Goal: Task Accomplishment & Management: Complete application form

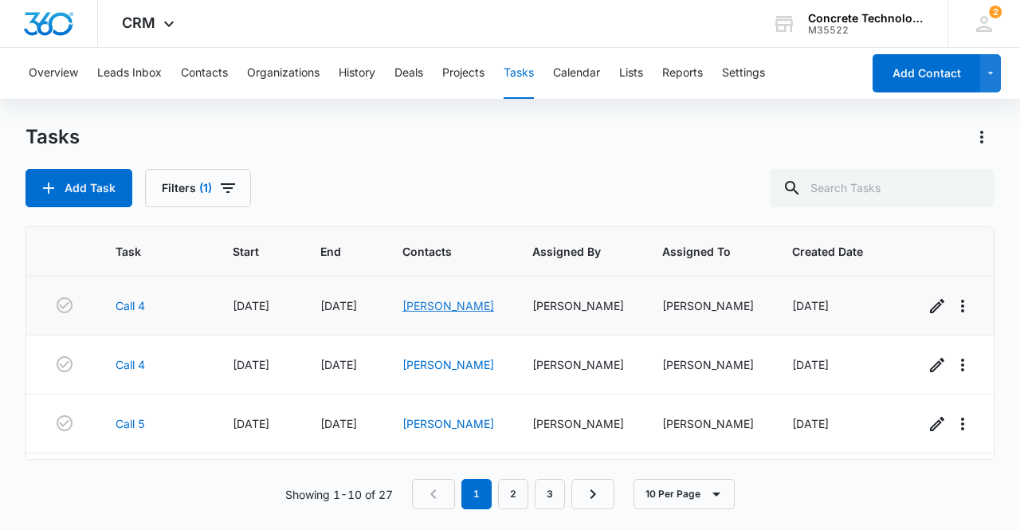
click at [433, 307] on link "[PERSON_NAME]" at bounding box center [449, 306] width 92 height 14
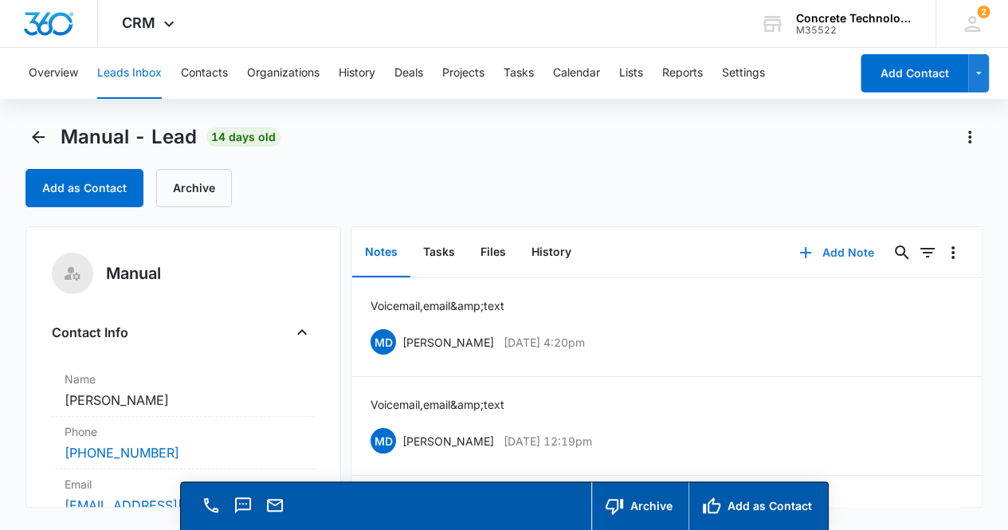
click at [843, 254] on button "Add Note" at bounding box center [837, 253] width 106 height 38
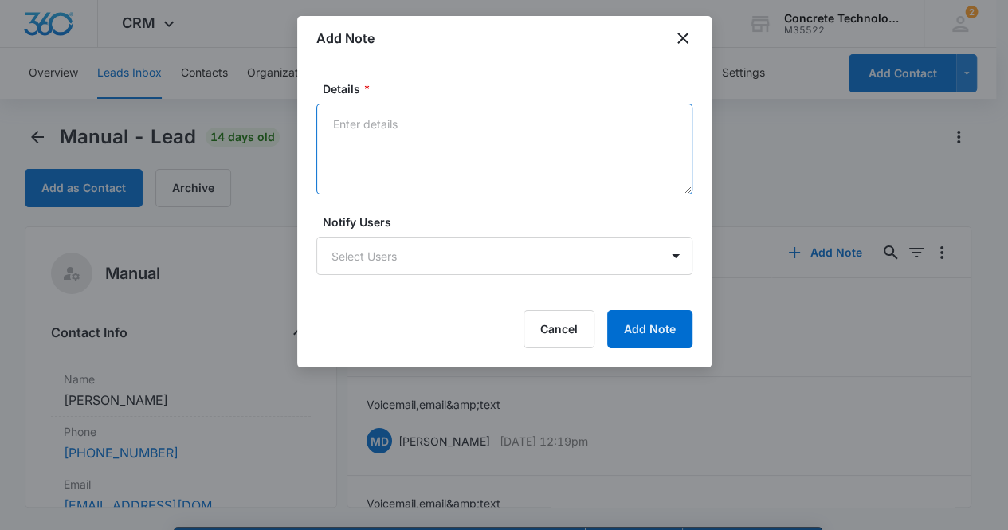
click at [401, 147] on textarea "Details *" at bounding box center [504, 149] width 376 height 91
type textarea "Voicemail, email & text"
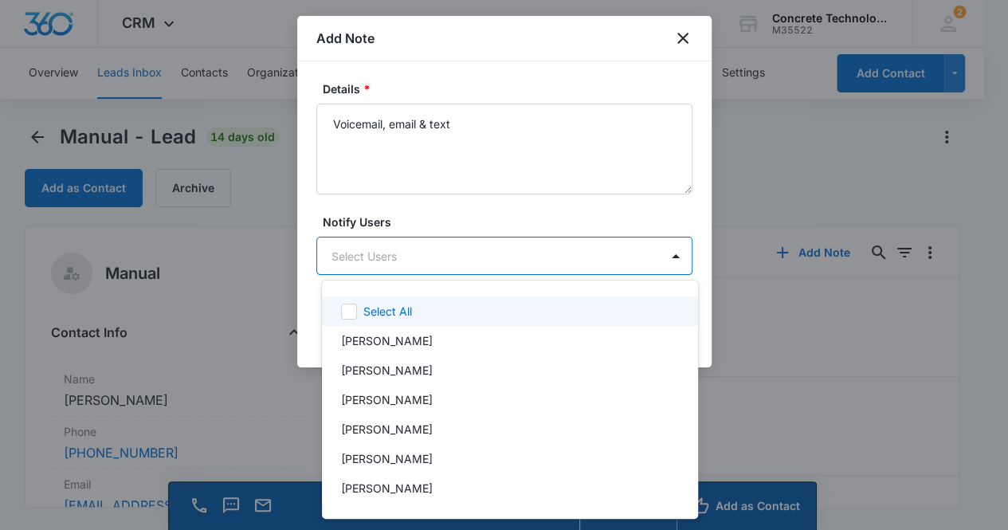
click at [464, 256] on body "CRM Apps Reputation Websites Forms CRM Email Social Content Ads Intelligence Fi…" at bounding box center [504, 265] width 1008 height 530
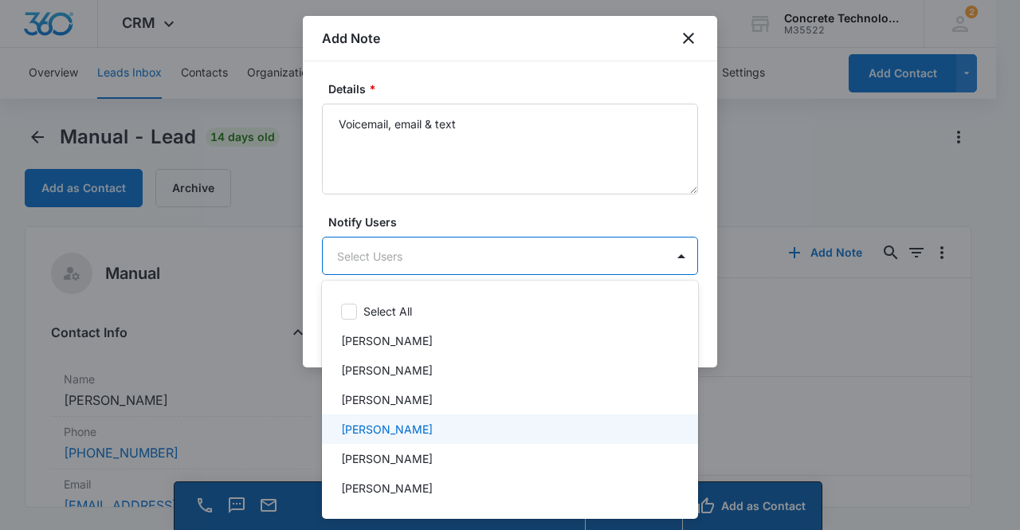
click at [407, 418] on div "[PERSON_NAME]" at bounding box center [510, 429] width 376 height 29
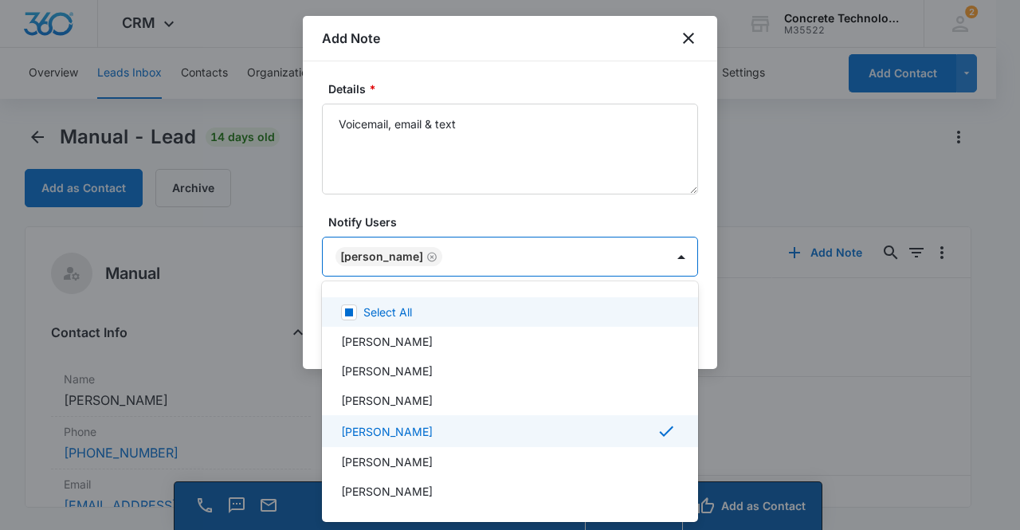
click at [386, 251] on div at bounding box center [510, 265] width 1020 height 530
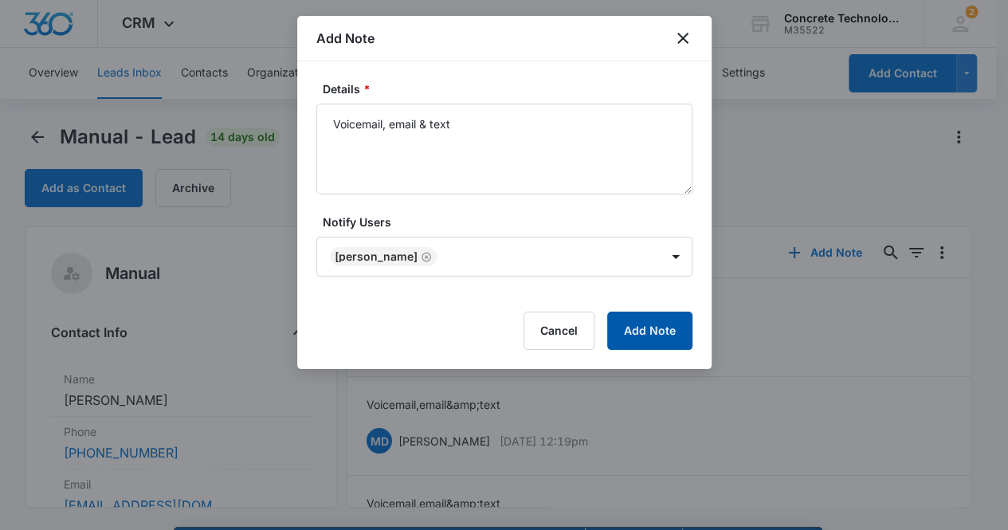
click at [642, 335] on button "Add Note" at bounding box center [649, 331] width 85 height 38
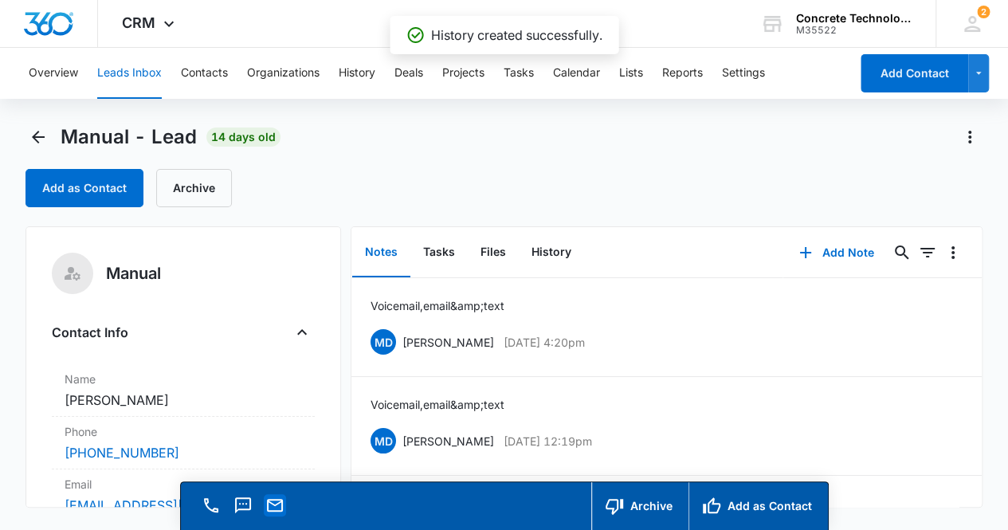
click at [281, 503] on icon "Email" at bounding box center [275, 505] width 16 height 13
click at [443, 254] on button "Tasks" at bounding box center [439, 252] width 57 height 49
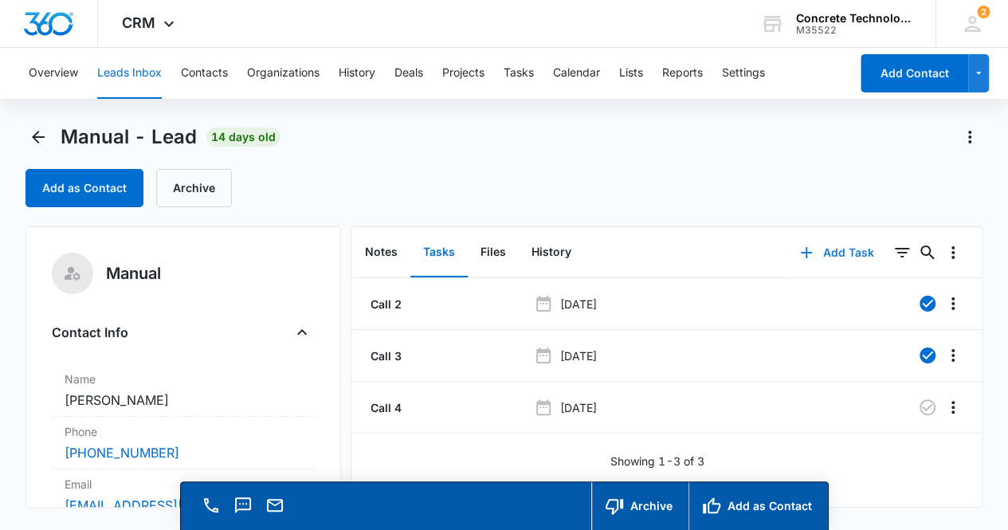
click at [841, 248] on button "Add Task" at bounding box center [836, 253] width 105 height 38
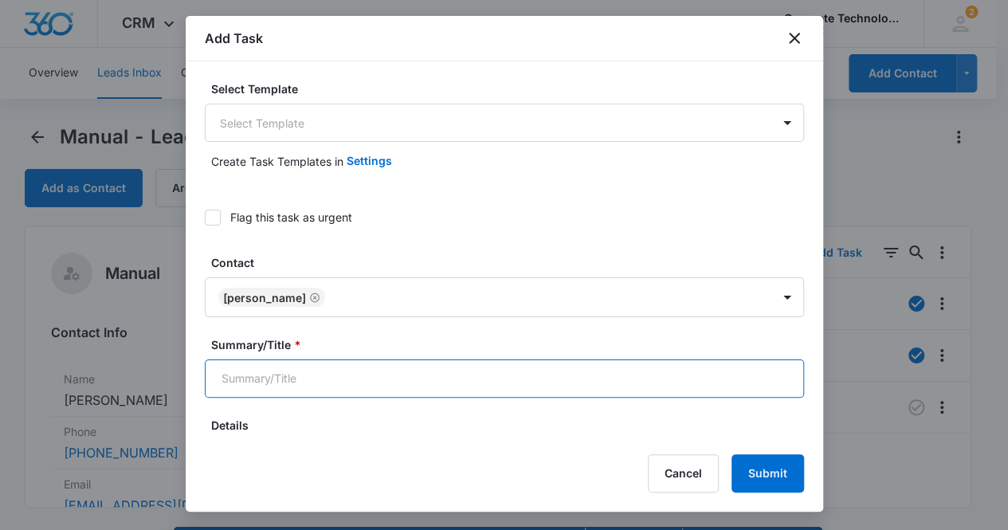
click at [384, 372] on input "Summary/Title *" at bounding box center [504, 378] width 599 height 38
type input "Call 5"
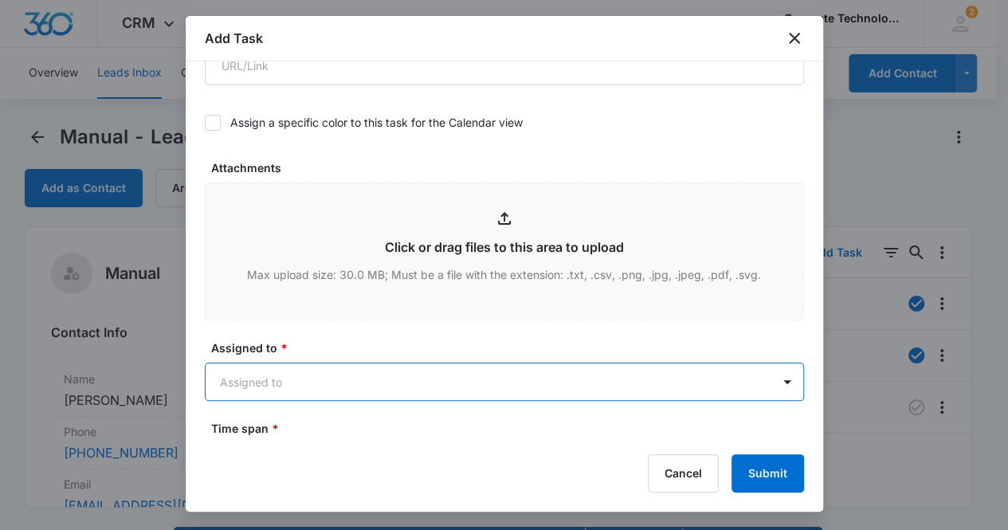
scroll to position [737, 0]
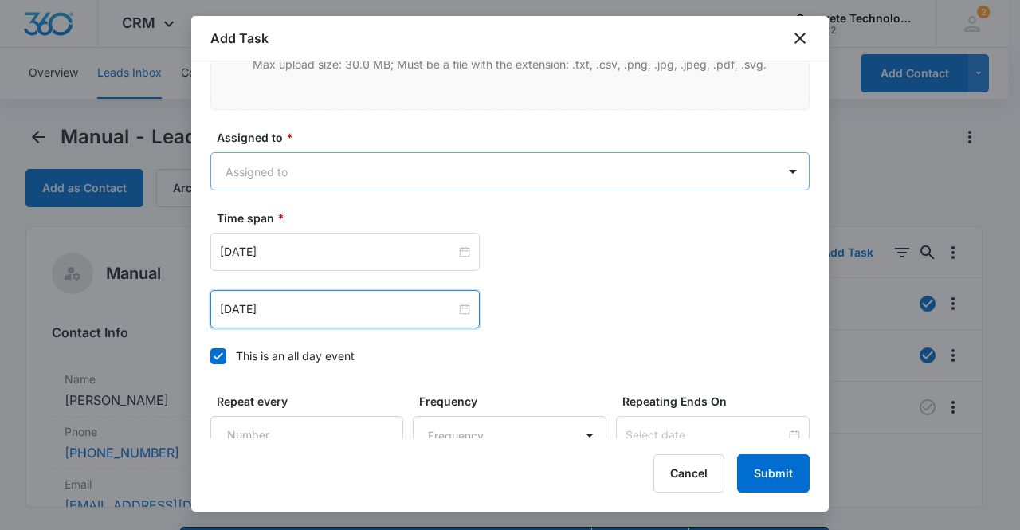
click at [326, 171] on body "CRM Apps Reputation Websites Forms CRM Email Social Content Ads Intelligence Fi…" at bounding box center [510, 288] width 1020 height 576
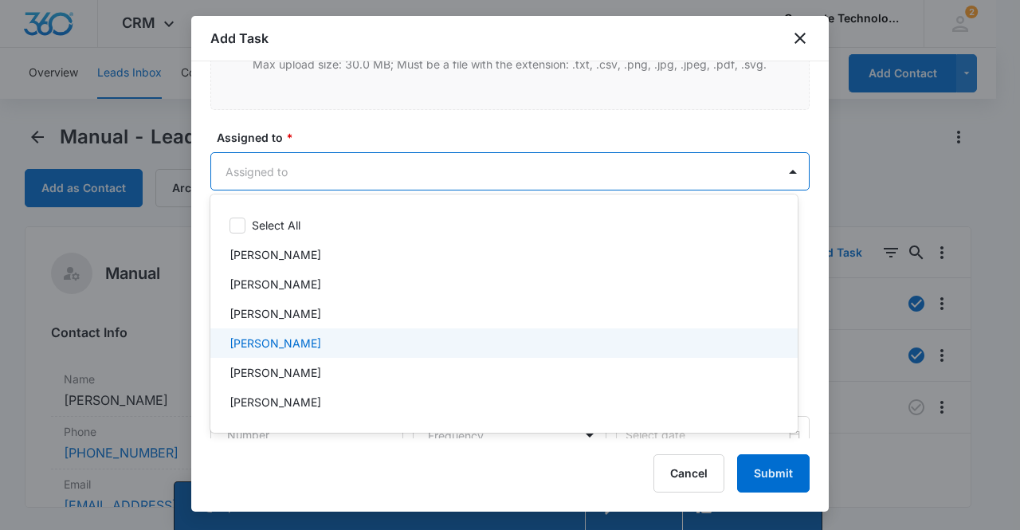
click at [289, 342] on p "[PERSON_NAME]" at bounding box center [276, 343] width 92 height 17
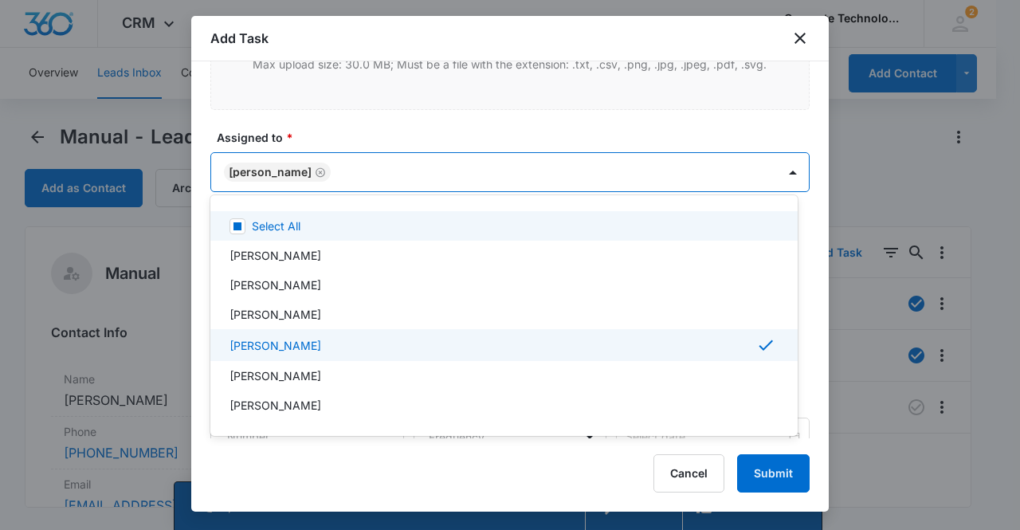
click at [271, 162] on div at bounding box center [510, 265] width 1020 height 530
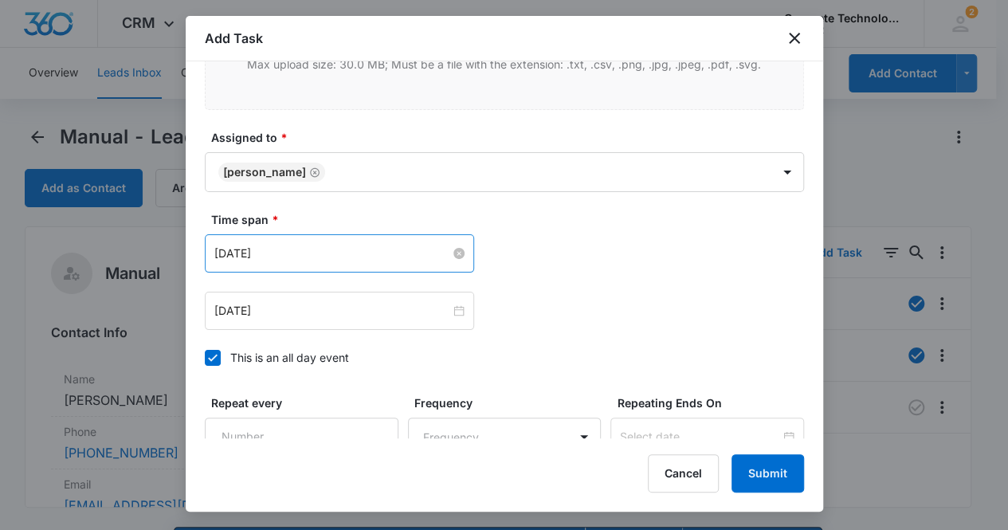
click at [311, 258] on input "[DATE]" at bounding box center [332, 254] width 236 height 18
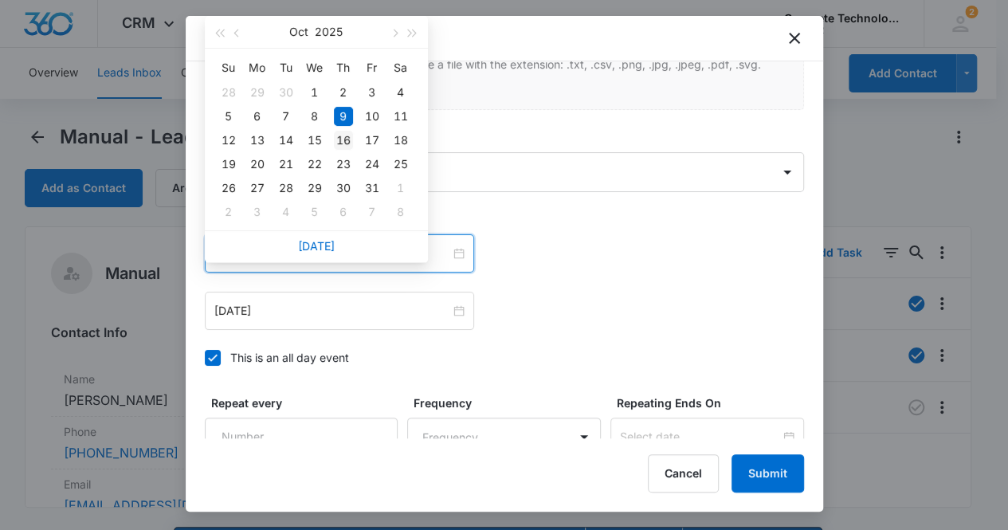
type input "[DATE]"
click at [348, 141] on div "16" at bounding box center [343, 140] width 19 height 19
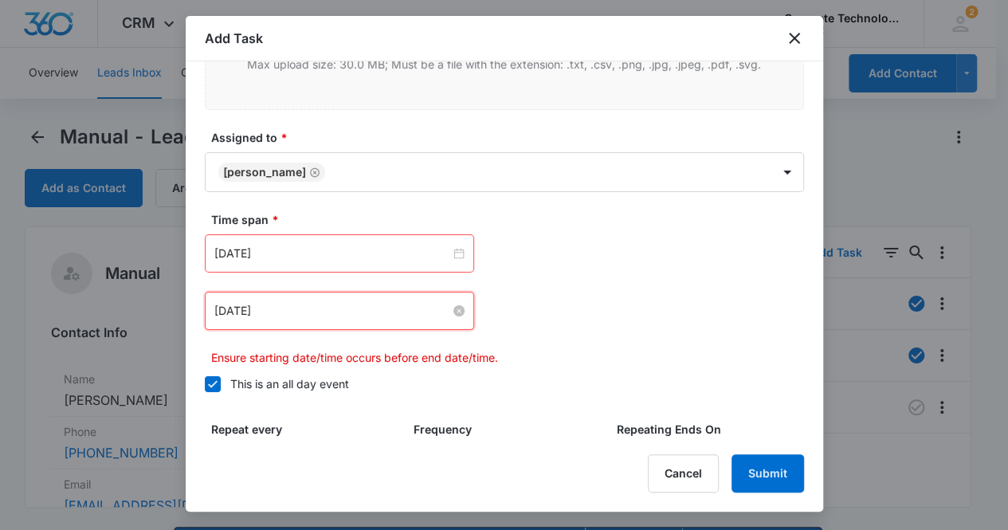
click at [347, 302] on input "[DATE]" at bounding box center [332, 311] width 236 height 18
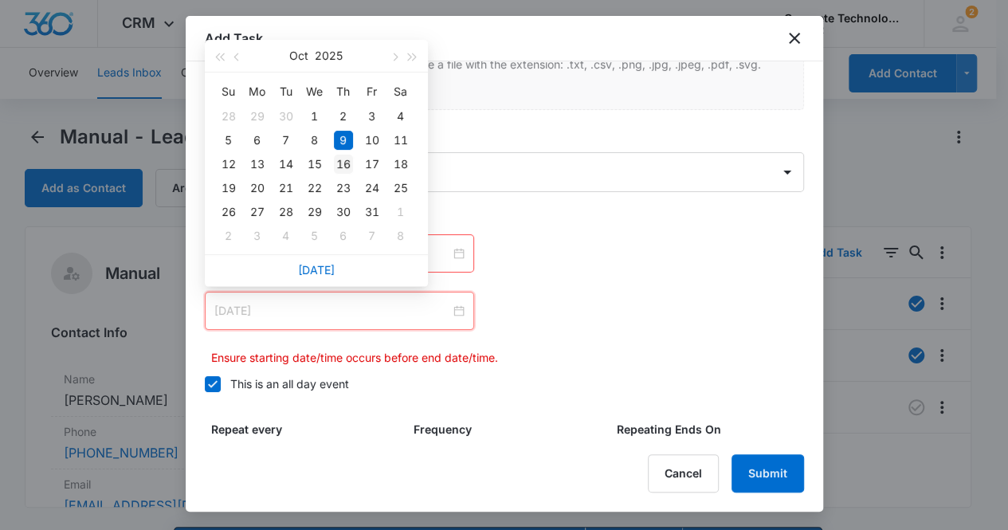
type input "[DATE]"
click at [344, 165] on div "16" at bounding box center [343, 164] width 19 height 19
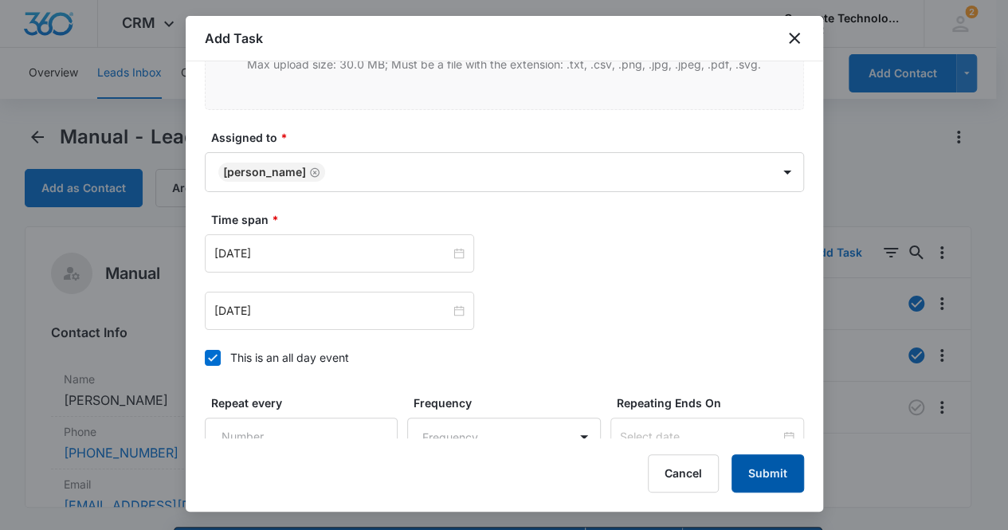
click at [754, 469] on button "Submit" at bounding box center [768, 473] width 73 height 38
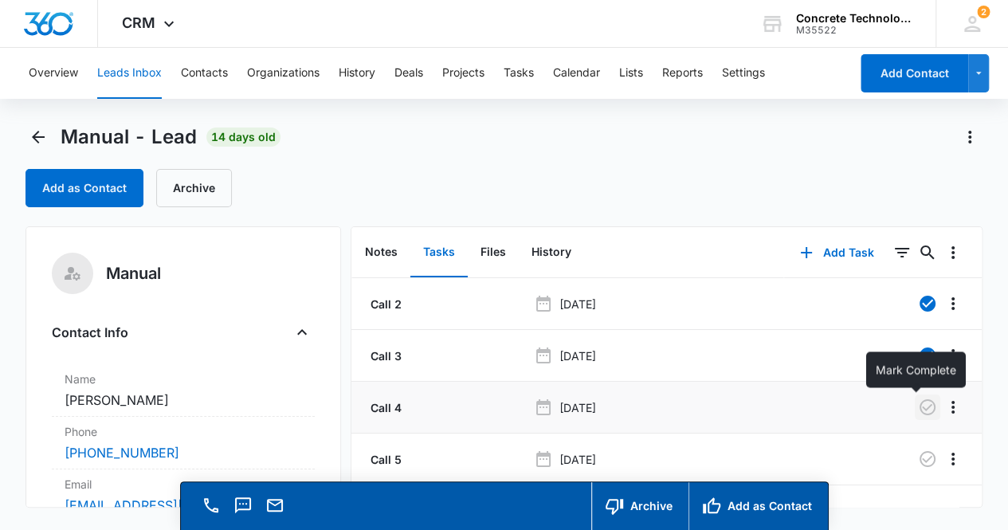
click at [920, 413] on icon "button" at bounding box center [928, 407] width 16 height 16
click at [382, 254] on button "Notes" at bounding box center [381, 252] width 58 height 49
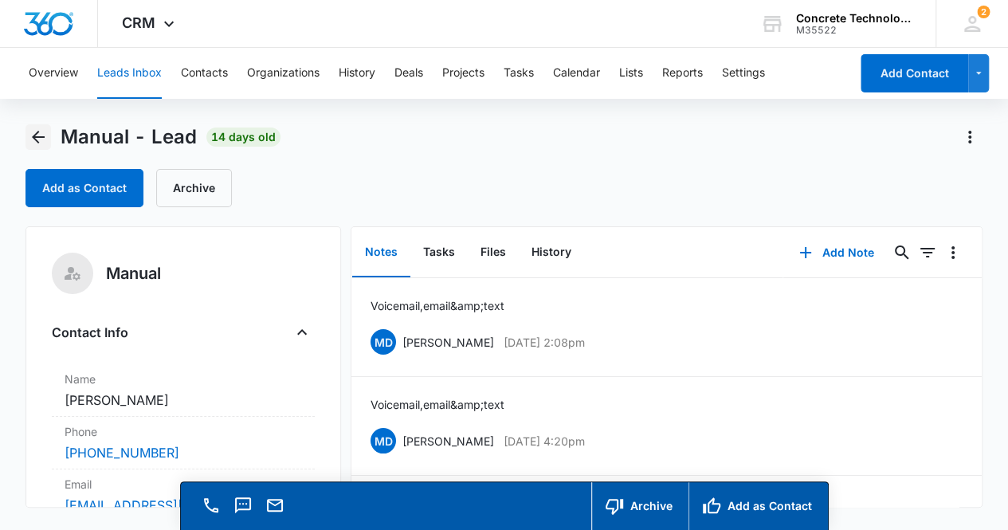
click at [39, 139] on icon "Back" at bounding box center [38, 137] width 19 height 19
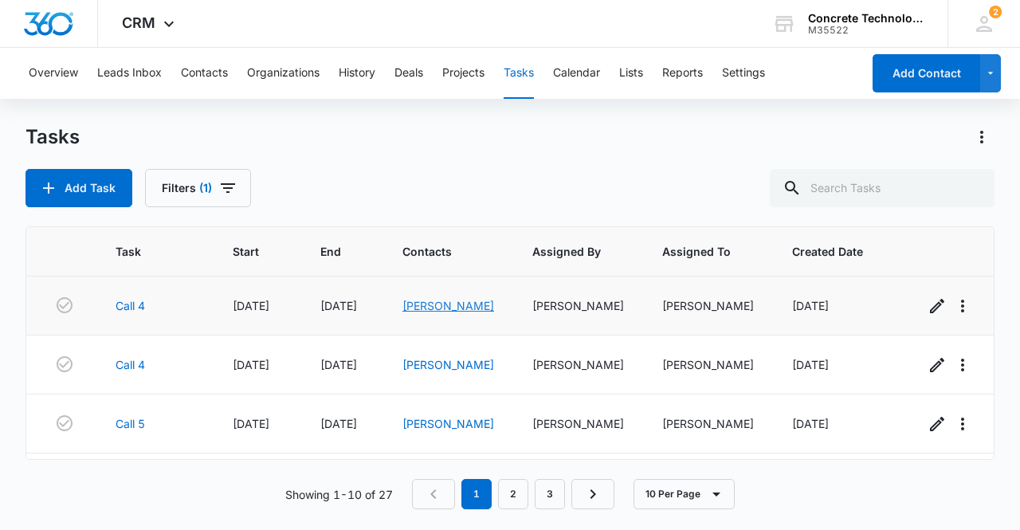
click at [429, 307] on link "[PERSON_NAME]" at bounding box center [449, 306] width 92 height 14
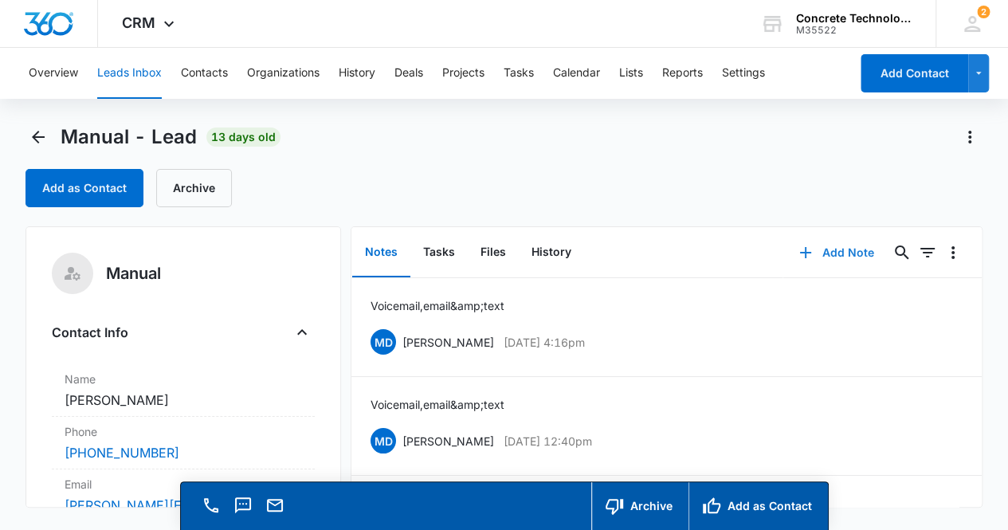
click at [835, 257] on button "Add Note" at bounding box center [837, 253] width 106 height 38
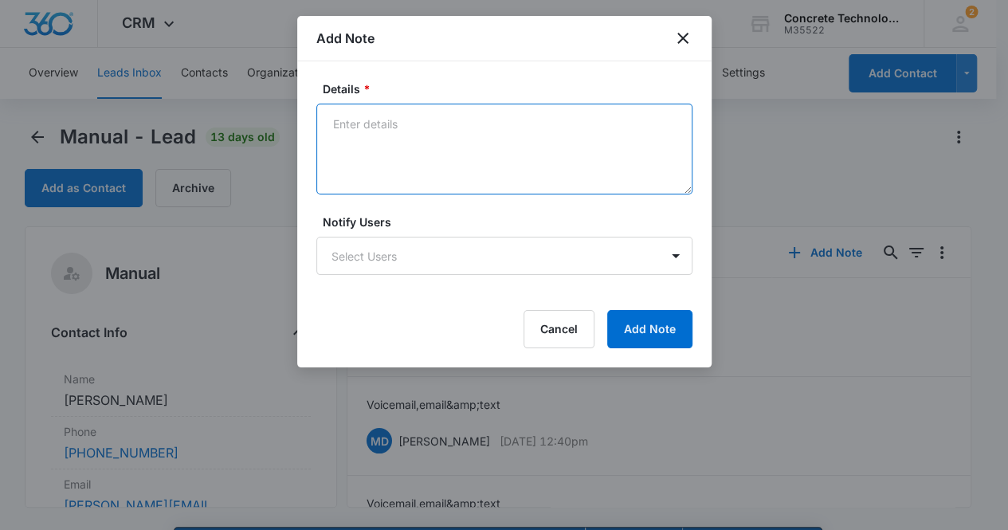
click at [361, 117] on textarea "Details *" at bounding box center [504, 149] width 376 height 91
type textarea "Voicemail, email & text"
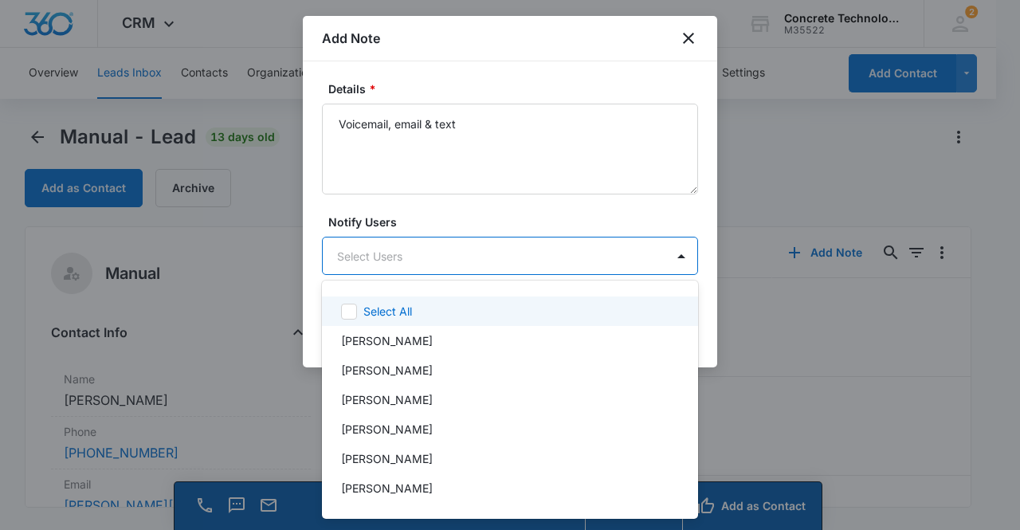
click at [412, 259] on body "CRM Apps Reputation Websites Forms CRM Email Social Content Ads Intelligence Fi…" at bounding box center [510, 265] width 1020 height 530
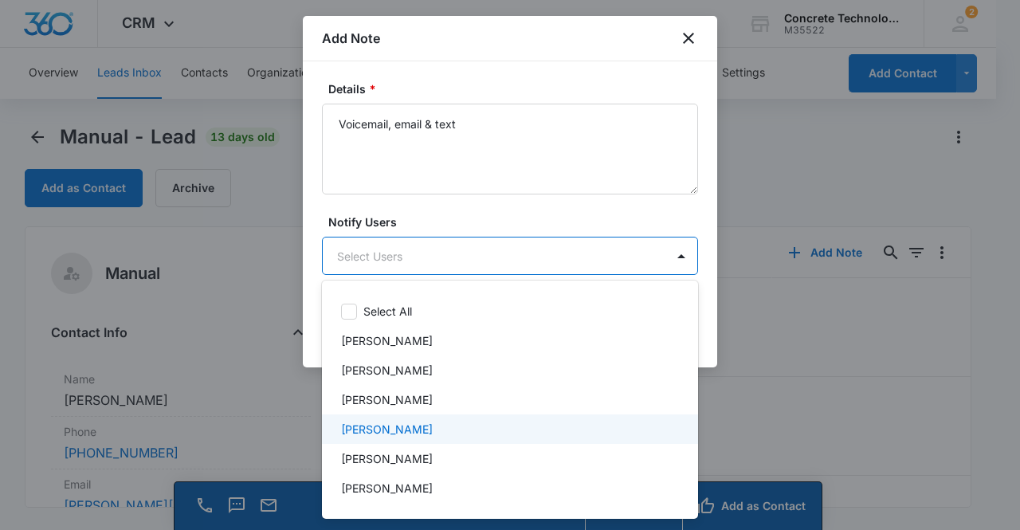
click at [374, 430] on p "[PERSON_NAME]" at bounding box center [387, 429] width 92 height 17
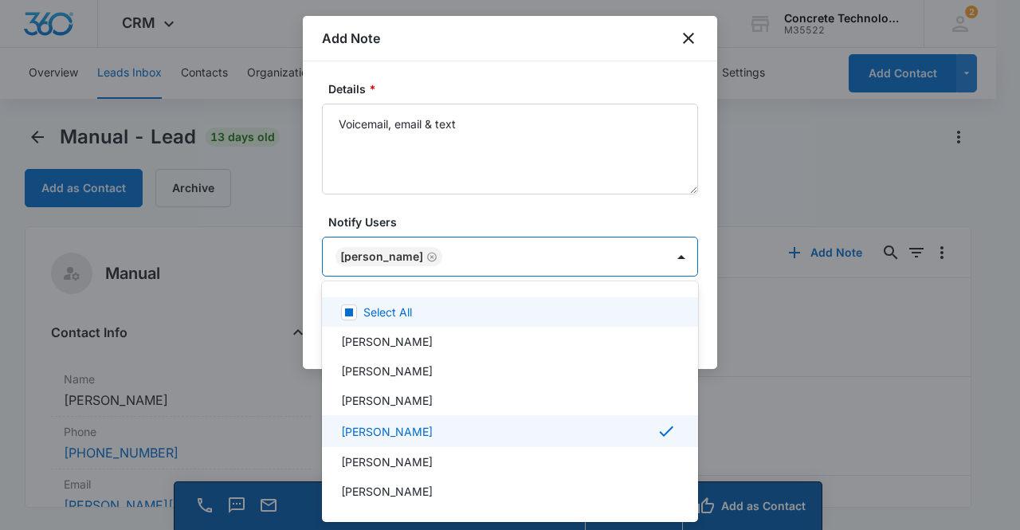
click at [367, 256] on div at bounding box center [510, 265] width 1020 height 530
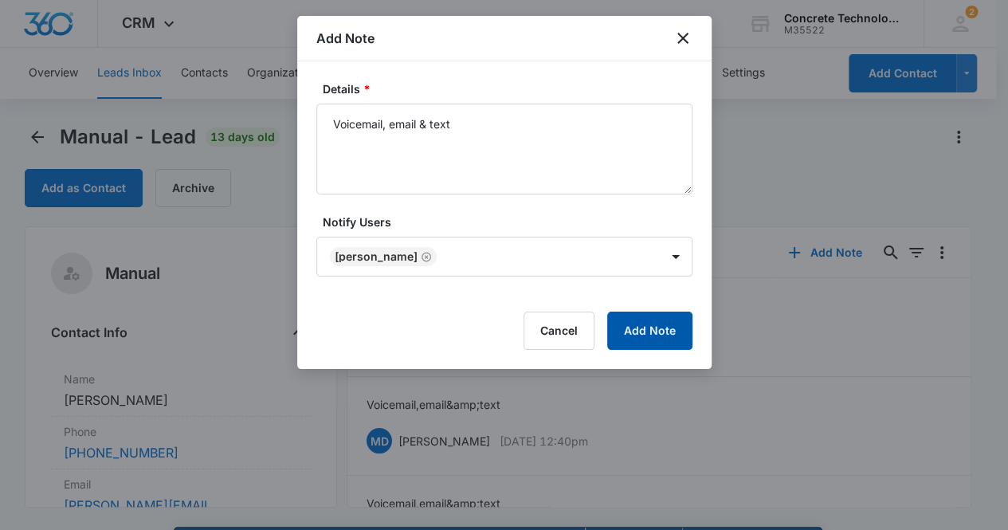
click at [628, 328] on button "Add Note" at bounding box center [649, 331] width 85 height 38
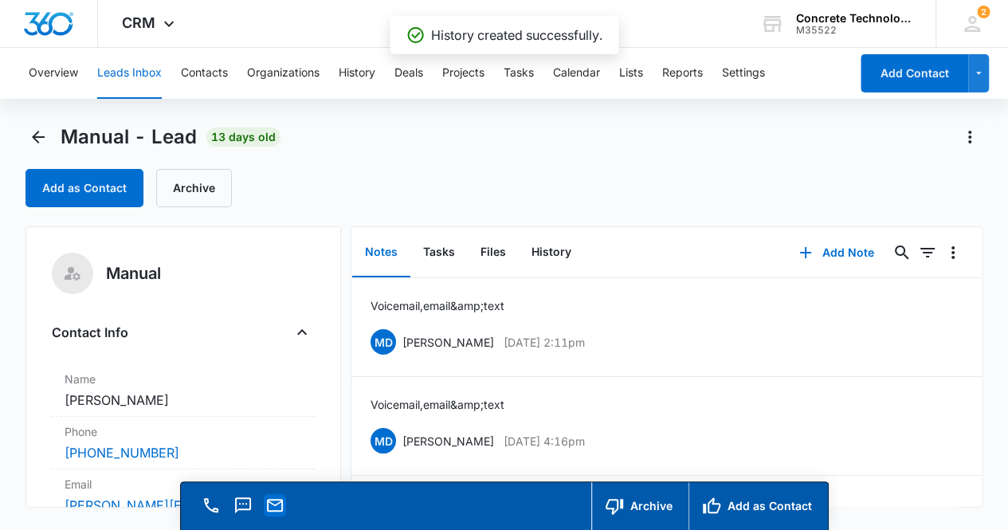
click at [282, 505] on icon "Email" at bounding box center [274, 505] width 19 height 19
click at [442, 251] on button "Tasks" at bounding box center [439, 252] width 57 height 49
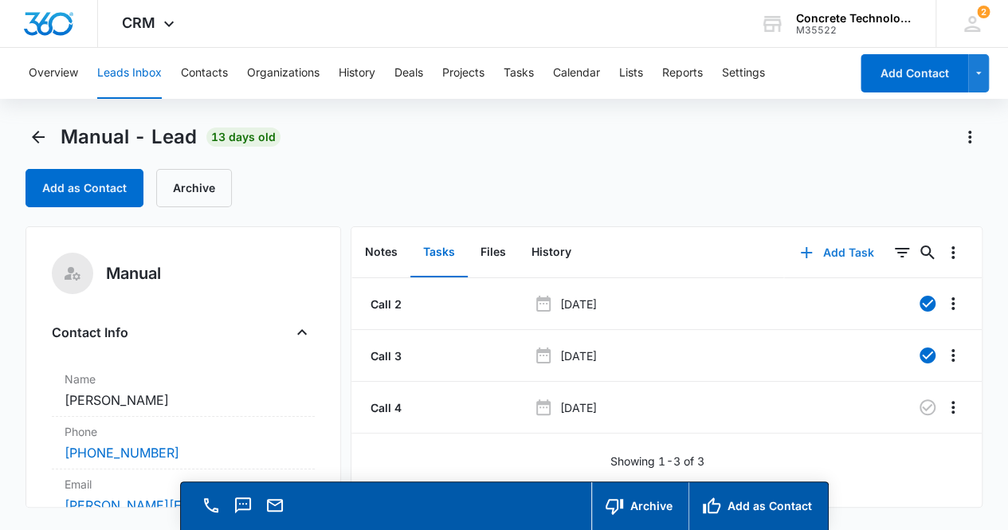
click at [847, 254] on button "Add Task" at bounding box center [836, 253] width 105 height 38
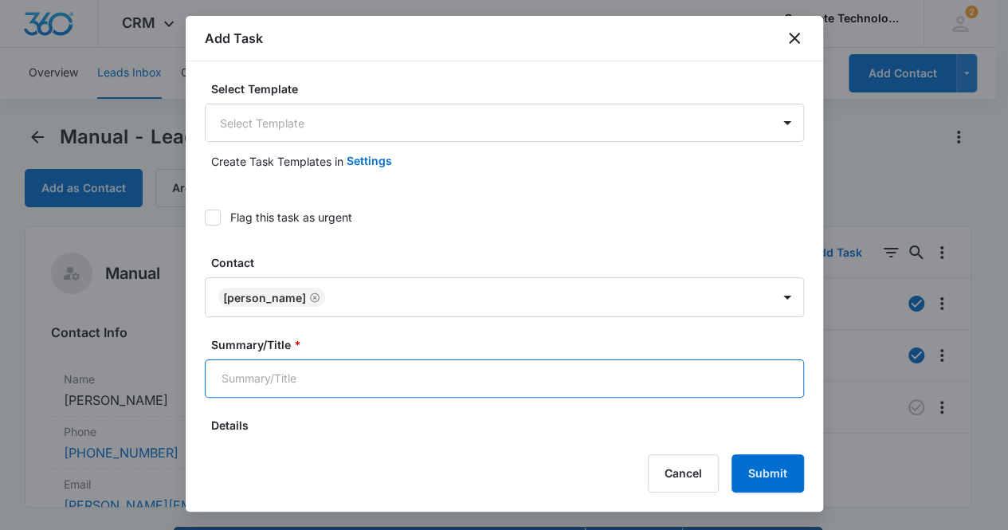
click at [525, 385] on input "Summary/Title *" at bounding box center [504, 378] width 599 height 38
type input "Call 5"
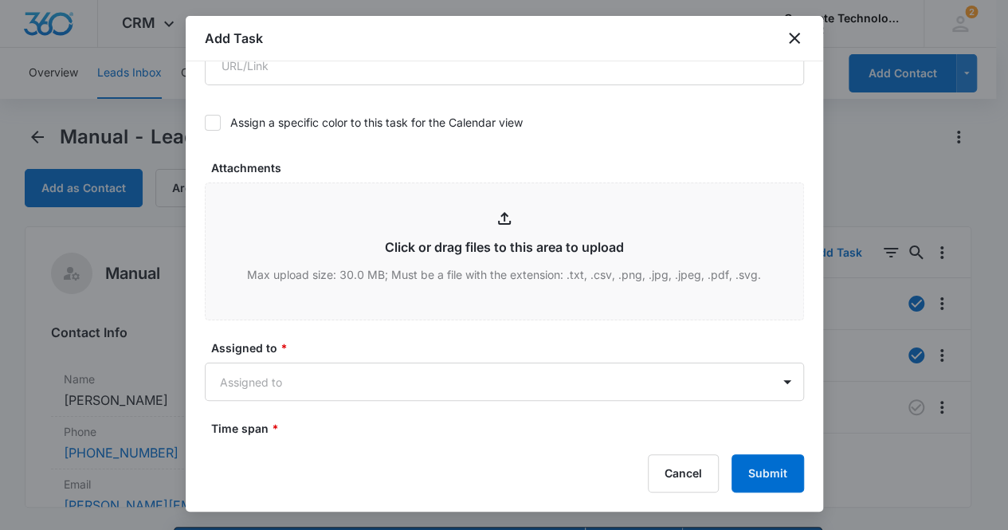
scroll to position [737, 0]
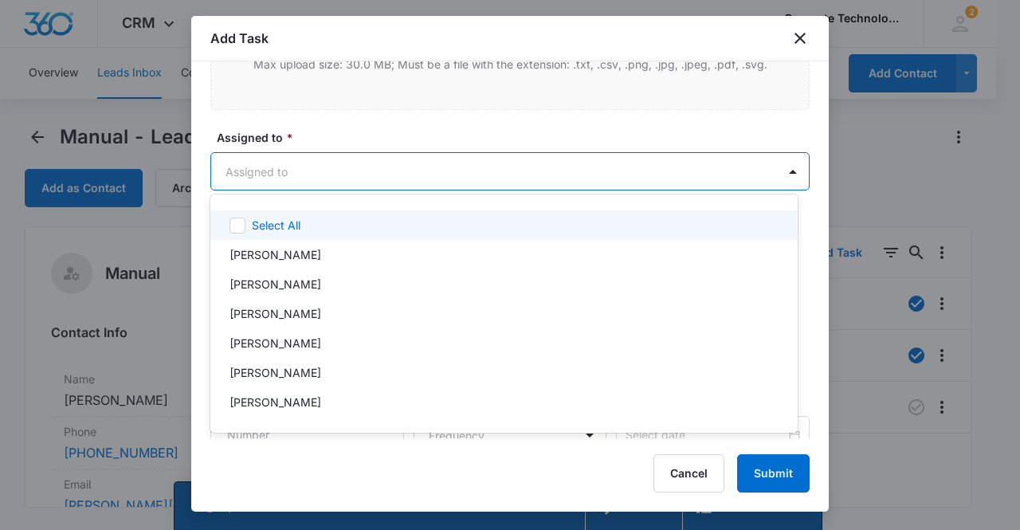
click at [329, 167] on body "CRM Apps Reputation Websites Forms CRM Email Social Content Ads Intelligence Fi…" at bounding box center [510, 265] width 1020 height 530
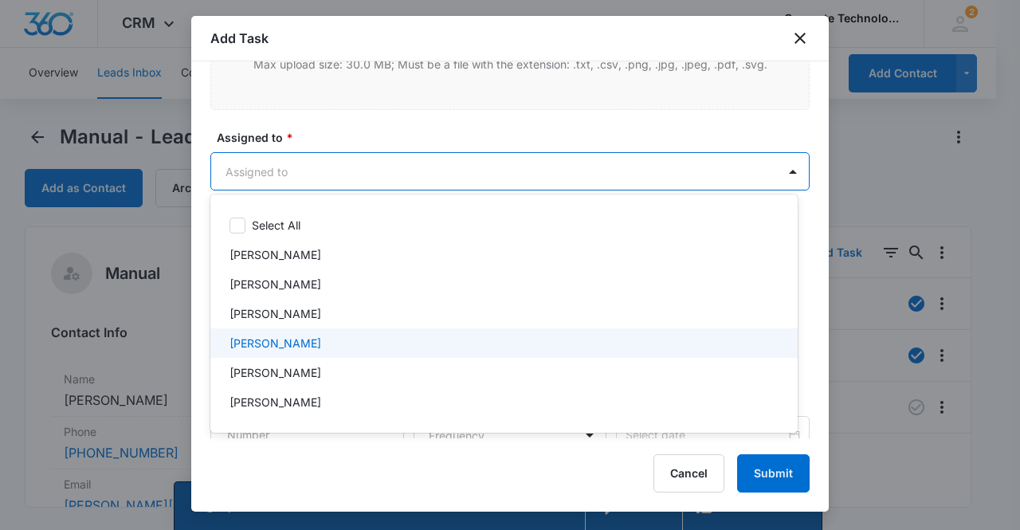
click at [285, 339] on p "[PERSON_NAME]" at bounding box center [276, 343] width 92 height 17
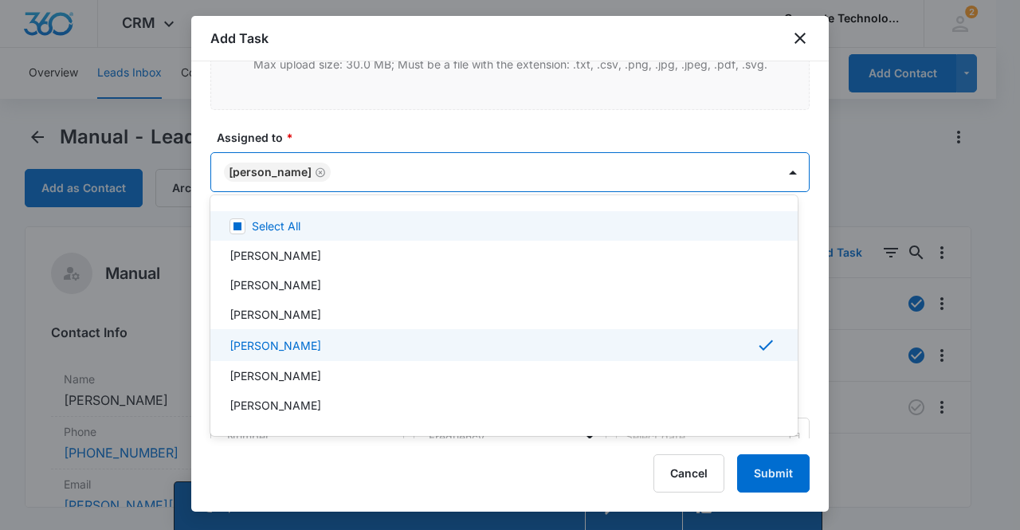
click at [261, 163] on div at bounding box center [510, 265] width 1020 height 530
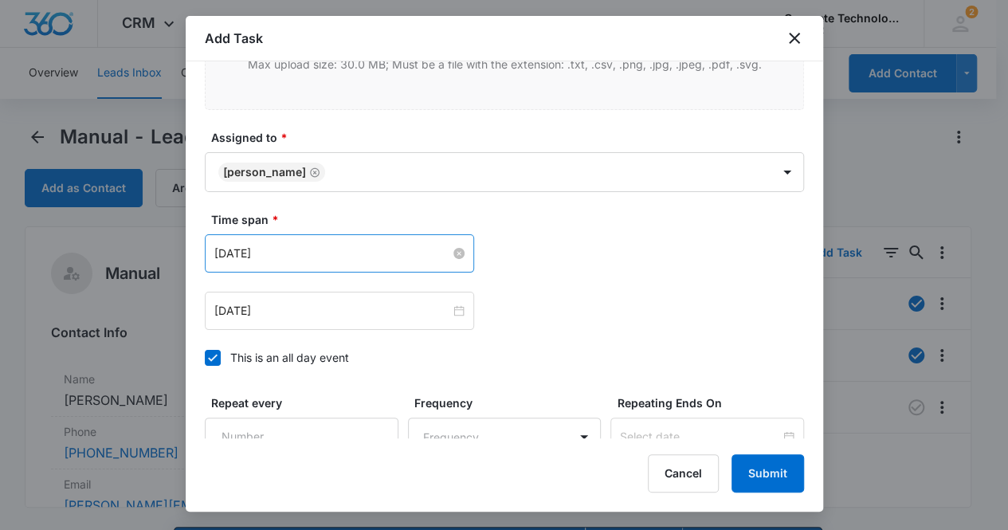
click at [342, 256] on input "[DATE]" at bounding box center [332, 254] width 236 height 18
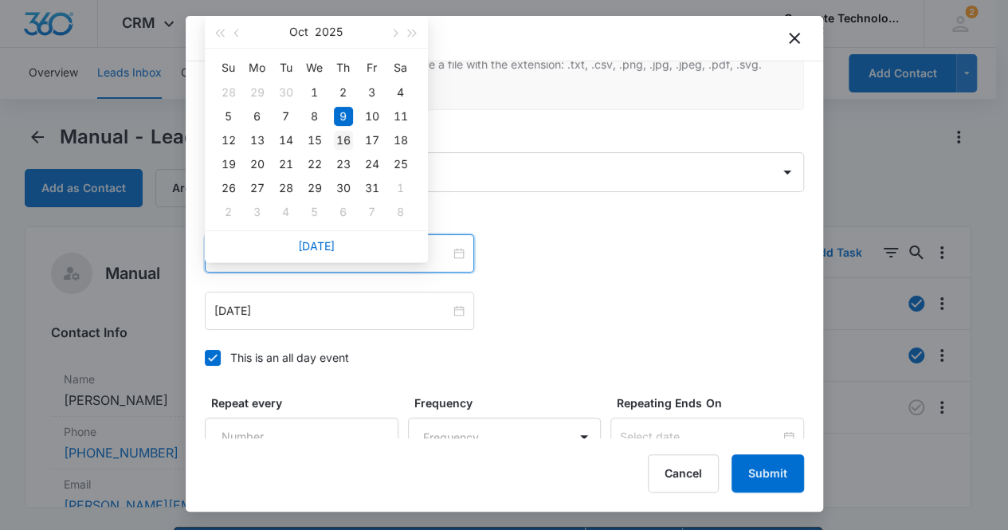
type input "[DATE]"
click at [340, 140] on div "16" at bounding box center [343, 140] width 19 height 19
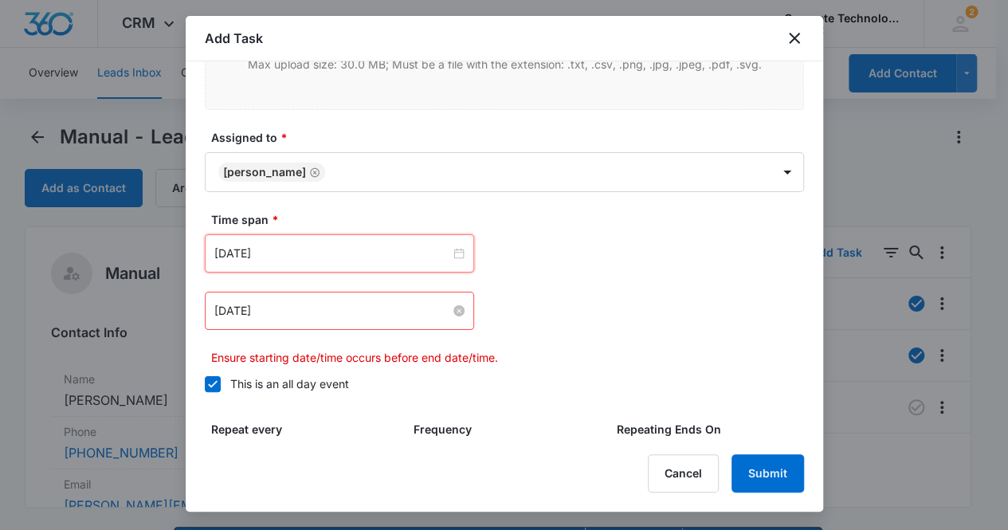
click at [347, 313] on input "[DATE]" at bounding box center [332, 311] width 236 height 18
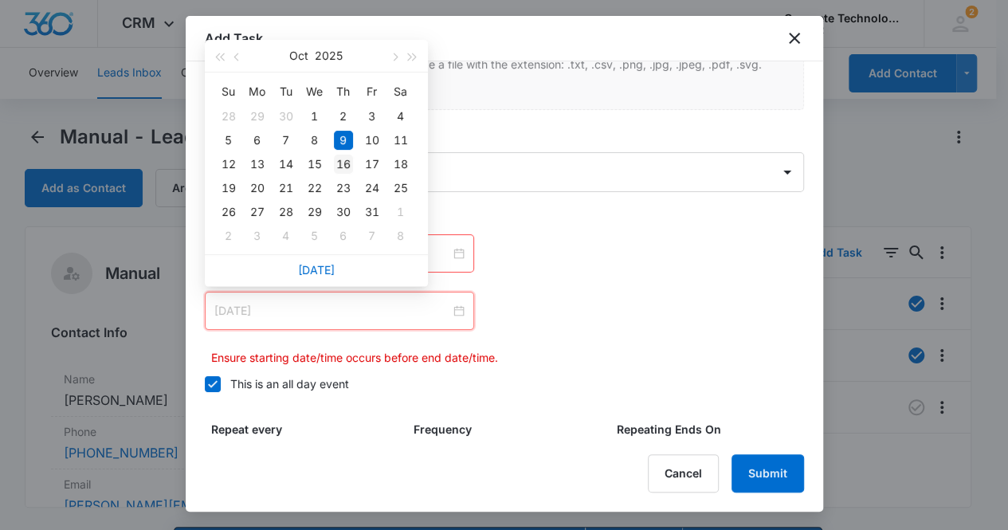
type input "[DATE]"
click at [344, 161] on div "16" at bounding box center [343, 164] width 19 height 19
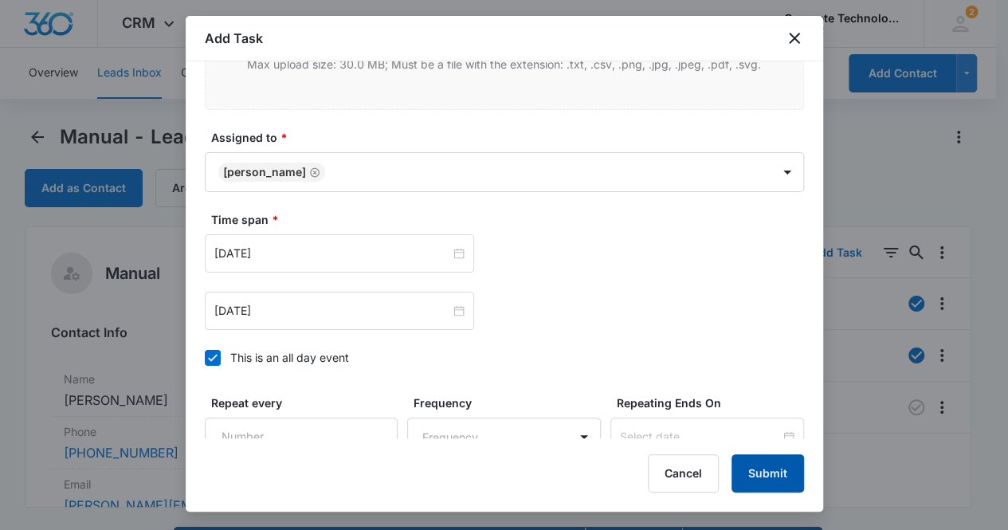
click at [764, 481] on button "Submit" at bounding box center [768, 473] width 73 height 38
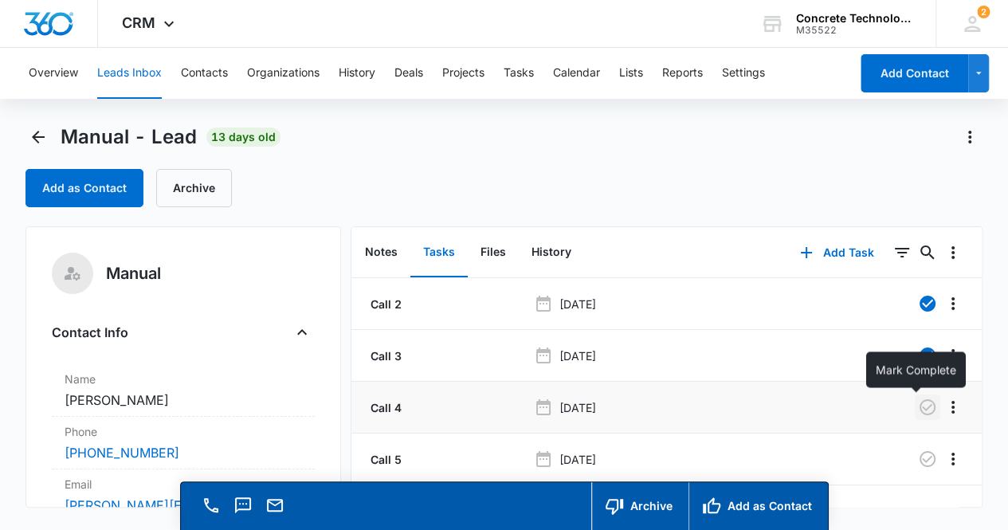
click at [919, 407] on icon "button" at bounding box center [927, 407] width 19 height 19
click at [370, 253] on button "Notes" at bounding box center [381, 252] width 58 height 49
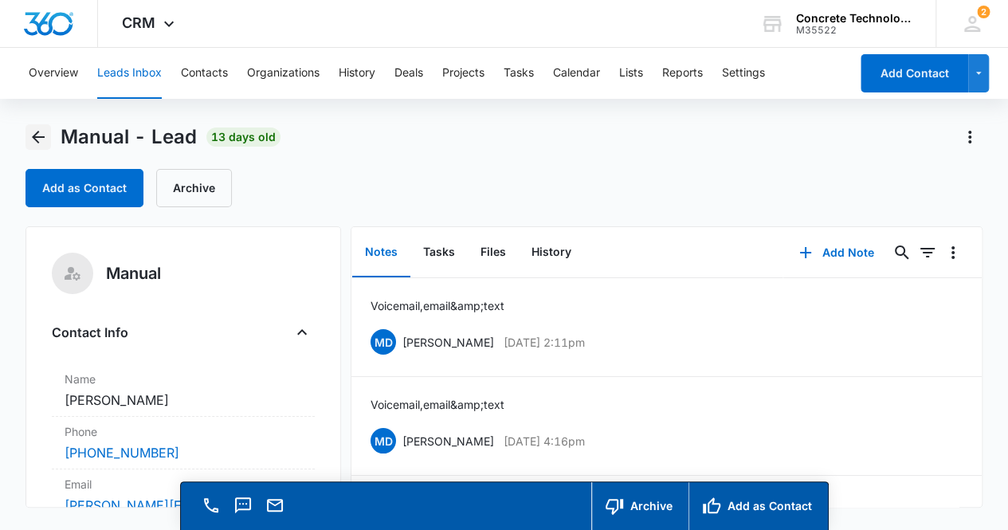
click at [35, 130] on icon "Back" at bounding box center [38, 137] width 19 height 19
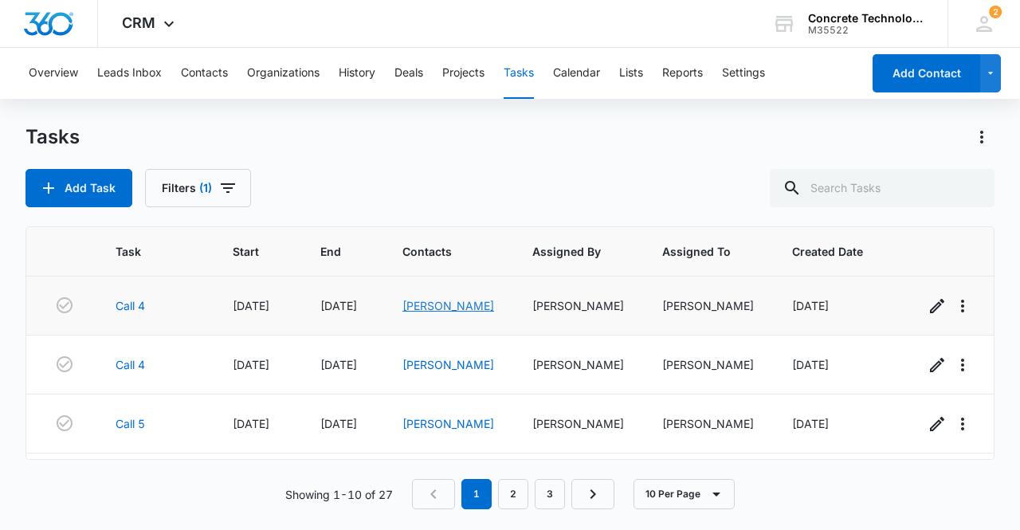
click at [431, 304] on link "[PERSON_NAME]" at bounding box center [449, 306] width 92 height 14
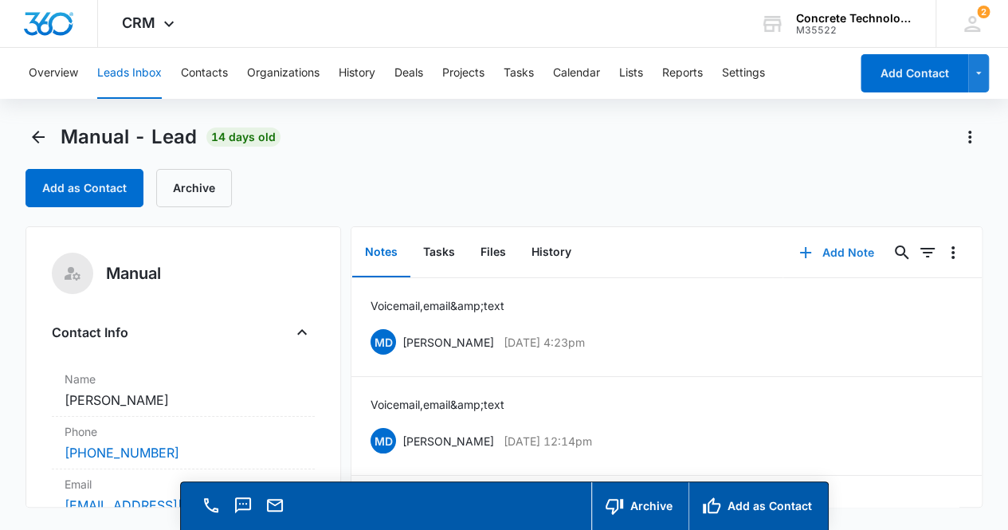
click at [843, 247] on button "Add Note" at bounding box center [837, 253] width 106 height 38
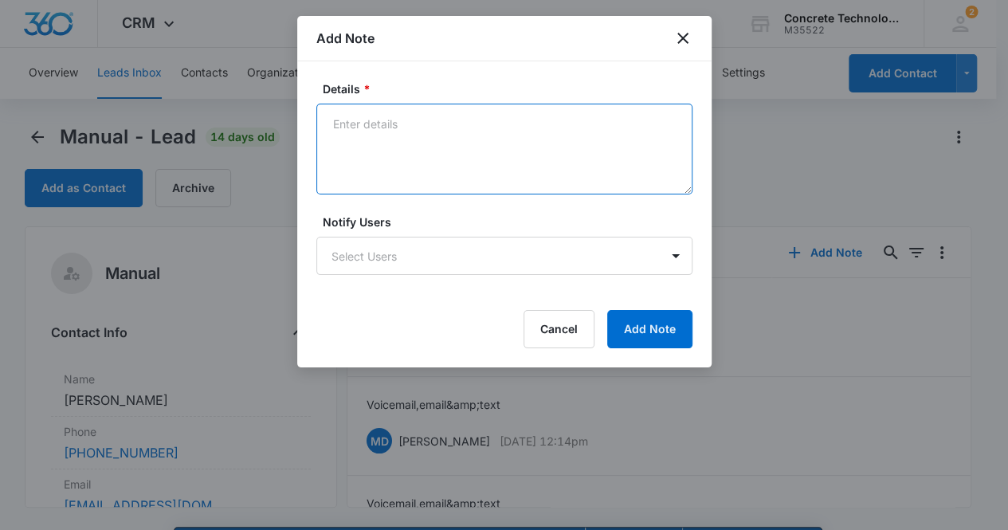
click at [411, 140] on textarea "Details *" at bounding box center [504, 149] width 376 height 91
type textarea "Voicemail, email & text"
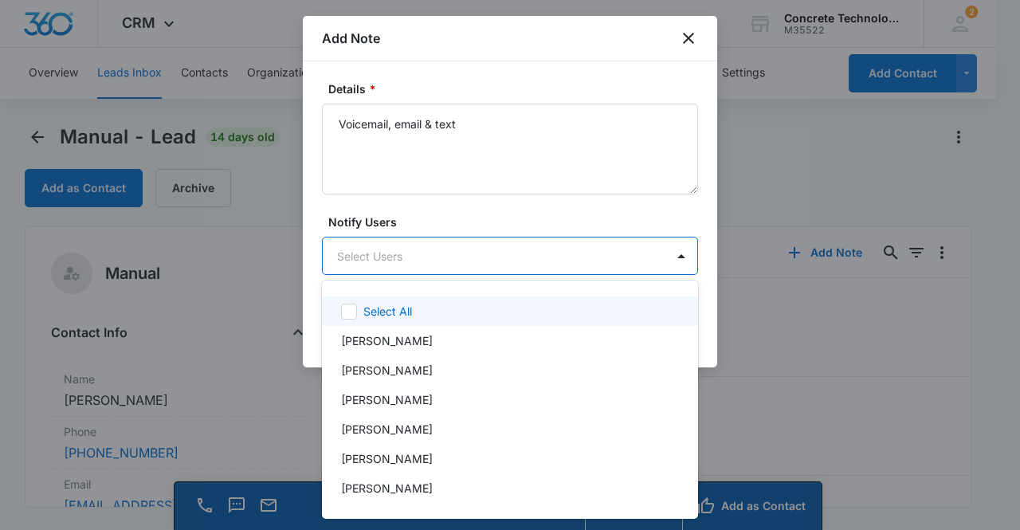
click at [377, 257] on body "CRM Apps Reputation Websites Forms CRM Email Social Content Ads Intelligence Fi…" at bounding box center [510, 265] width 1020 height 530
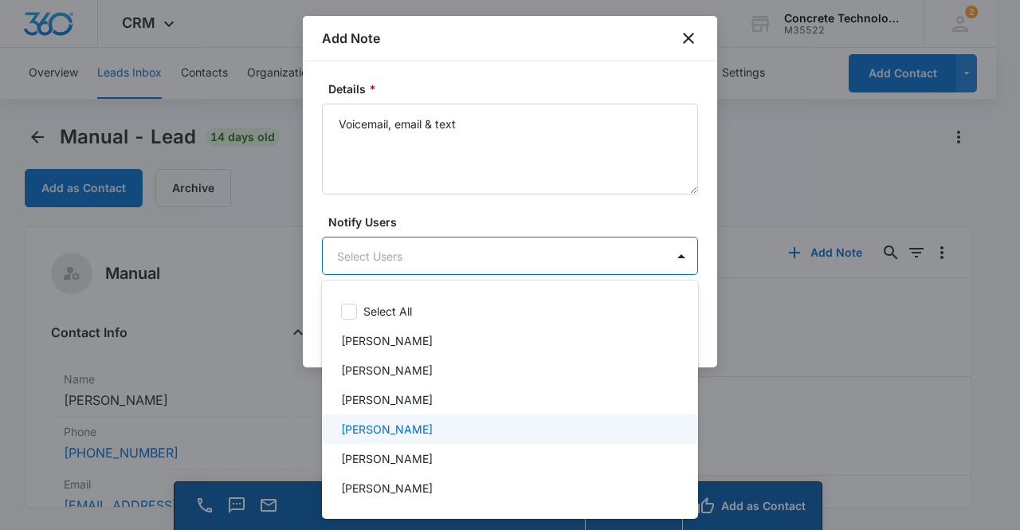
click at [369, 426] on p "[PERSON_NAME]" at bounding box center [387, 429] width 92 height 17
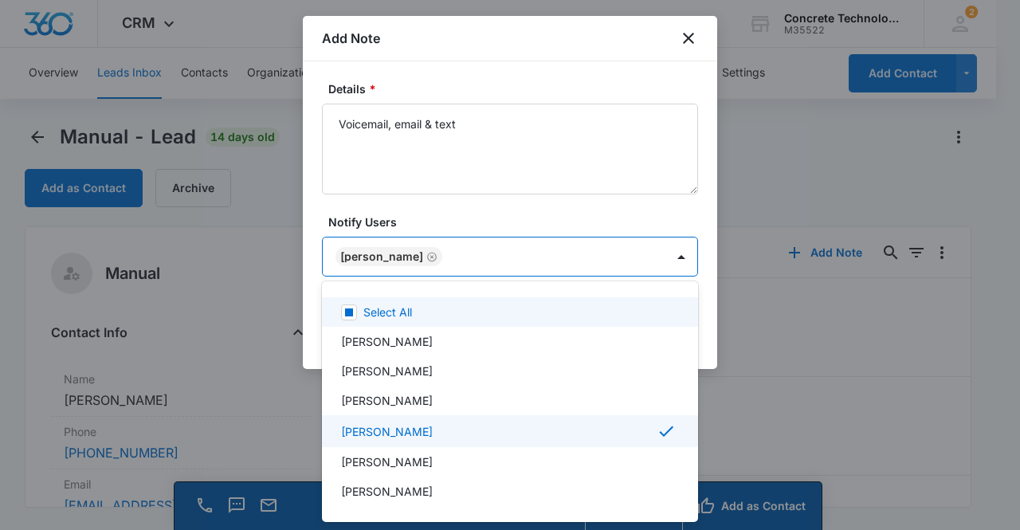
click at [376, 256] on div at bounding box center [510, 265] width 1020 height 530
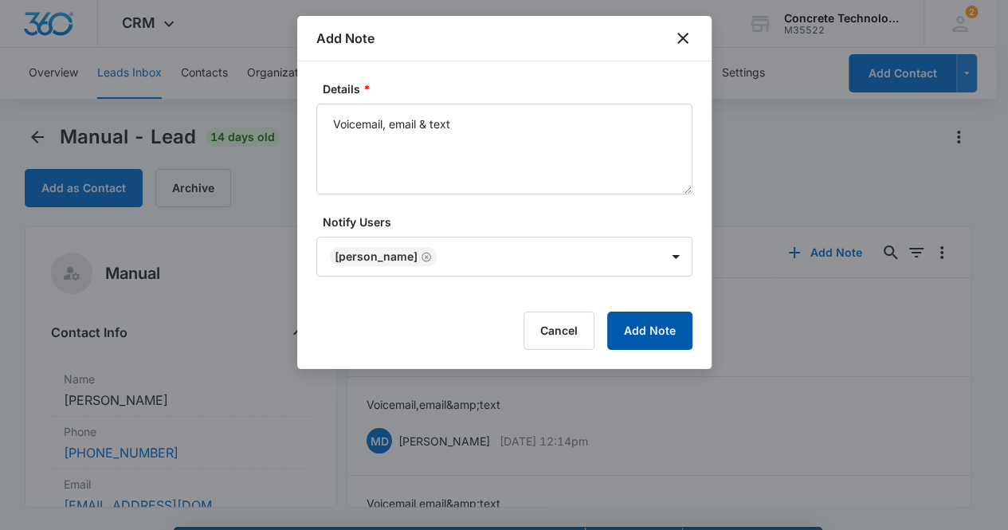
click at [639, 326] on button "Add Note" at bounding box center [649, 331] width 85 height 38
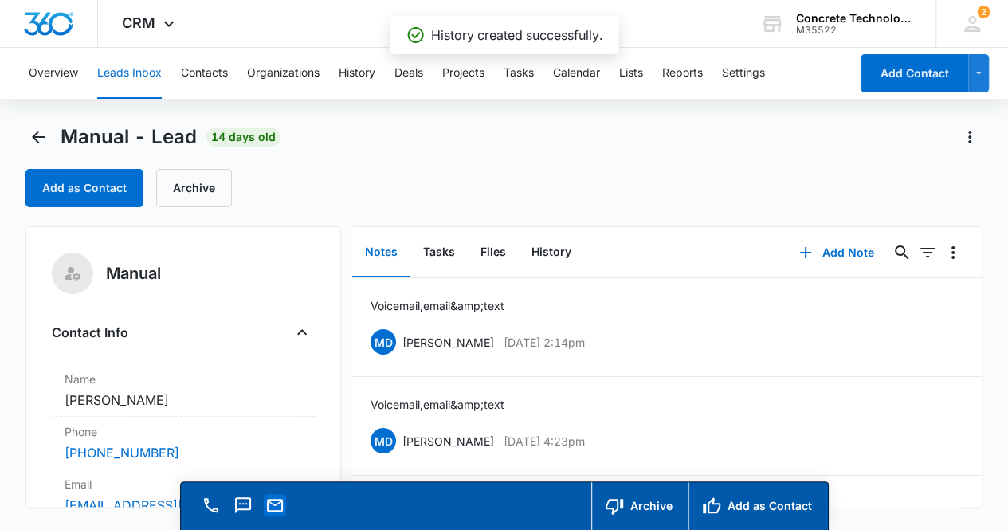
click at [277, 505] on icon "Email" at bounding box center [274, 505] width 19 height 19
click at [437, 249] on button "Tasks" at bounding box center [439, 252] width 57 height 49
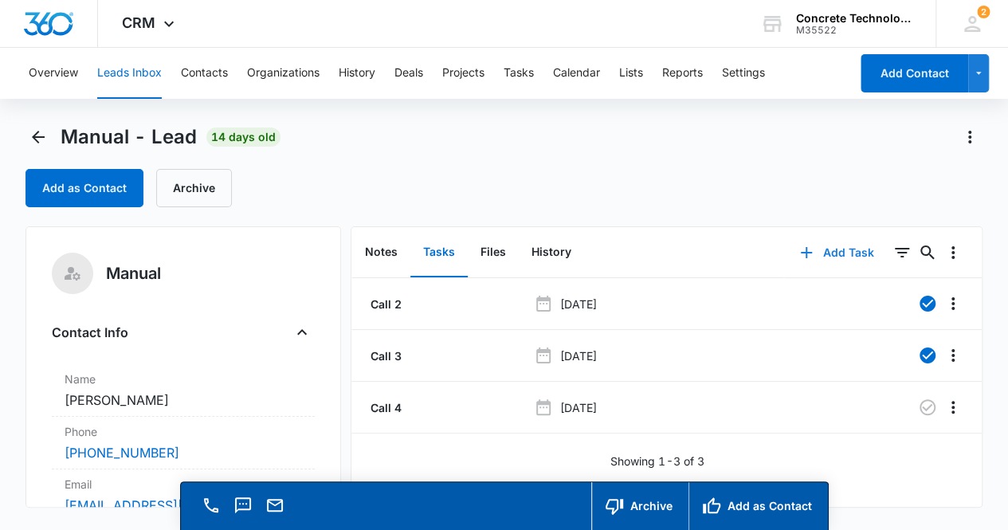
click at [834, 255] on button "Add Task" at bounding box center [836, 253] width 105 height 38
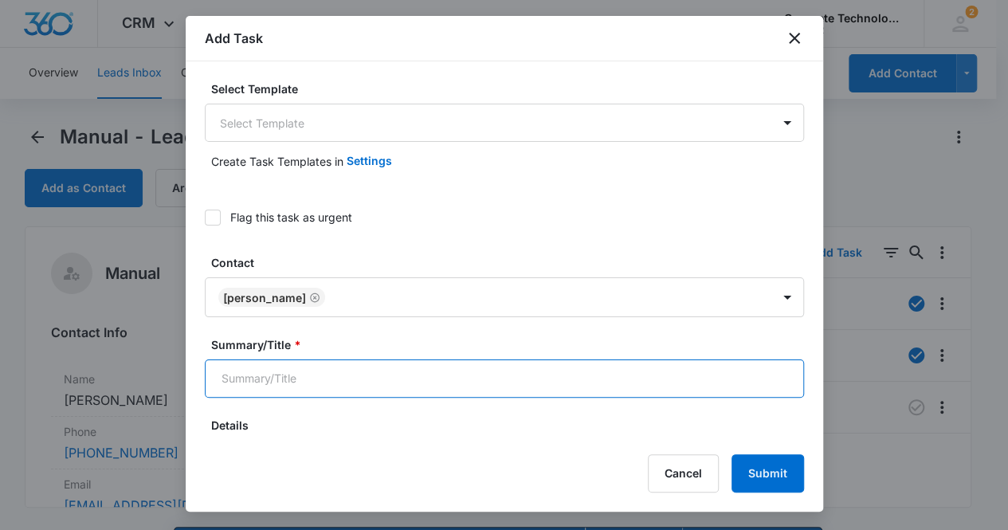
click at [314, 373] on input "Summary/Title *" at bounding box center [504, 378] width 599 height 38
type input "Call 5"
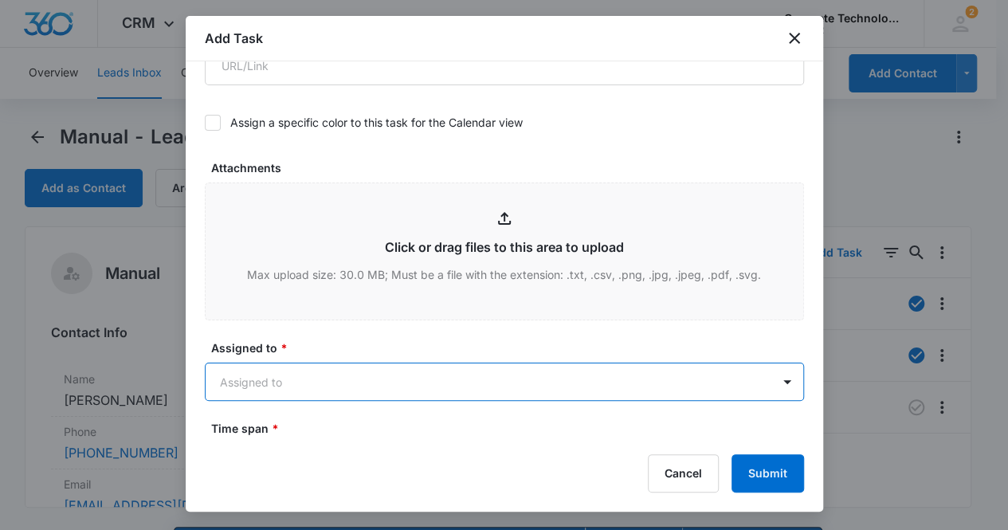
scroll to position [737, 0]
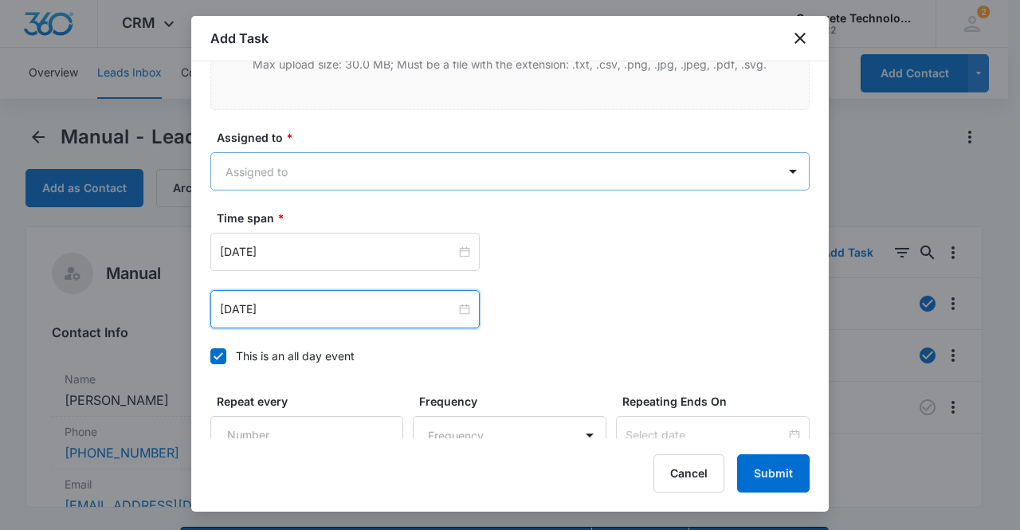
click at [317, 165] on body "CRM Apps Reputation Websites Forms CRM Email Social Content Ads Intelligence Fi…" at bounding box center [510, 288] width 1020 height 576
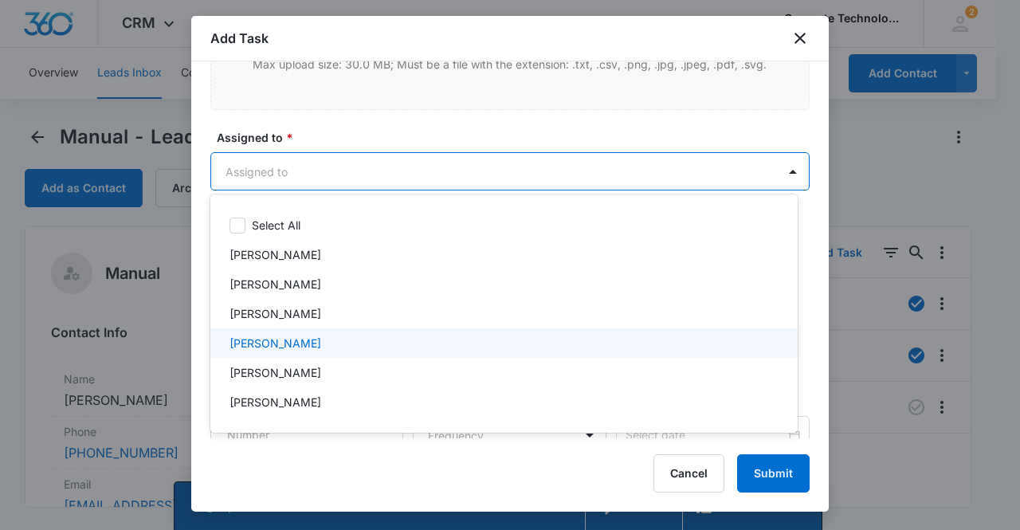
click at [273, 337] on p "[PERSON_NAME]" at bounding box center [276, 343] width 92 height 17
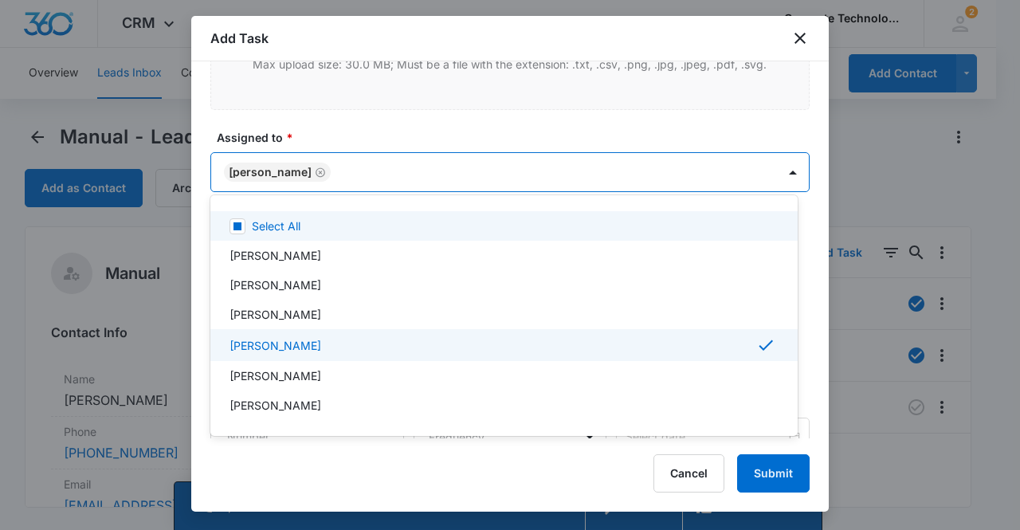
click at [258, 162] on div at bounding box center [510, 265] width 1020 height 530
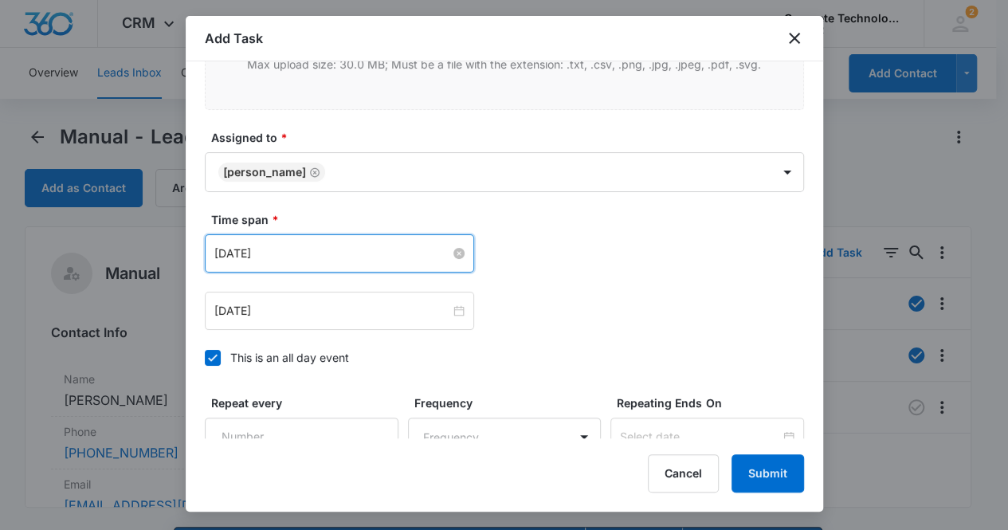
click at [305, 253] on input "[DATE]" at bounding box center [332, 254] width 236 height 18
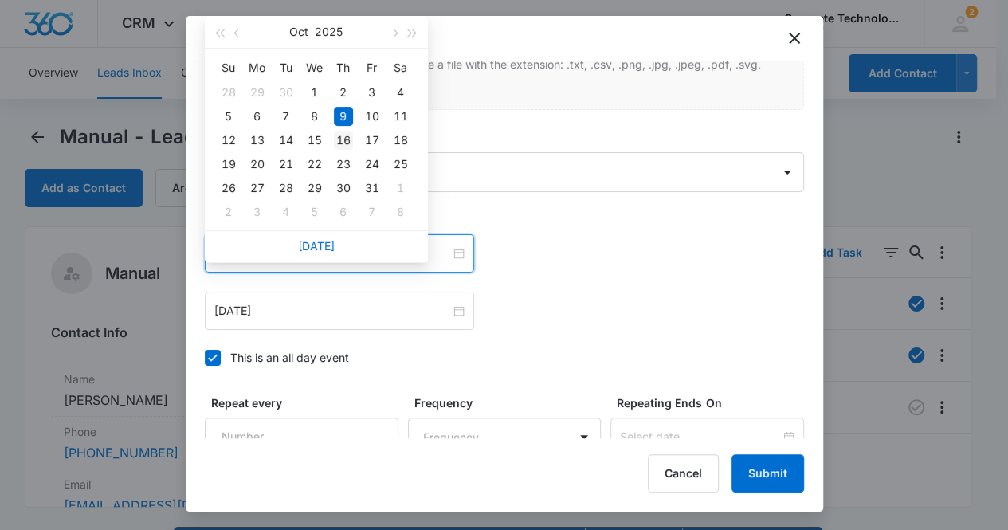
type input "[DATE]"
click at [338, 141] on div "16" at bounding box center [343, 140] width 19 height 19
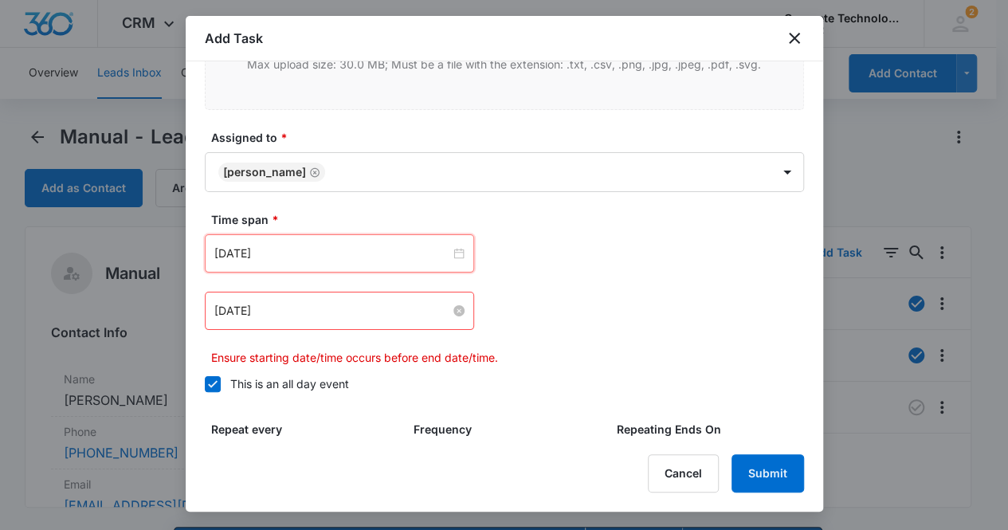
click at [313, 308] on input "[DATE]" at bounding box center [332, 311] width 236 height 18
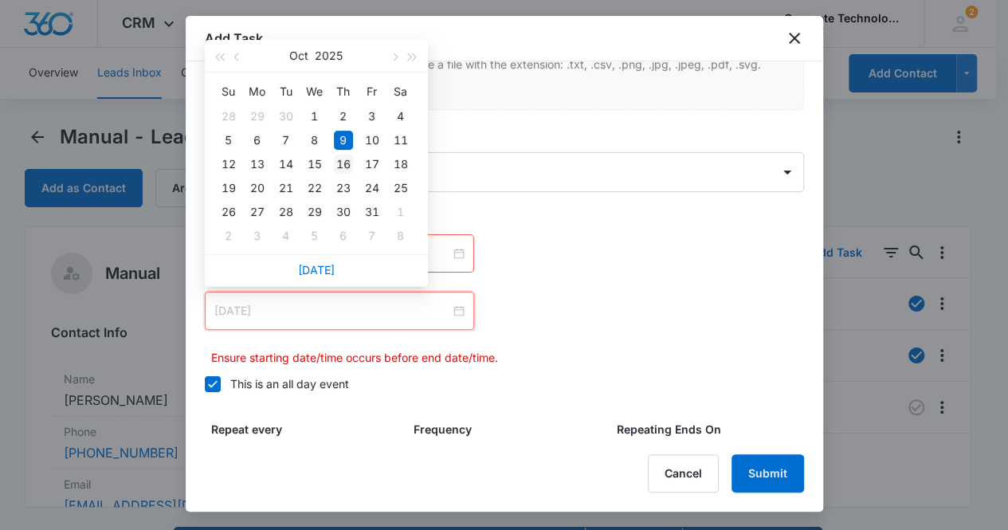
type input "[DATE]"
click at [345, 160] on div "16" at bounding box center [343, 164] width 19 height 19
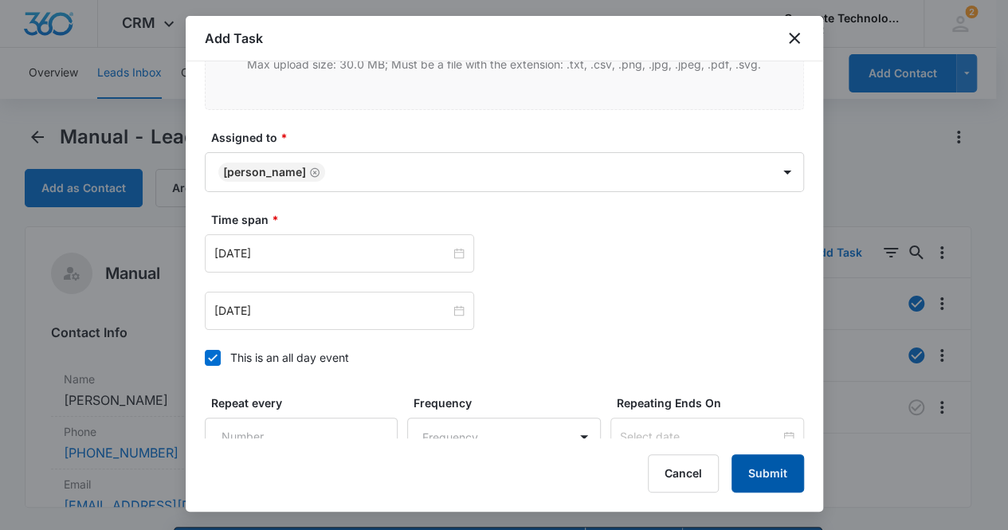
click at [783, 477] on button "Submit" at bounding box center [768, 473] width 73 height 38
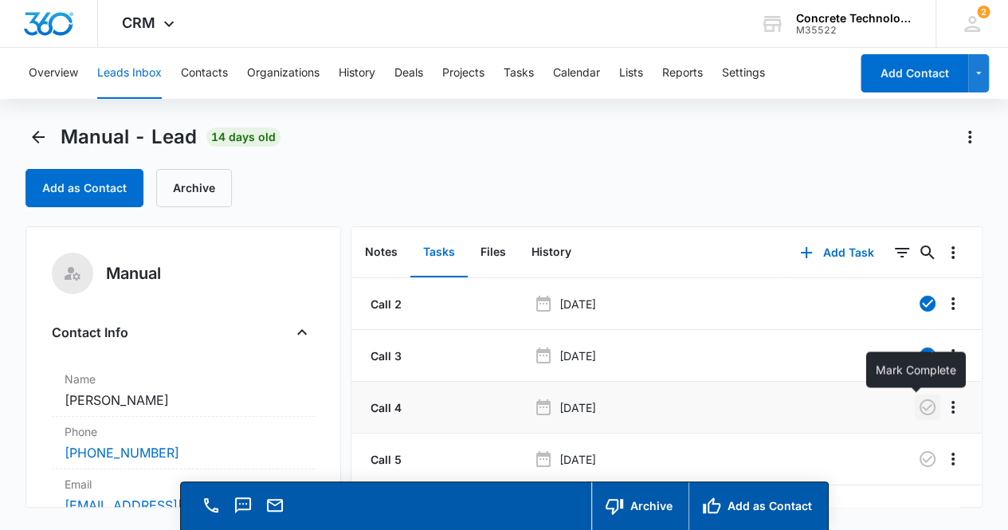
click at [920, 413] on icon "button" at bounding box center [928, 407] width 16 height 16
click at [384, 250] on button "Notes" at bounding box center [381, 252] width 58 height 49
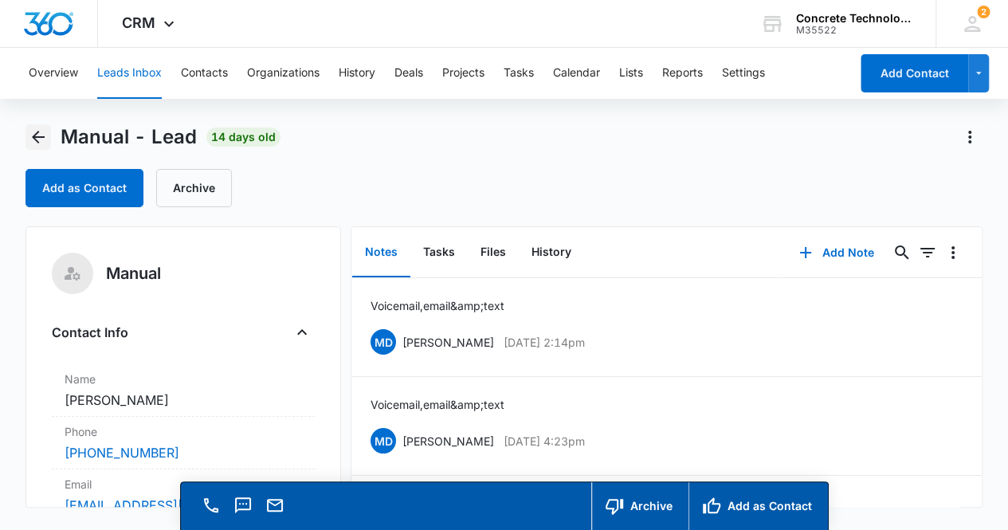
click at [39, 136] on icon "Back" at bounding box center [38, 137] width 13 height 13
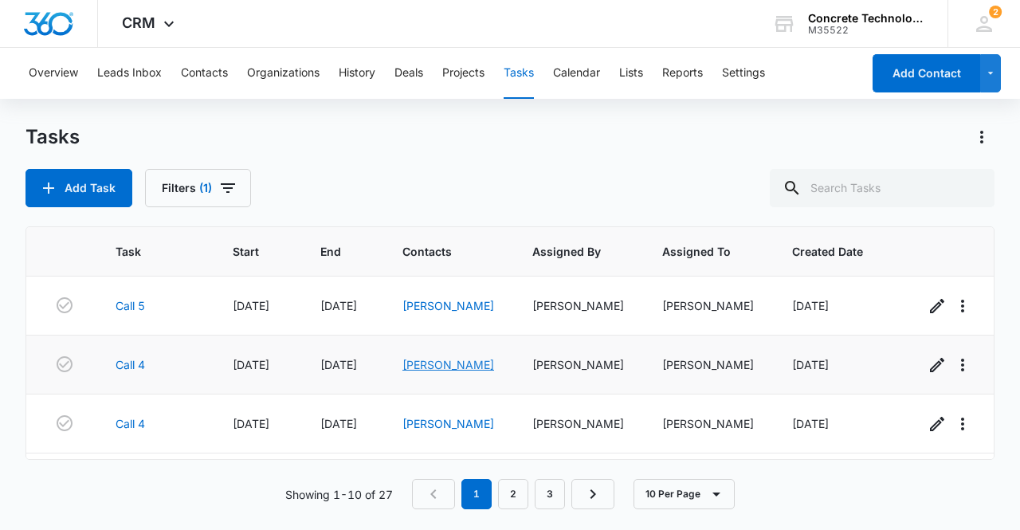
click at [437, 361] on link "[PERSON_NAME]" at bounding box center [449, 365] width 92 height 14
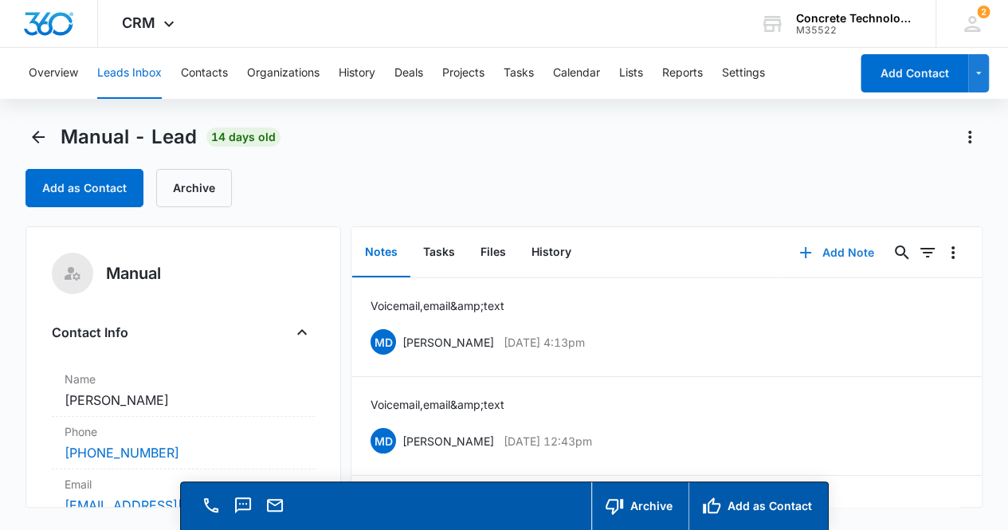
click at [823, 247] on button "Add Note" at bounding box center [837, 253] width 106 height 38
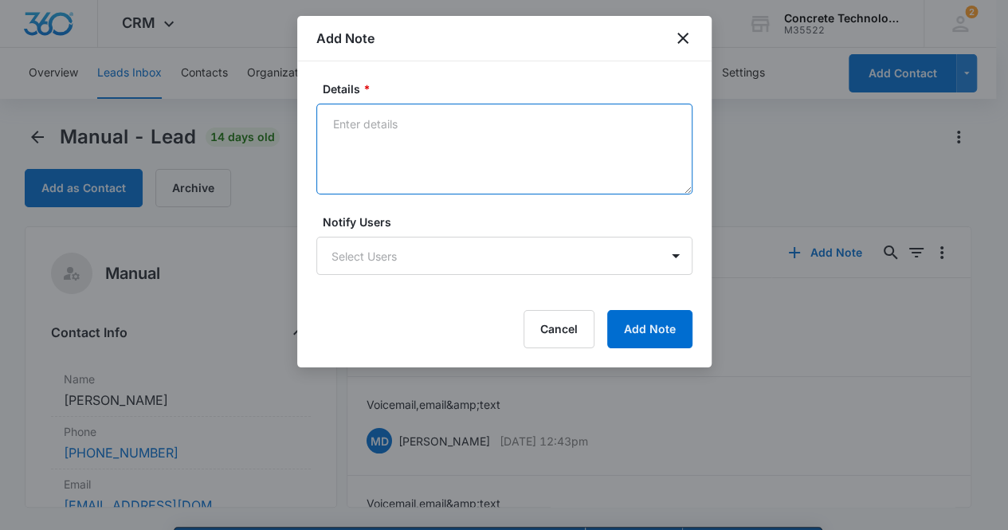
click at [336, 124] on textarea "Details *" at bounding box center [504, 149] width 376 height 91
type textarea "Voicemail, email & text"
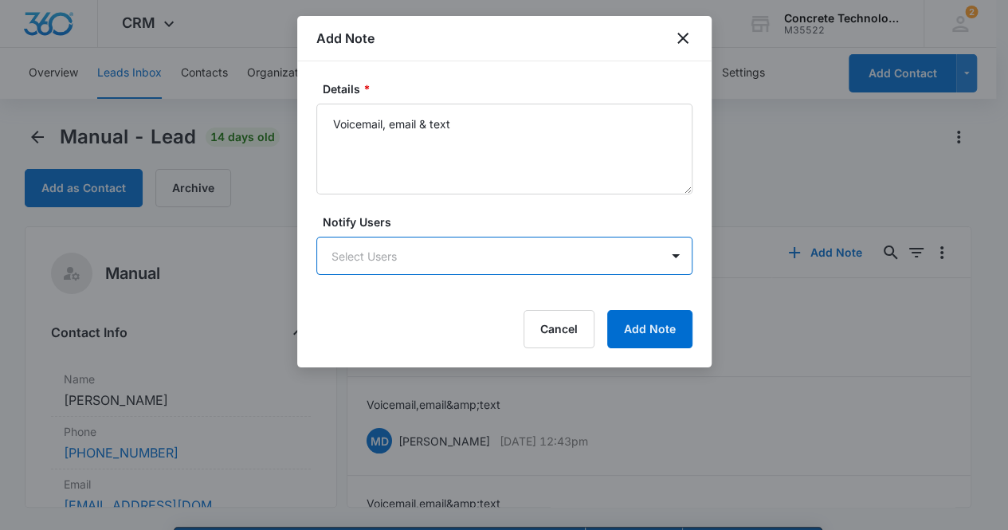
click at [370, 259] on body "CRM Apps Reputation Websites Forms CRM Email Social Content Ads Intelligence Fi…" at bounding box center [504, 288] width 1008 height 576
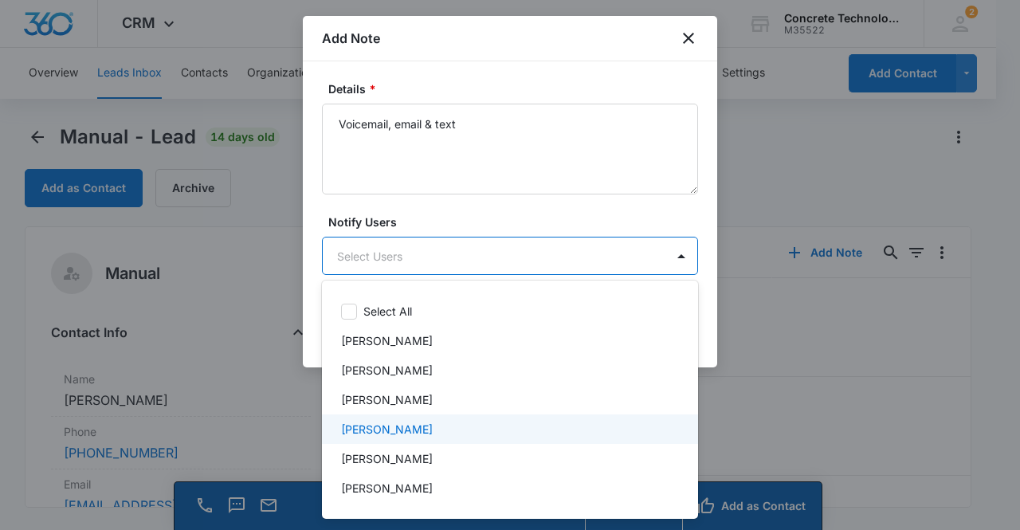
click at [399, 434] on p "[PERSON_NAME]" at bounding box center [387, 429] width 92 height 17
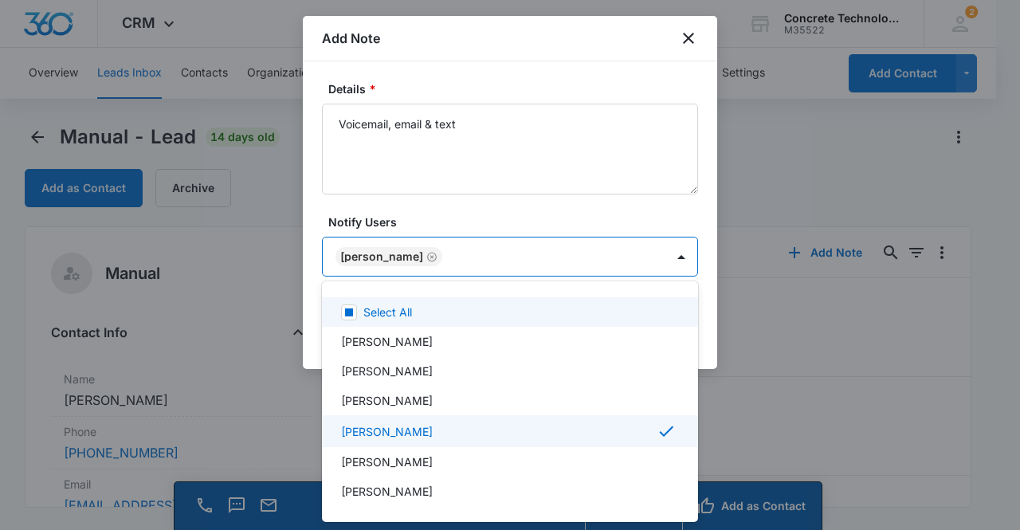
click at [383, 257] on div at bounding box center [510, 265] width 1020 height 530
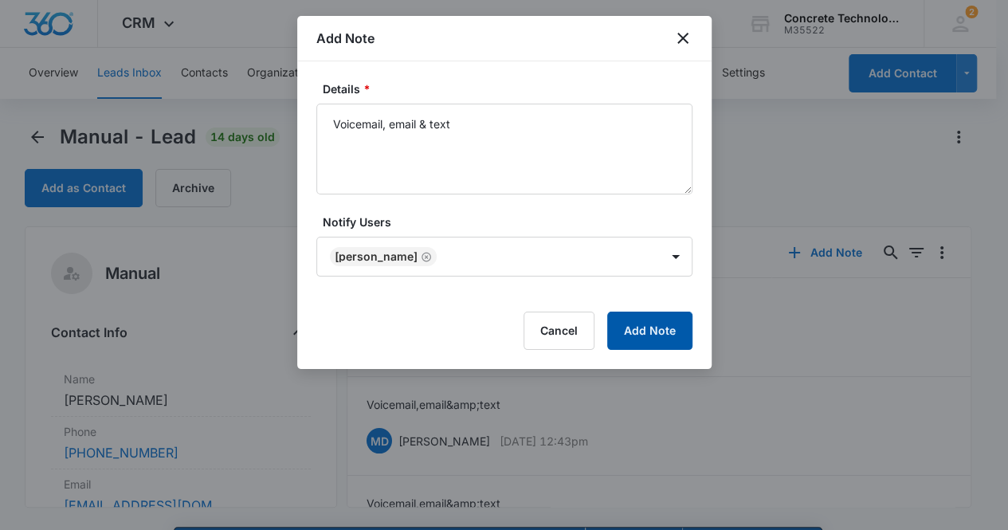
click at [620, 323] on button "Add Note" at bounding box center [649, 331] width 85 height 38
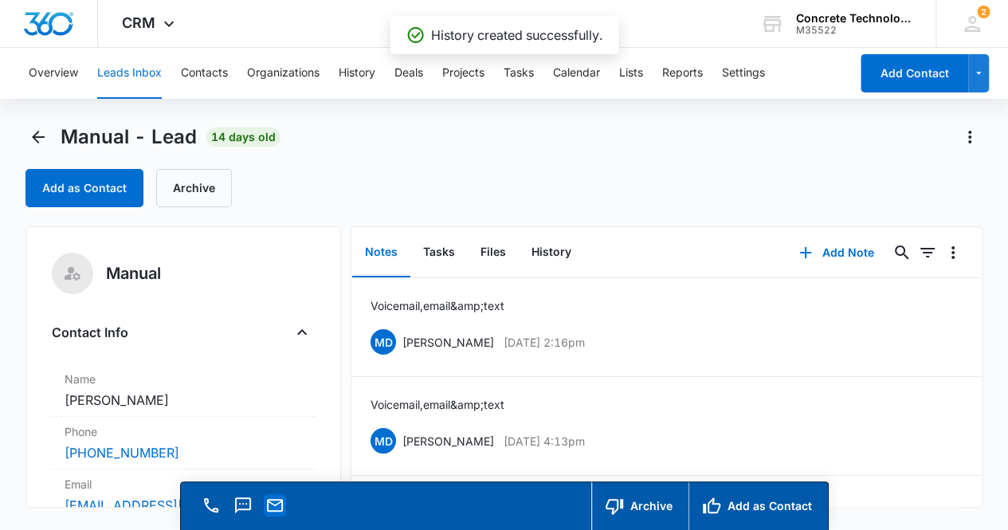
click at [277, 509] on icon "Email" at bounding box center [274, 505] width 19 height 19
click at [432, 249] on button "Tasks" at bounding box center [439, 252] width 57 height 49
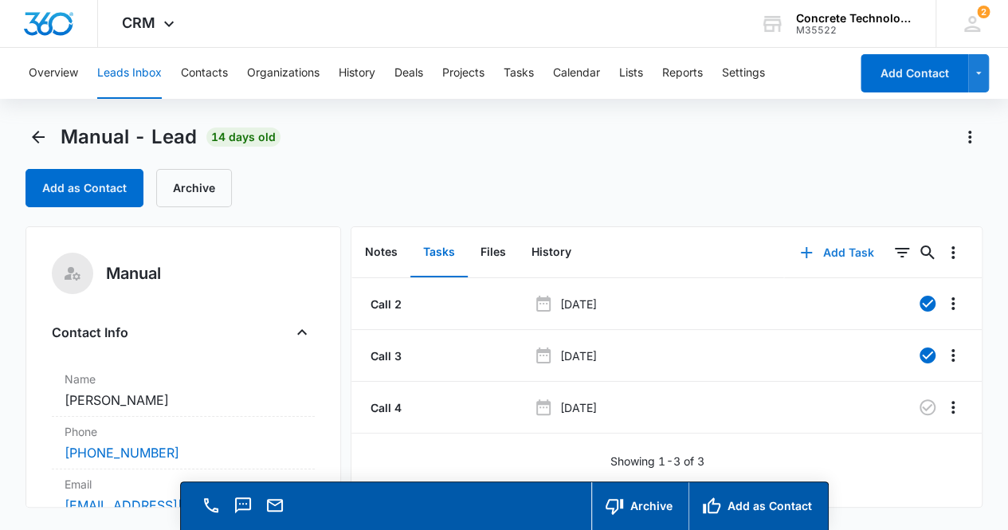
click at [843, 252] on button "Add Task" at bounding box center [836, 253] width 105 height 38
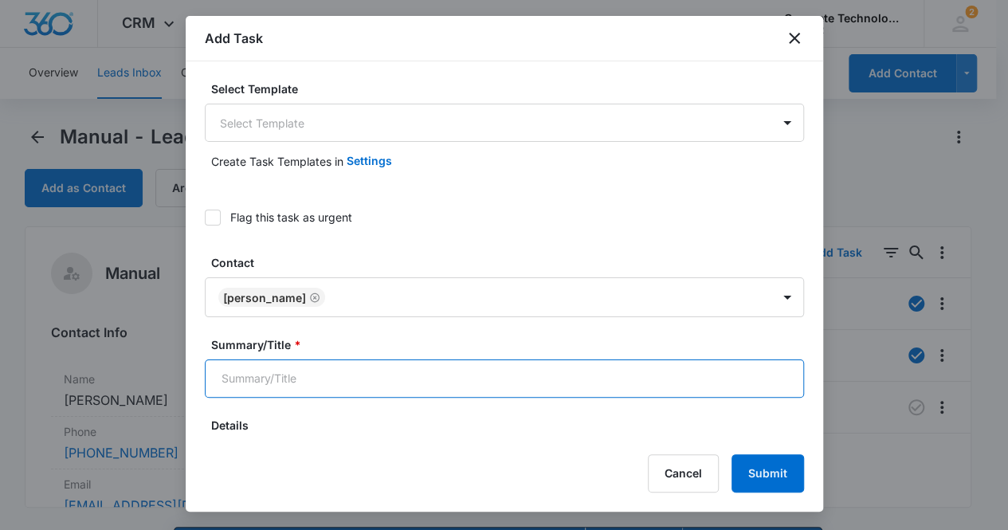
click at [371, 376] on input "Summary/Title *" at bounding box center [504, 378] width 599 height 38
type input "Call 5"
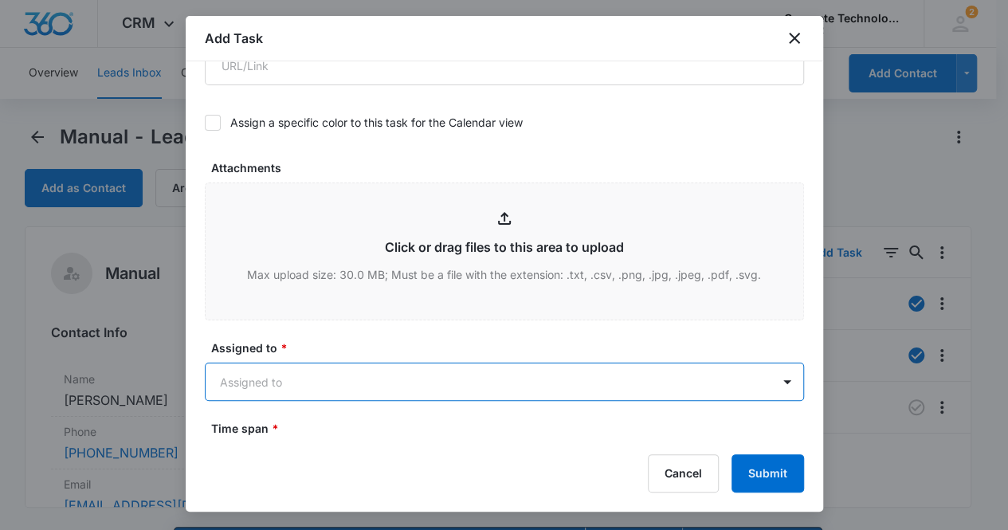
scroll to position [737, 0]
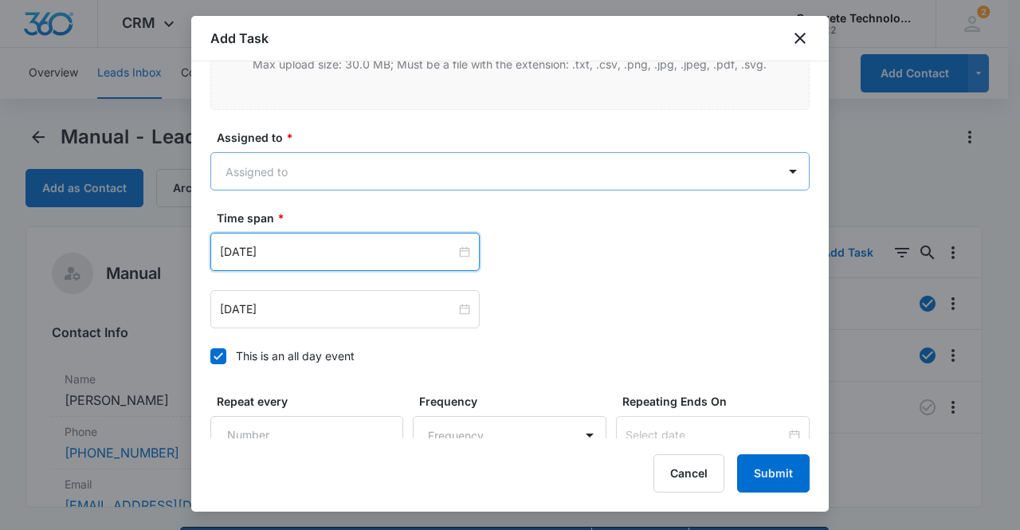
click at [320, 160] on body "CRM Apps Reputation Websites Forms CRM Email Social Content Ads Intelligence Fi…" at bounding box center [510, 288] width 1020 height 576
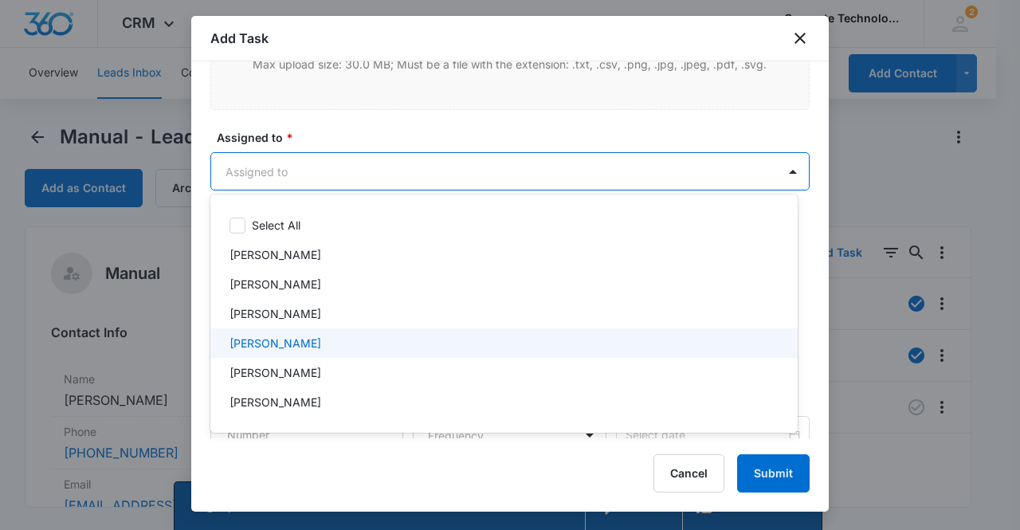
click at [306, 347] on div "[PERSON_NAME]" at bounding box center [503, 343] width 546 height 17
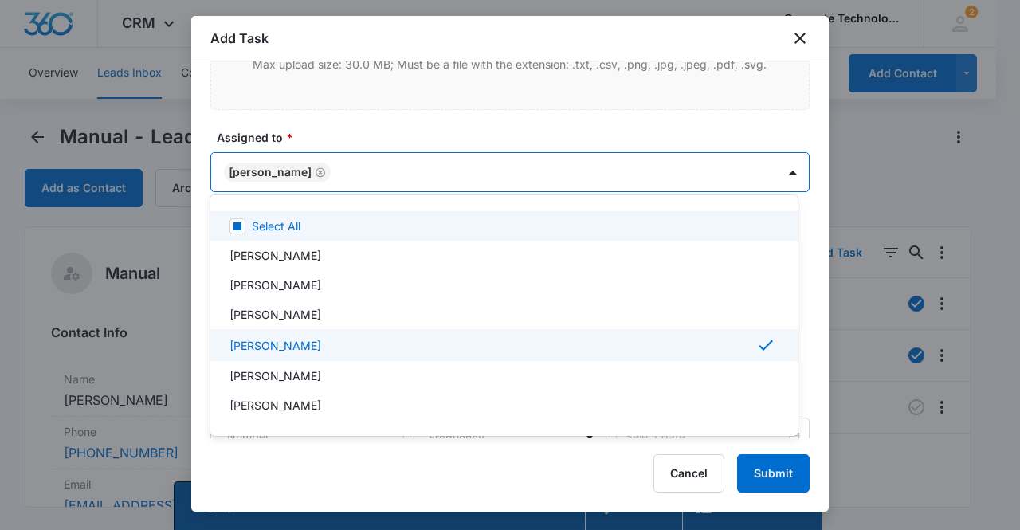
click at [253, 162] on div at bounding box center [510, 265] width 1020 height 530
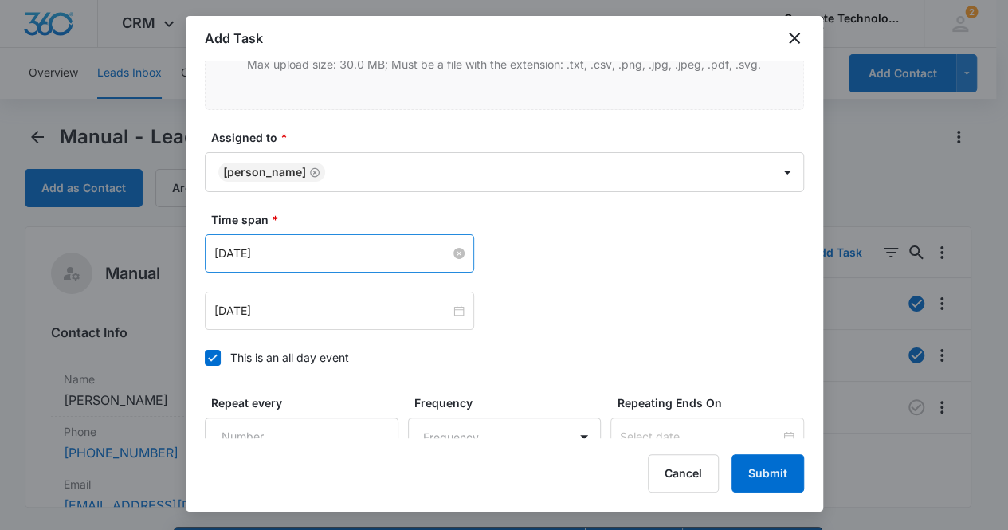
click at [328, 246] on input "[DATE]" at bounding box center [332, 254] width 236 height 18
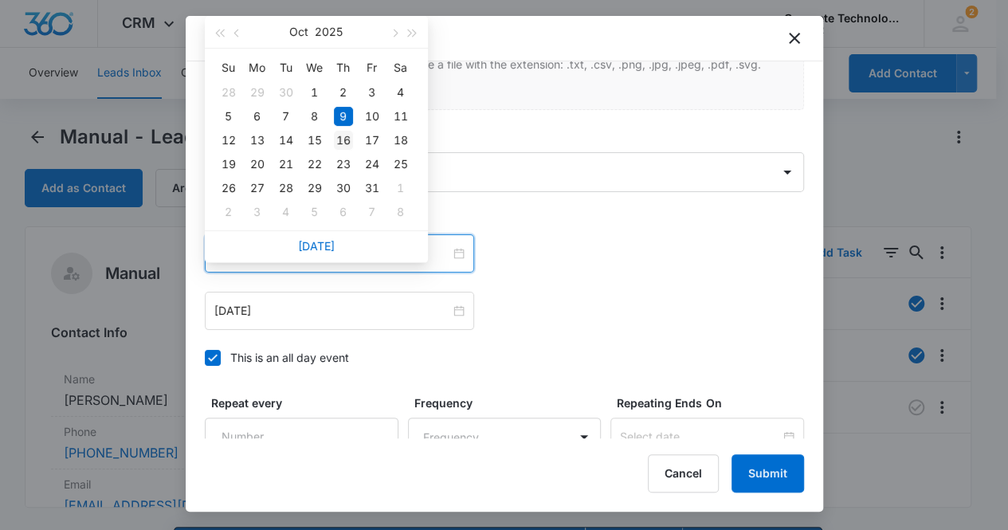
type input "[DATE]"
click at [345, 142] on div "16" at bounding box center [343, 140] width 19 height 19
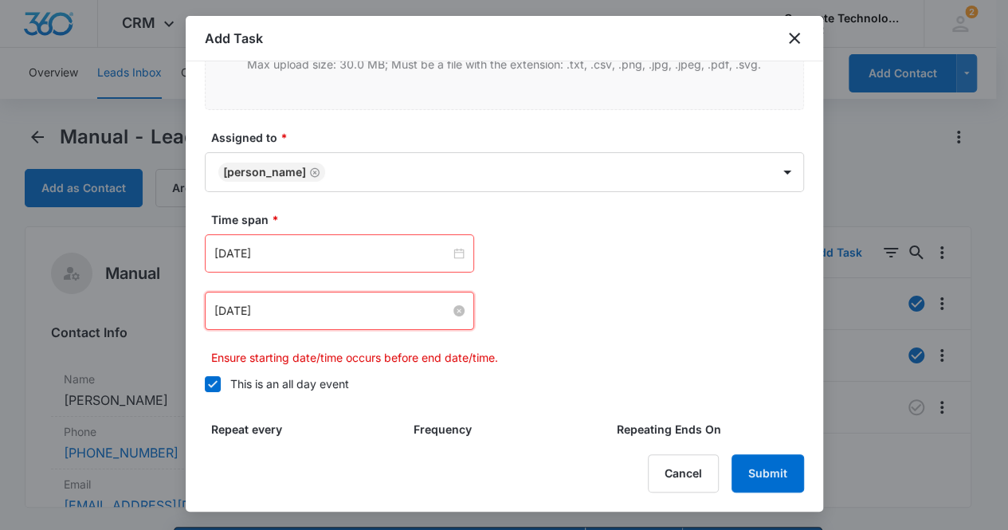
click at [326, 302] on input "[DATE]" at bounding box center [332, 311] width 236 height 18
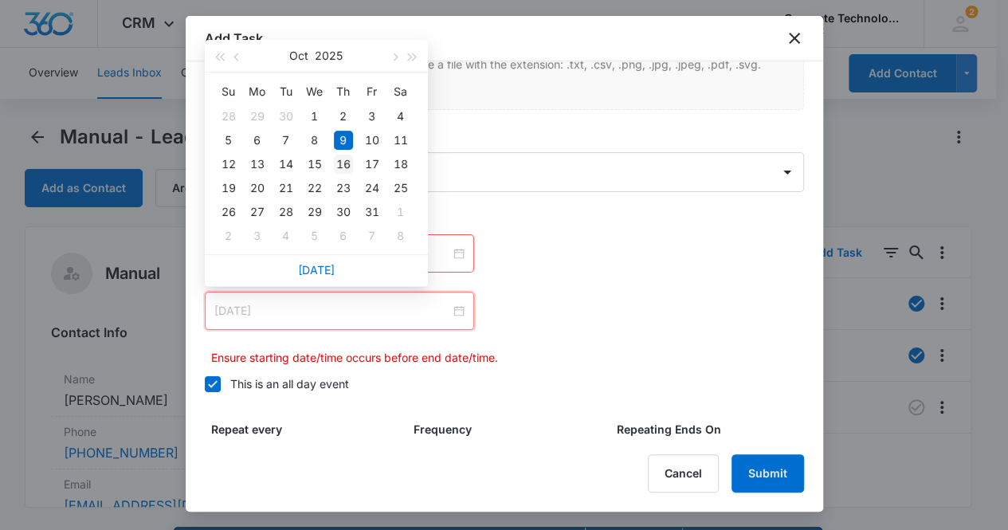
type input "[DATE]"
click at [341, 163] on div "16" at bounding box center [343, 164] width 19 height 19
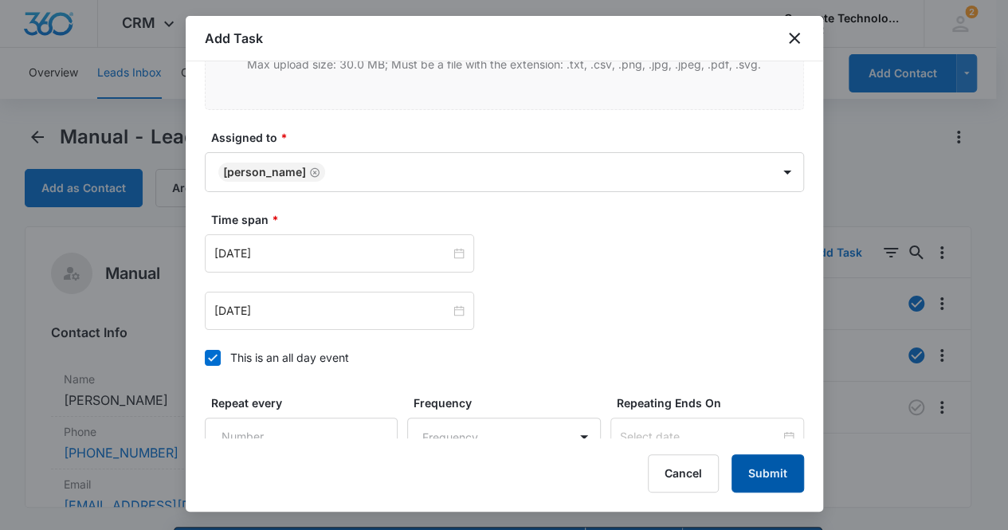
click at [751, 473] on button "Submit" at bounding box center [768, 473] width 73 height 38
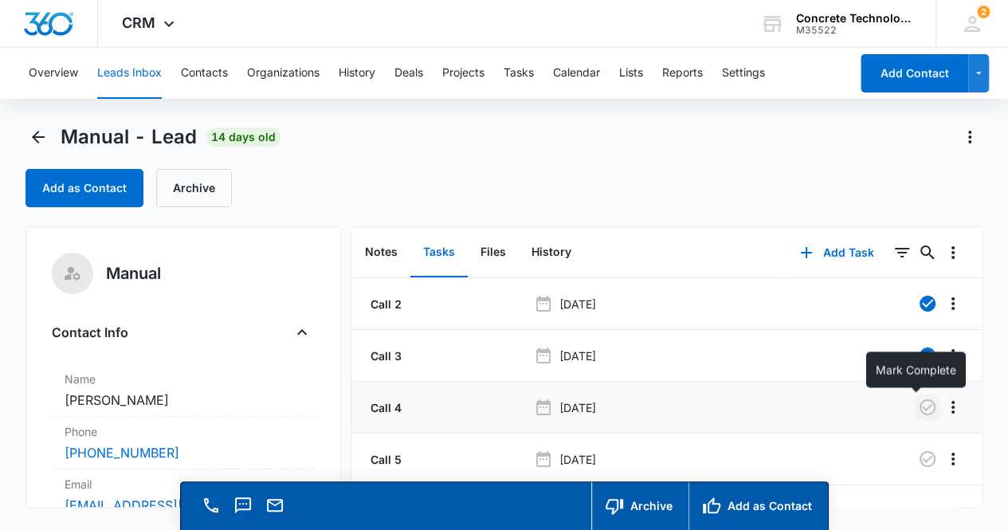
click at [920, 414] on icon "button" at bounding box center [927, 407] width 19 height 19
click at [385, 253] on button "Notes" at bounding box center [381, 252] width 58 height 49
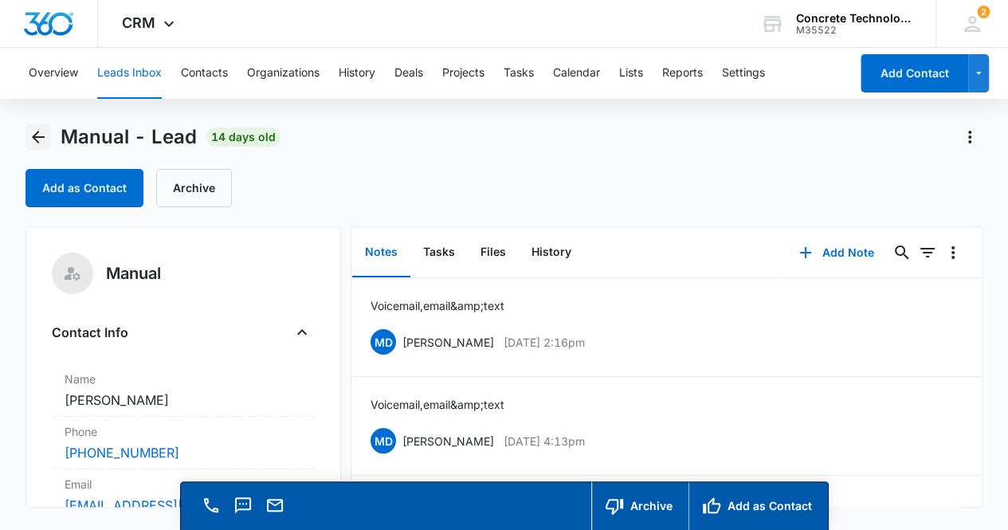
click at [35, 136] on icon "Back" at bounding box center [38, 137] width 13 height 13
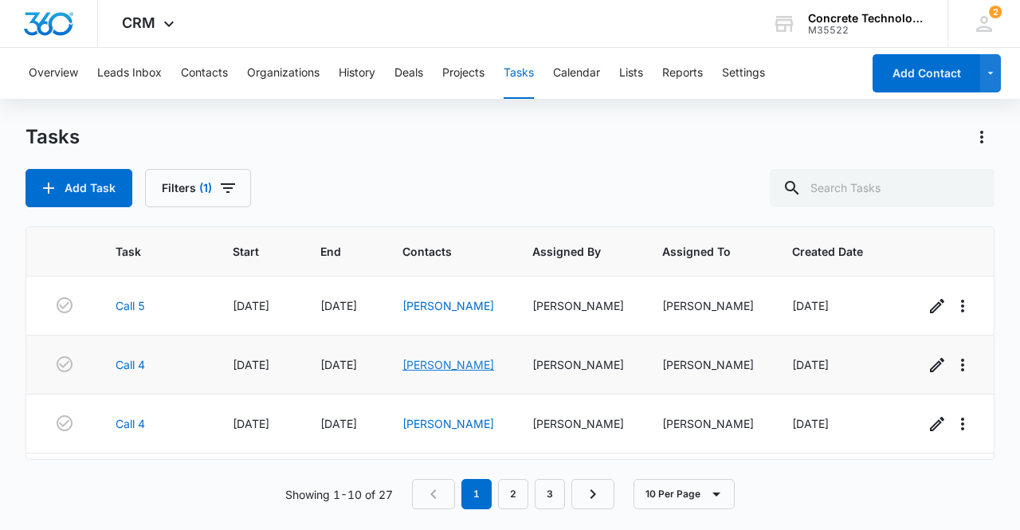
click at [435, 367] on link "[PERSON_NAME]" at bounding box center [449, 365] width 92 height 14
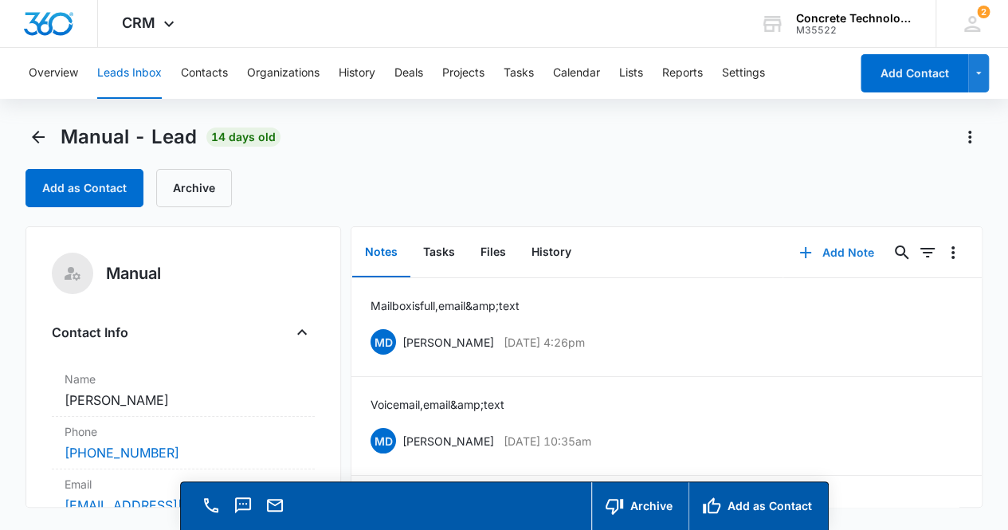
click at [832, 251] on button "Add Note" at bounding box center [837, 253] width 106 height 38
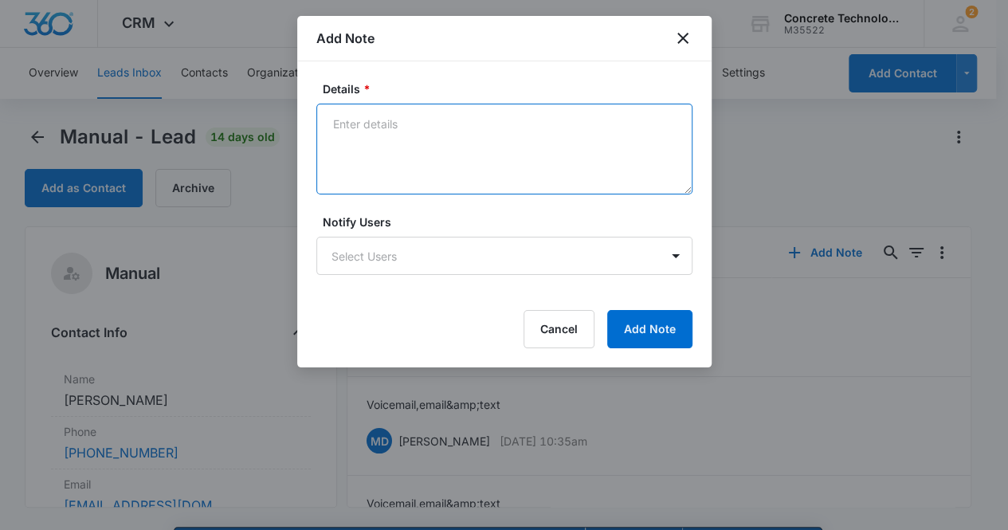
click at [395, 135] on textarea "Details *" at bounding box center [504, 149] width 376 height 91
type textarea "V"
type textarea "Mailbox is full, email & text"
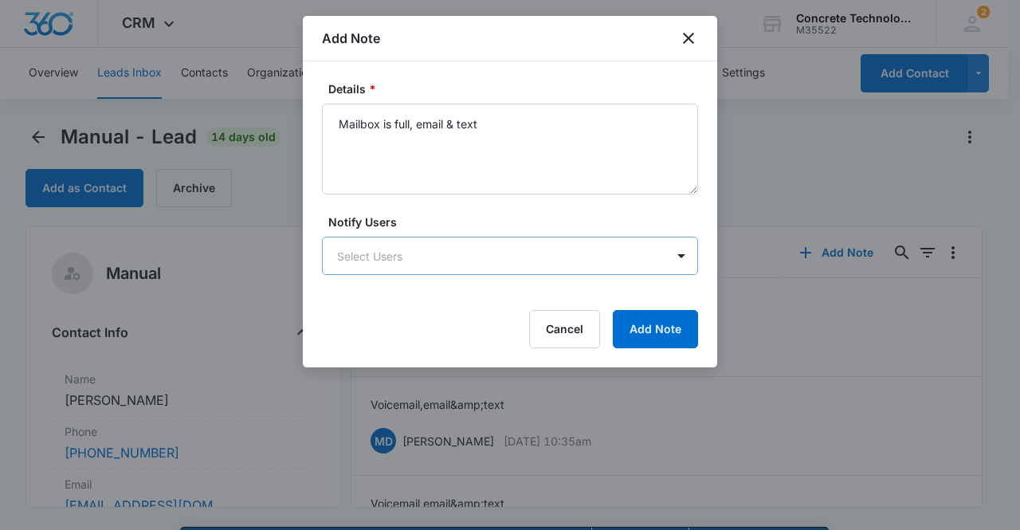
click at [468, 239] on body "CRM Apps Reputation Websites Forms CRM Email Social Content Ads Intelligence Fi…" at bounding box center [510, 288] width 1020 height 576
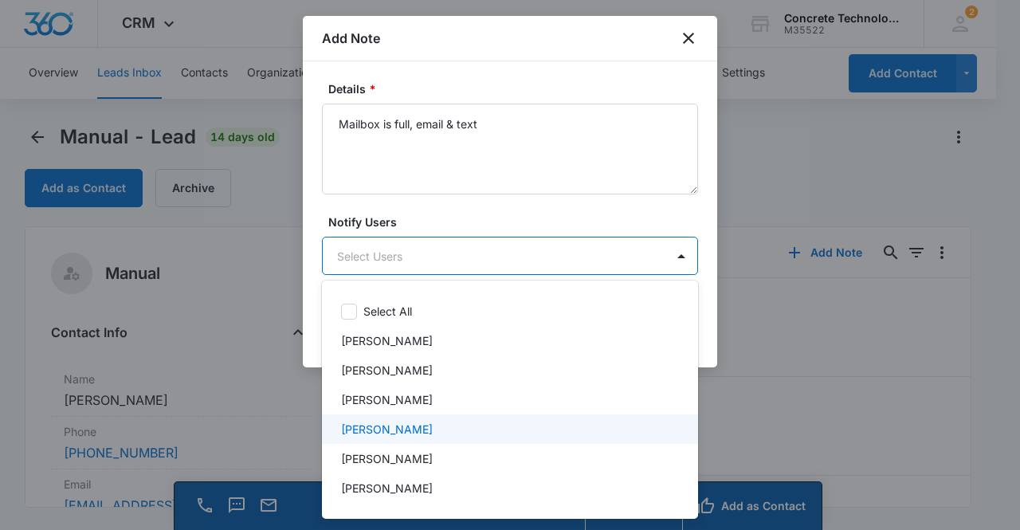
click at [432, 425] on div "[PERSON_NAME]" at bounding box center [508, 429] width 335 height 17
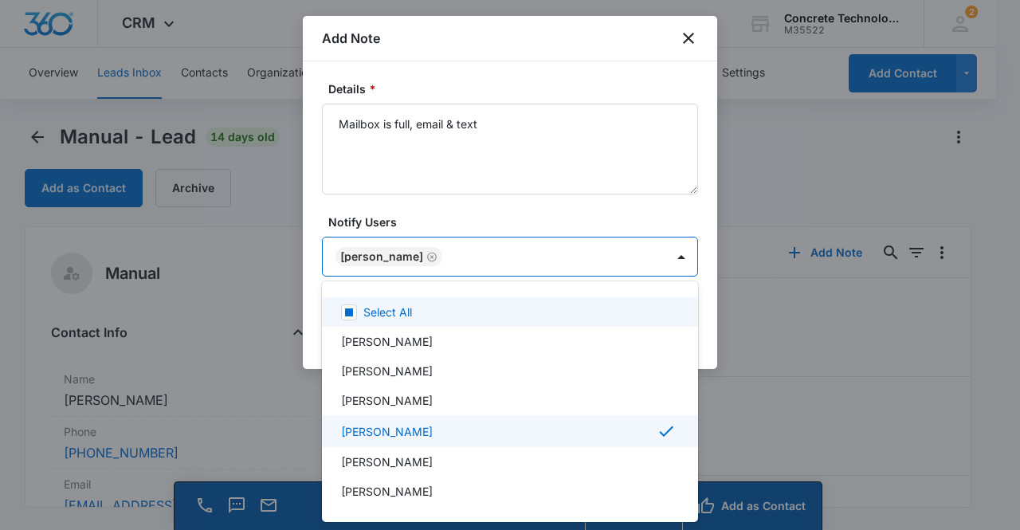
click at [379, 260] on div at bounding box center [510, 265] width 1020 height 530
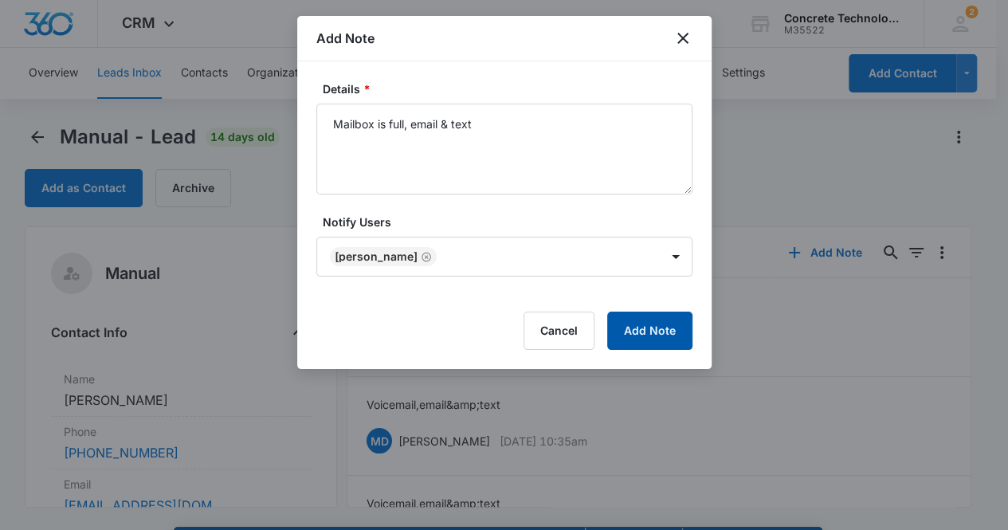
click at [654, 329] on button "Add Note" at bounding box center [649, 331] width 85 height 38
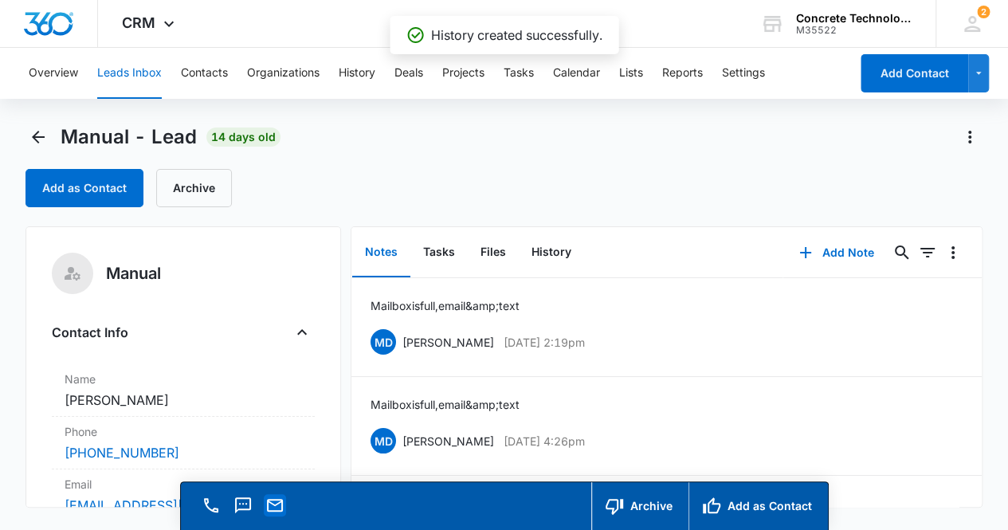
click at [282, 507] on icon "Email" at bounding box center [274, 505] width 19 height 19
click at [434, 257] on button "Tasks" at bounding box center [439, 252] width 57 height 49
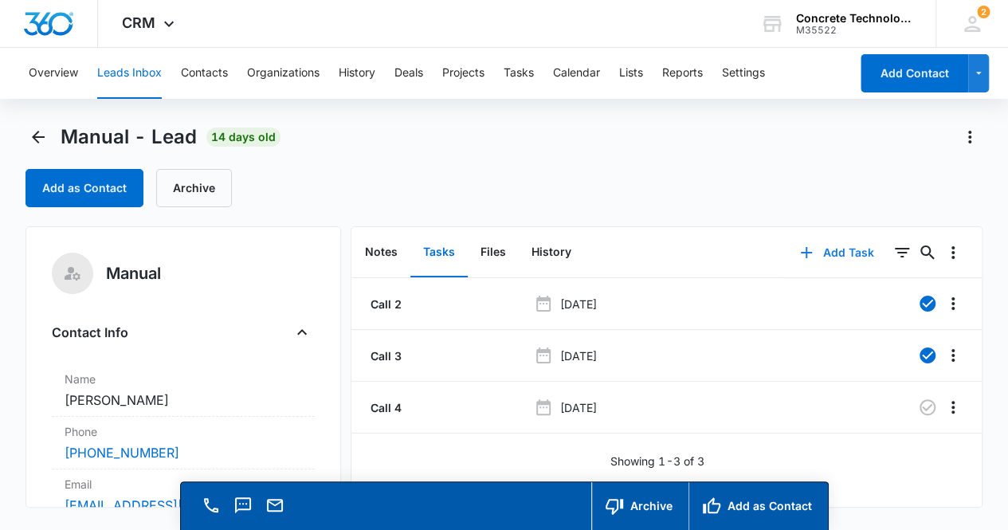
click at [815, 251] on button "Add Task" at bounding box center [836, 253] width 105 height 38
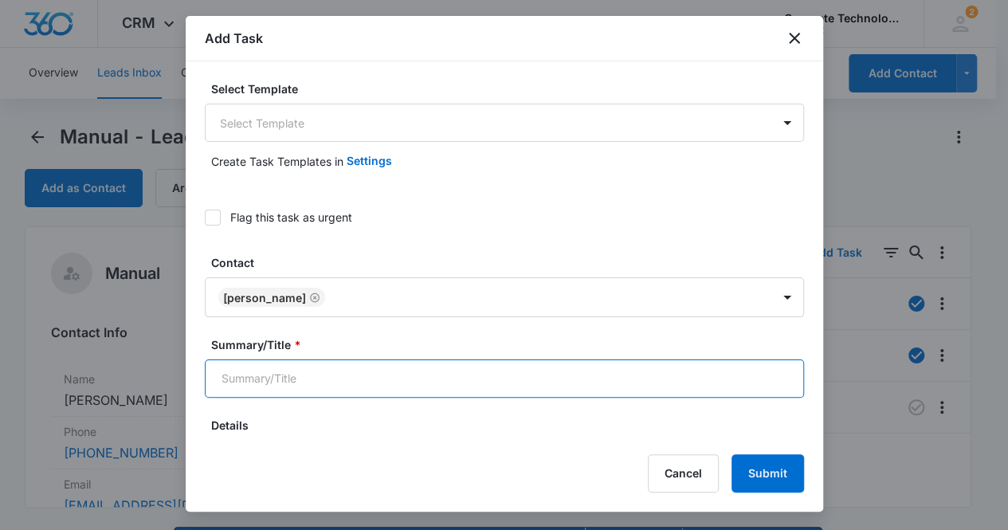
click at [353, 379] on input "Summary/Title *" at bounding box center [504, 378] width 599 height 38
type input "Call 5"
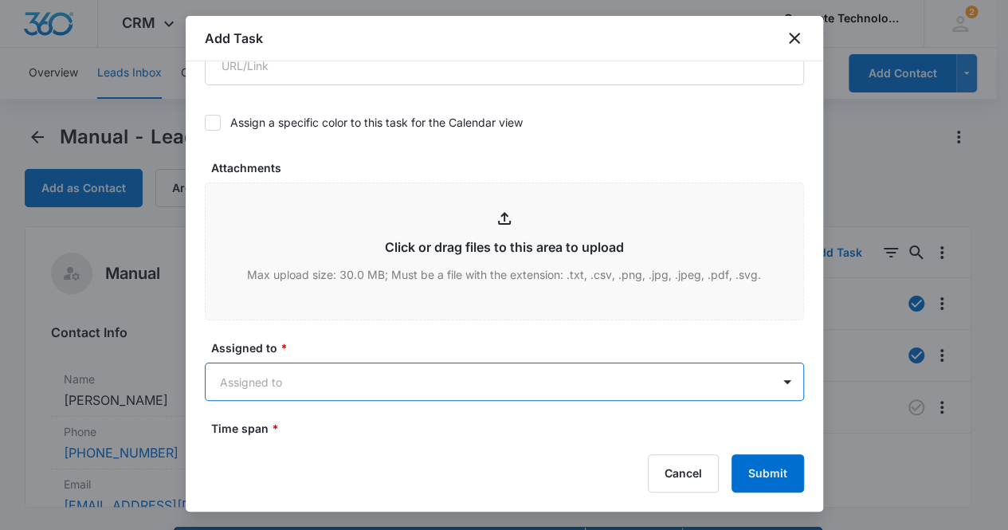
scroll to position [737, 0]
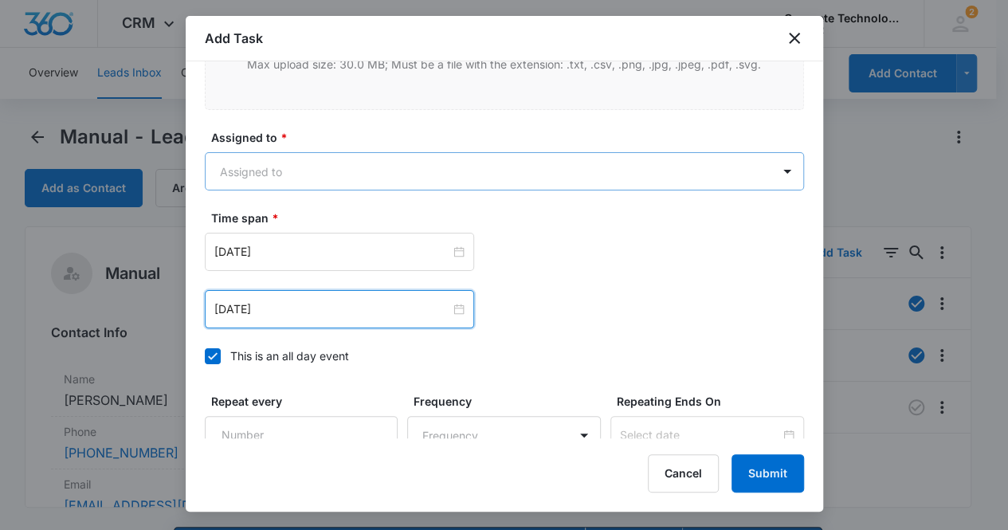
click at [297, 161] on body "CRM Apps Reputation Websites Forms CRM Email Social Content Ads Intelligence Fi…" at bounding box center [504, 288] width 1008 height 576
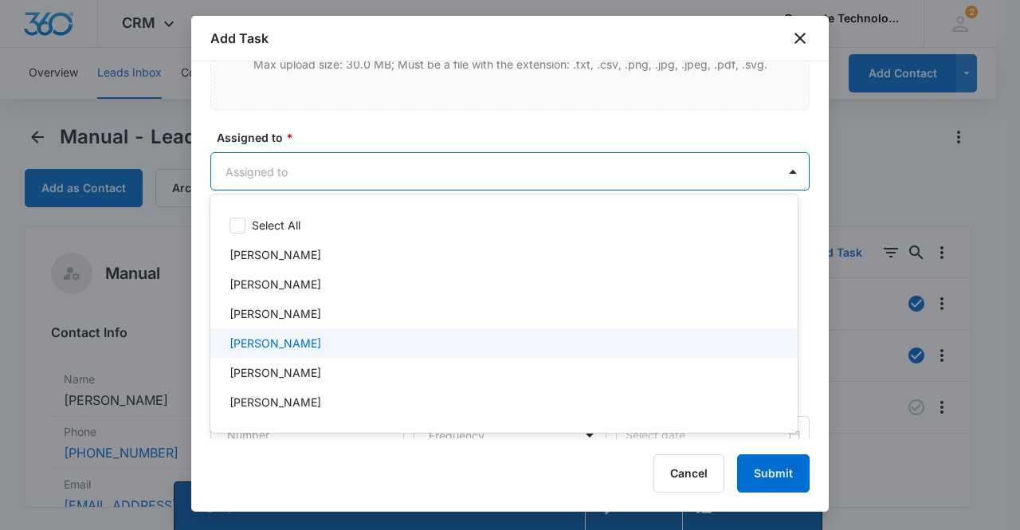
click at [266, 341] on p "[PERSON_NAME]" at bounding box center [276, 343] width 92 height 17
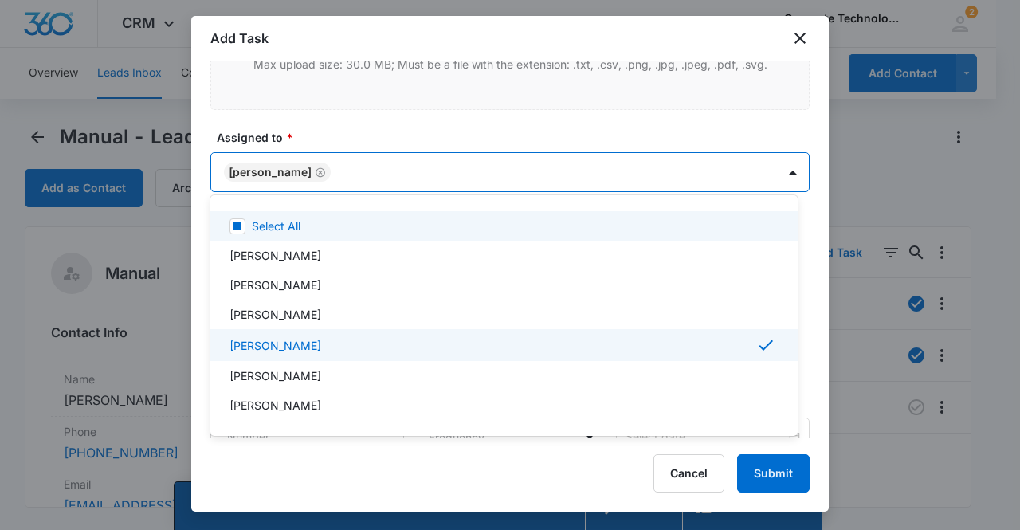
click at [282, 163] on div at bounding box center [510, 265] width 1020 height 530
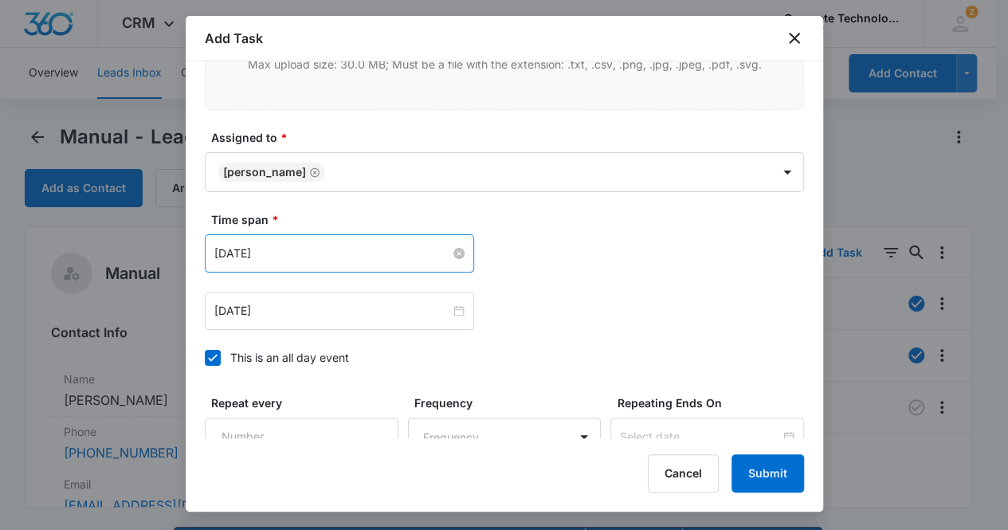
click at [309, 251] on input "[DATE]" at bounding box center [332, 254] width 236 height 18
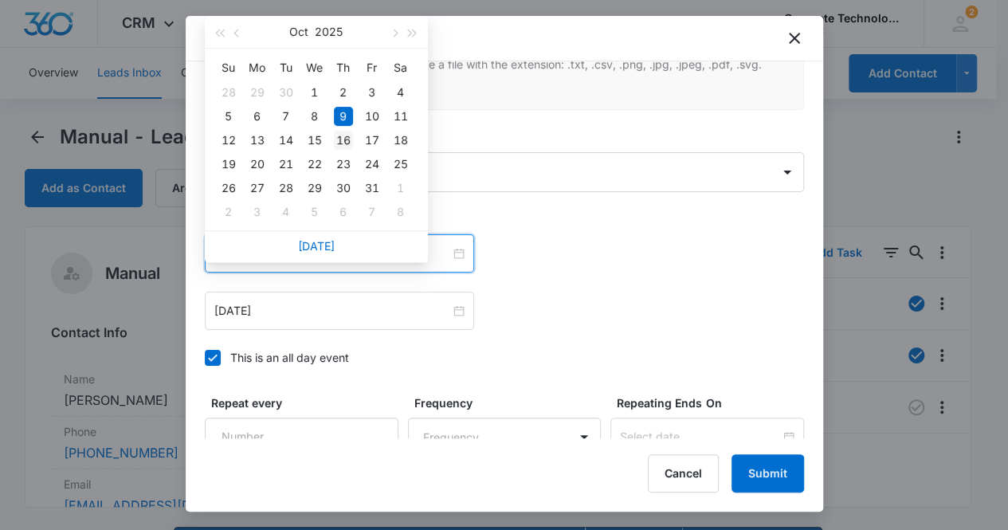
type input "[DATE]"
click at [345, 136] on div "16" at bounding box center [343, 140] width 19 height 19
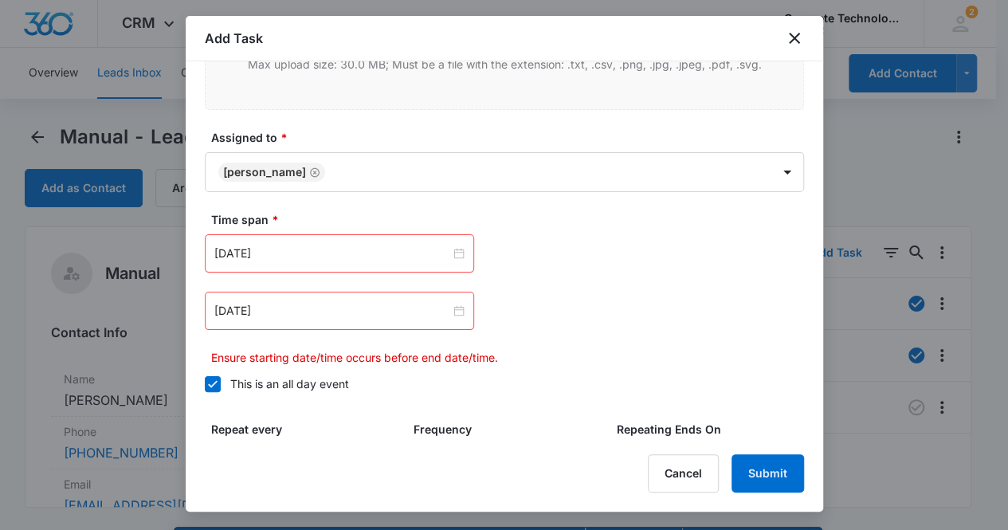
click at [334, 316] on div "[DATE]" at bounding box center [339, 311] width 269 height 38
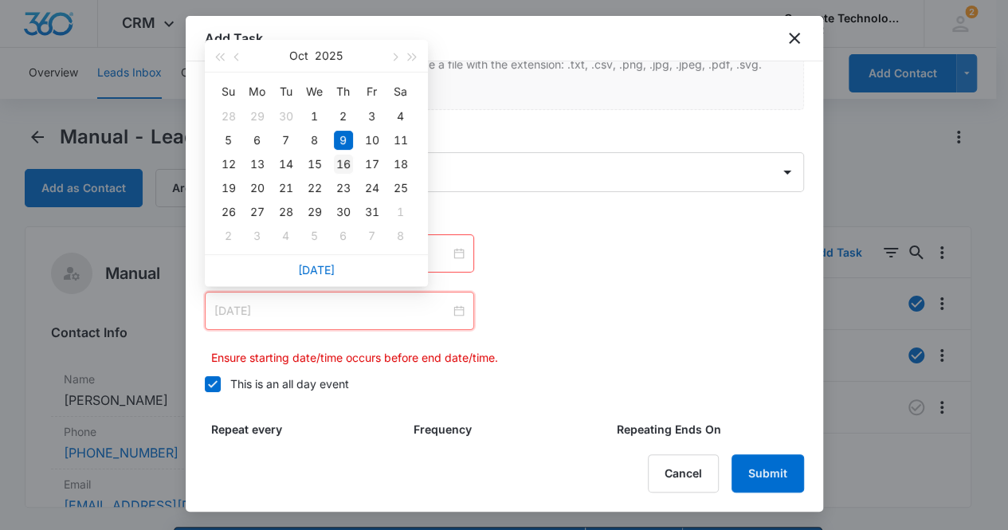
type input "[DATE]"
click at [341, 162] on div "16" at bounding box center [343, 164] width 19 height 19
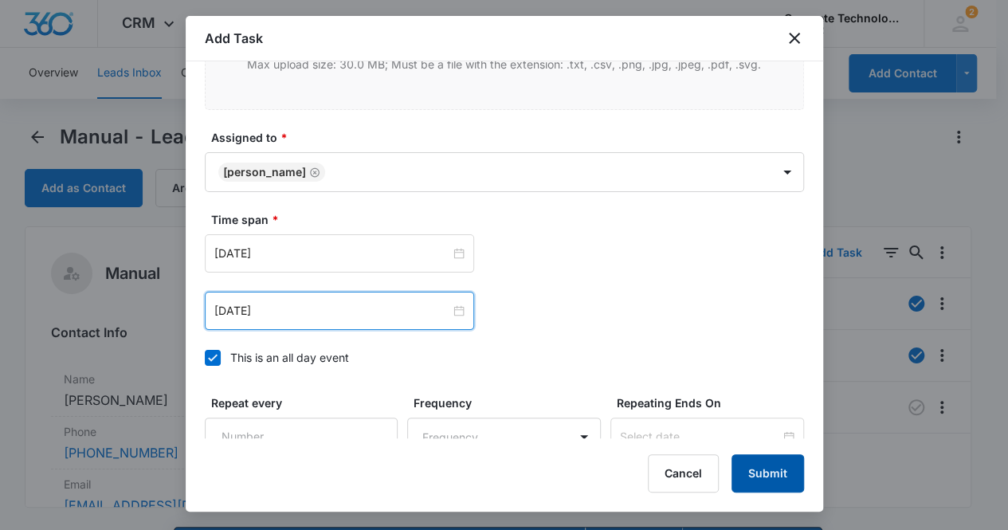
click at [762, 470] on button "Submit" at bounding box center [768, 473] width 73 height 38
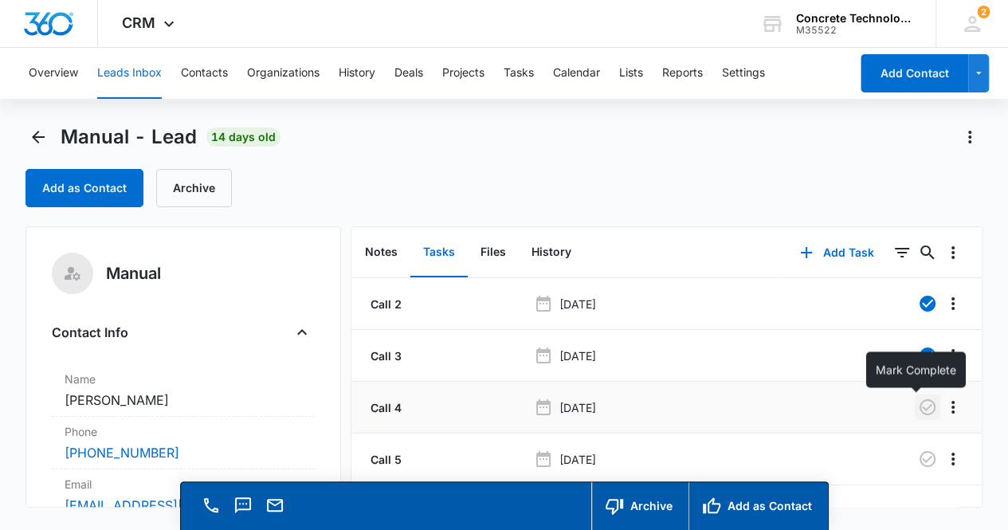
click at [920, 413] on icon "button" at bounding box center [928, 407] width 16 height 16
click at [387, 253] on button "Notes" at bounding box center [381, 252] width 58 height 49
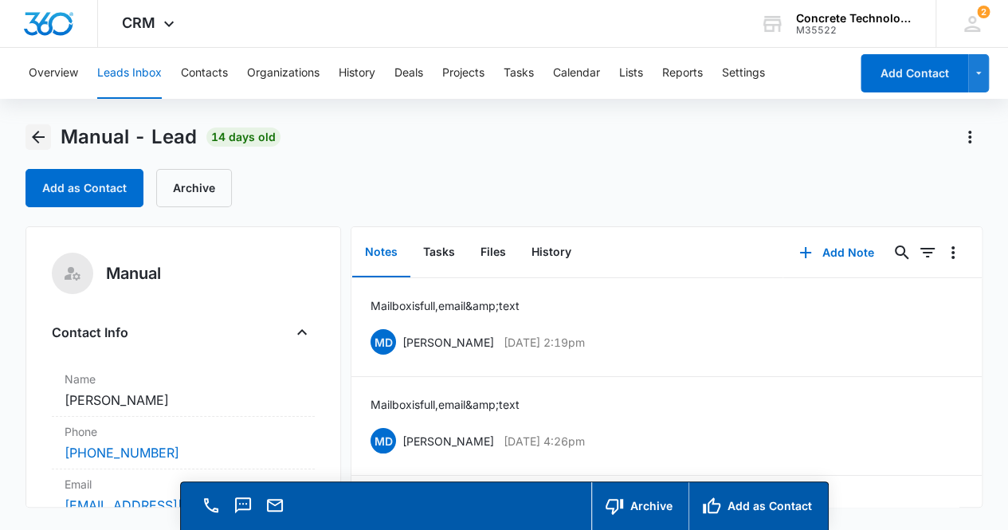
click at [30, 136] on icon "Back" at bounding box center [38, 137] width 19 height 19
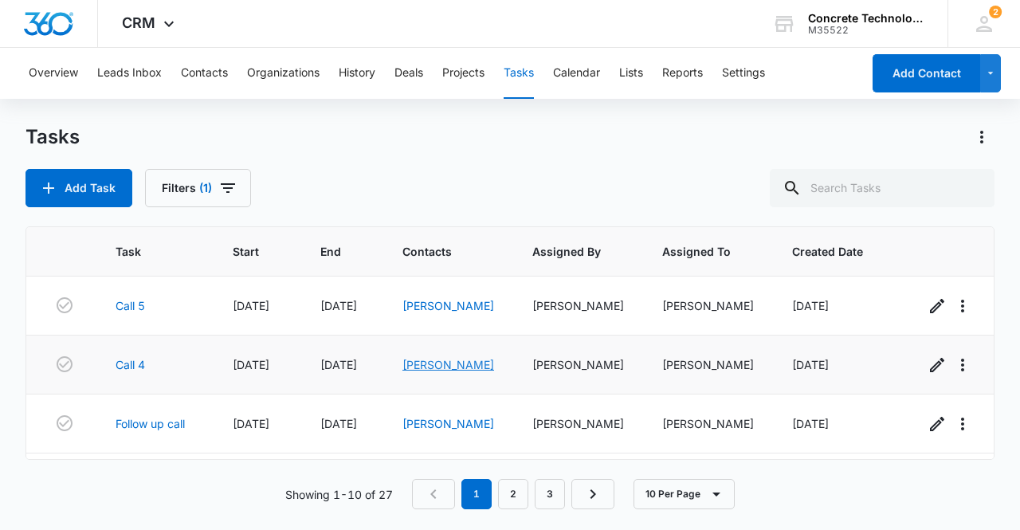
click at [442, 367] on link "[PERSON_NAME]" at bounding box center [449, 365] width 92 height 14
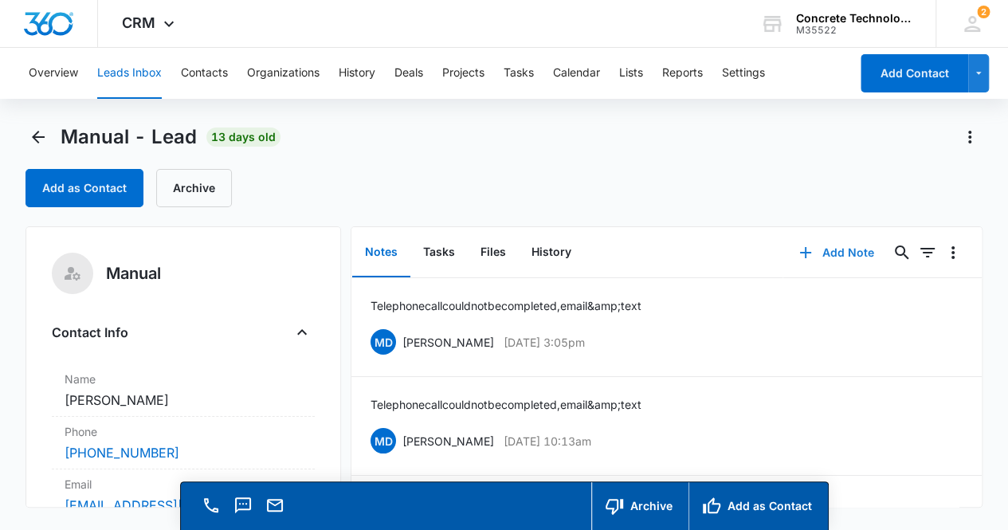
click at [835, 256] on button "Add Note" at bounding box center [837, 253] width 106 height 38
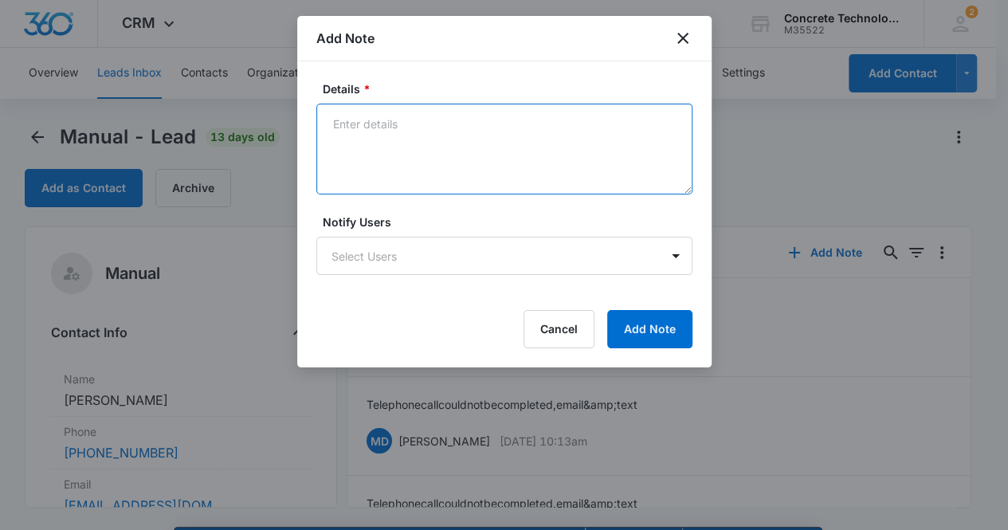
click at [443, 143] on textarea "Details *" at bounding box center [504, 149] width 376 height 91
type textarea "Telephone call could not be completed, email & text"
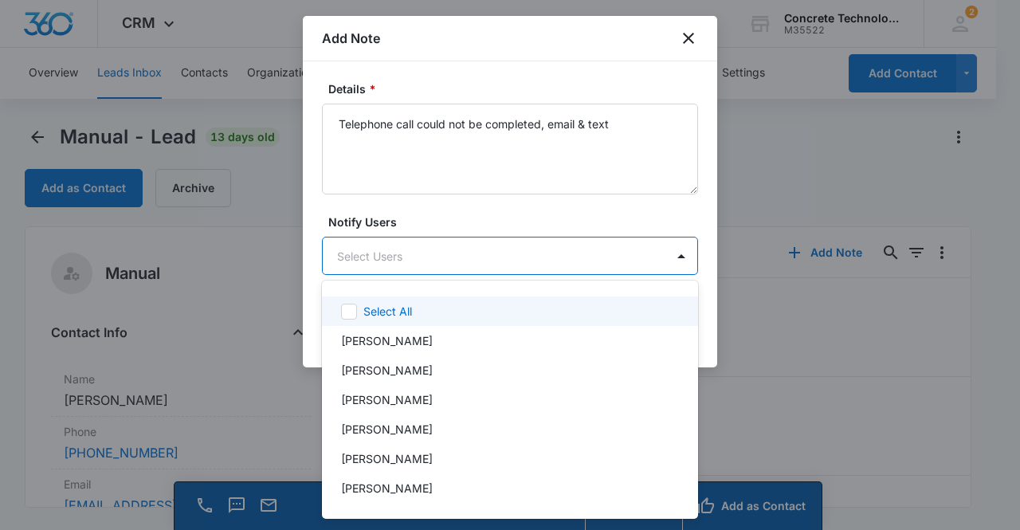
click at [549, 258] on body "CRM Apps Reputation Websites Forms CRM Email Social Content Ads Intelligence Fi…" at bounding box center [510, 265] width 1020 height 530
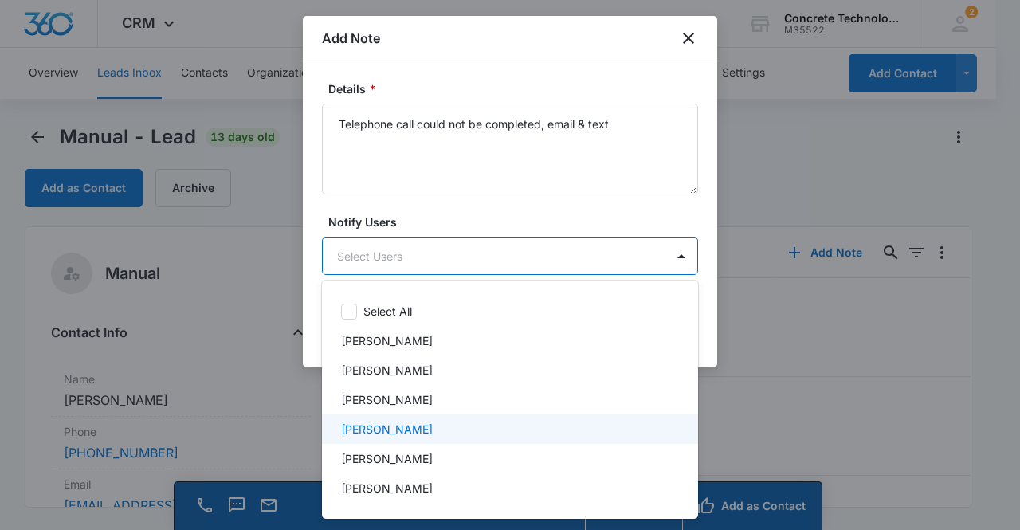
click at [461, 427] on div "[PERSON_NAME]" at bounding box center [508, 429] width 335 height 17
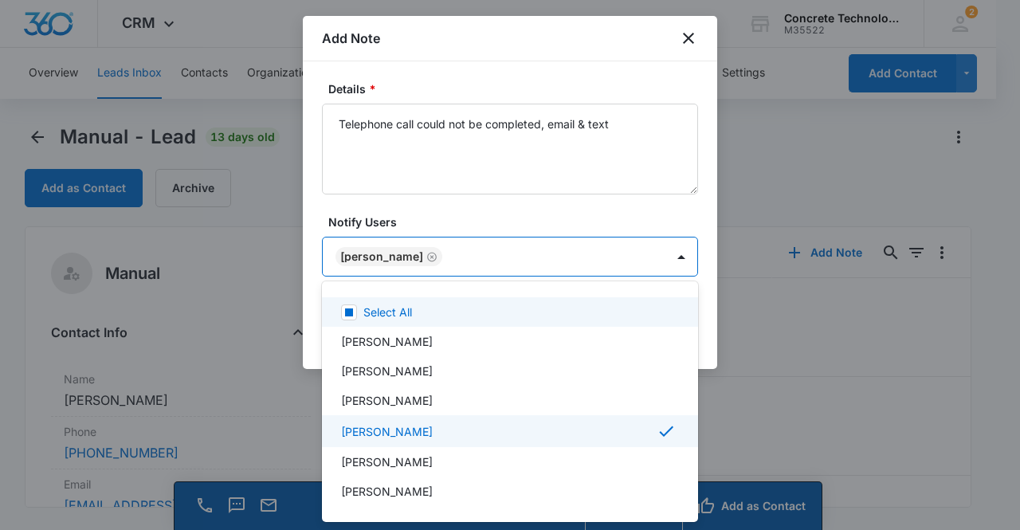
click at [384, 259] on div at bounding box center [510, 265] width 1020 height 530
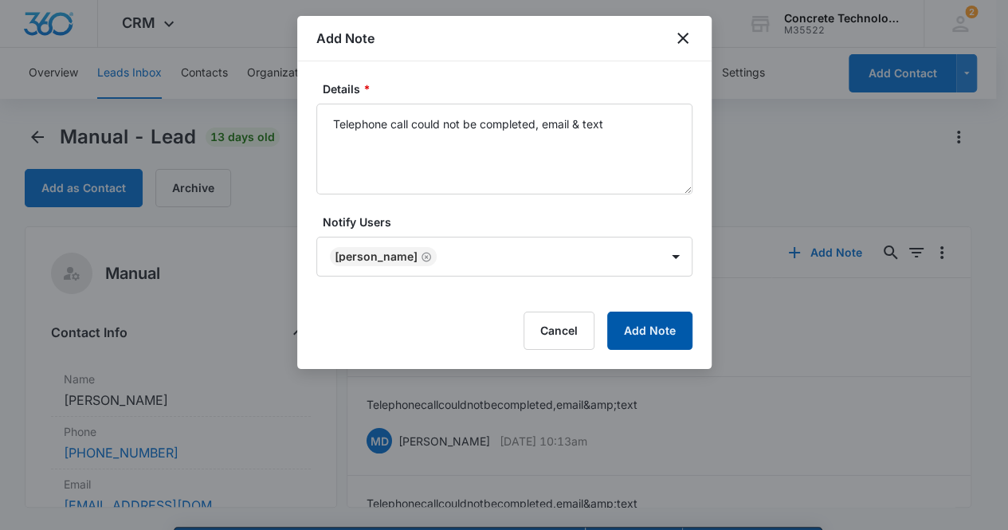
click at [642, 329] on button "Add Note" at bounding box center [649, 331] width 85 height 38
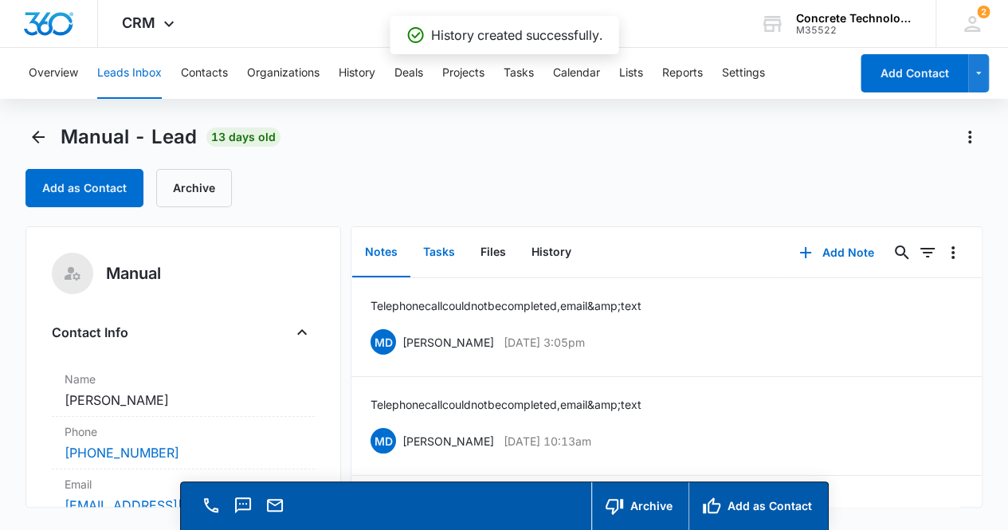
click at [446, 249] on button "Tasks" at bounding box center [439, 252] width 57 height 49
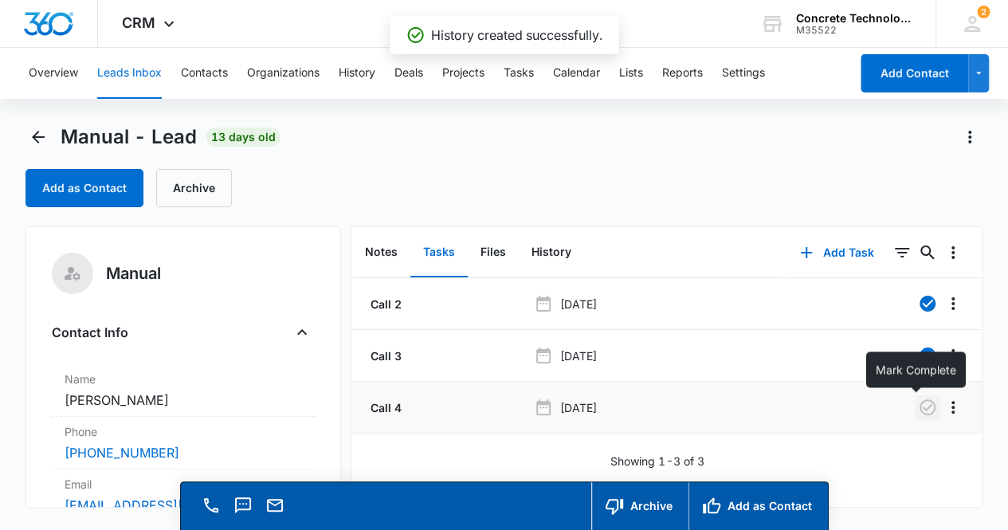
click at [918, 401] on icon "button" at bounding box center [927, 407] width 19 height 19
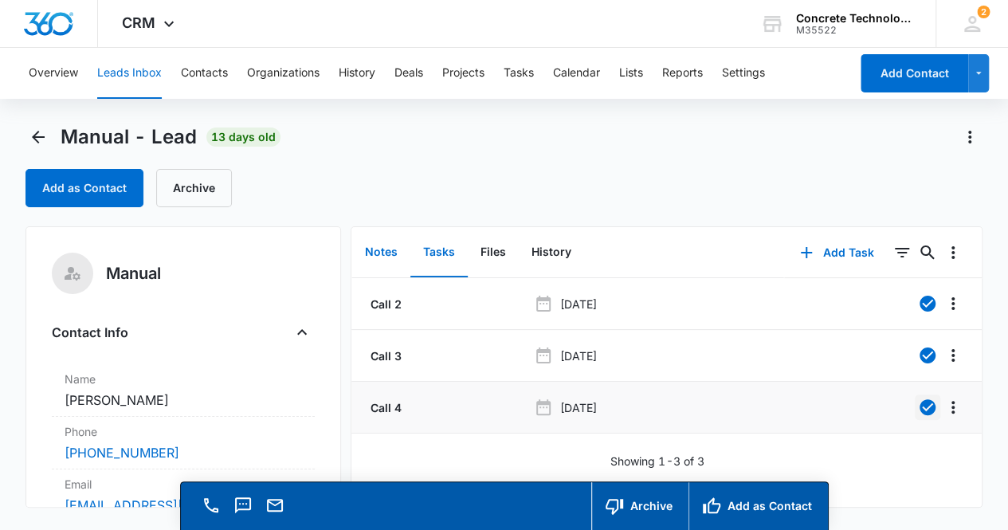
click at [379, 253] on button "Notes" at bounding box center [381, 252] width 58 height 49
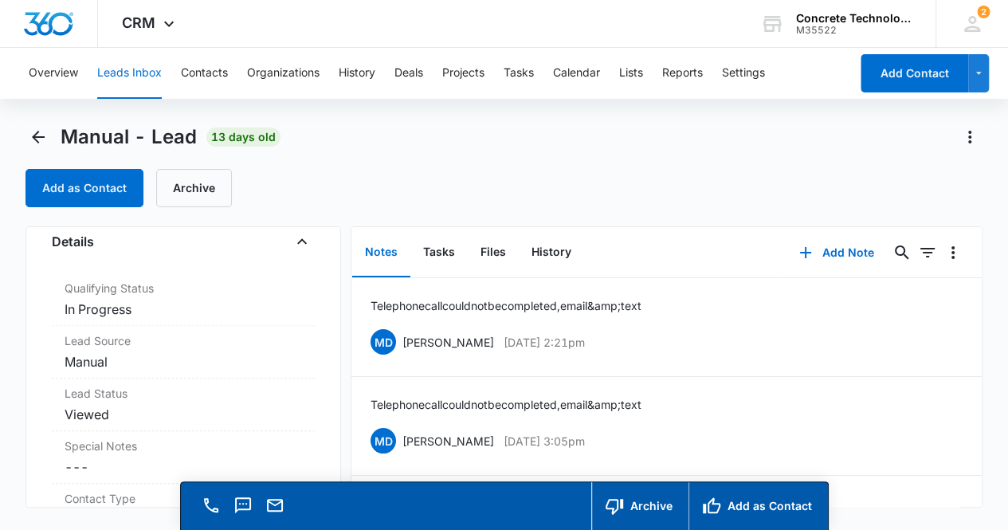
scroll to position [440, 0]
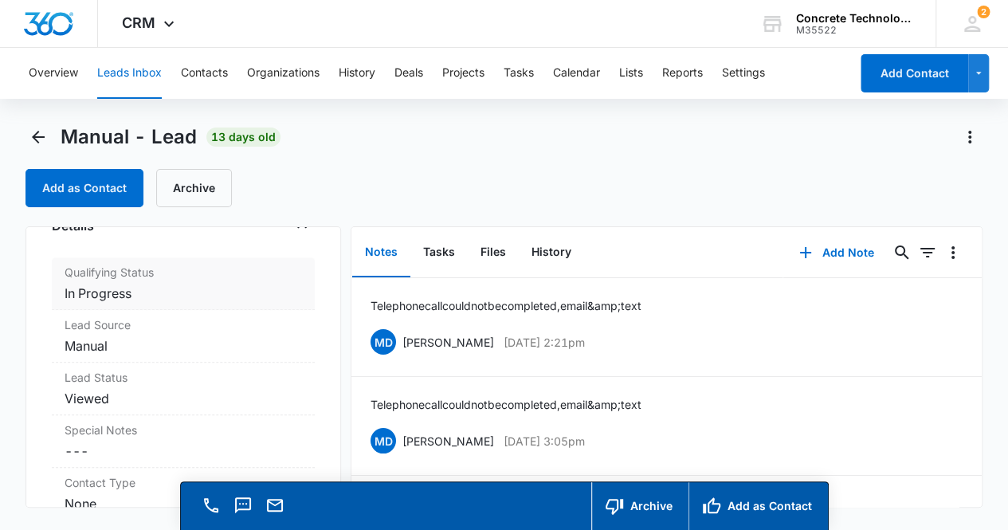
click at [210, 289] on dd "Cancel Save Changes In Progress" at bounding box center [184, 293] width 238 height 19
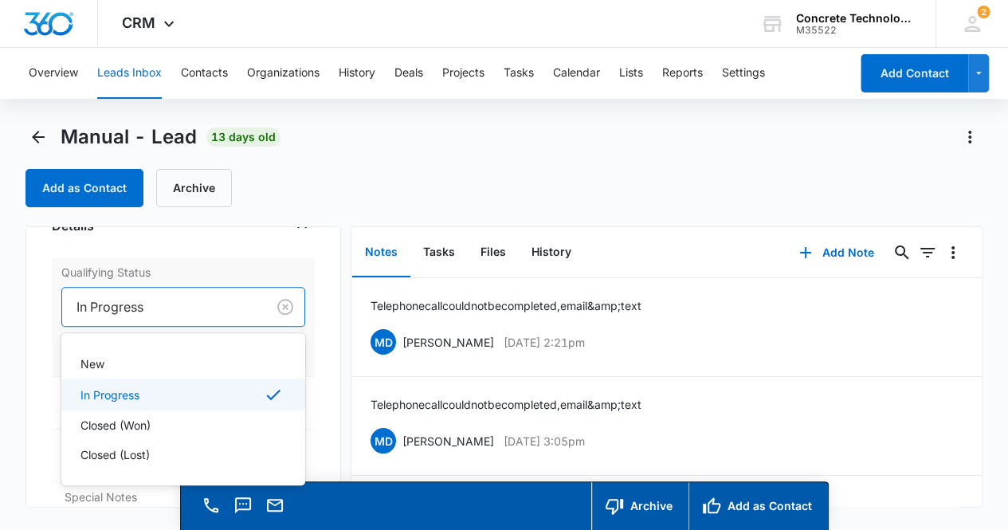
click at [195, 301] on div at bounding box center [162, 307] width 170 height 22
click at [188, 447] on div "Closed (Lost)" at bounding box center [182, 454] width 203 height 17
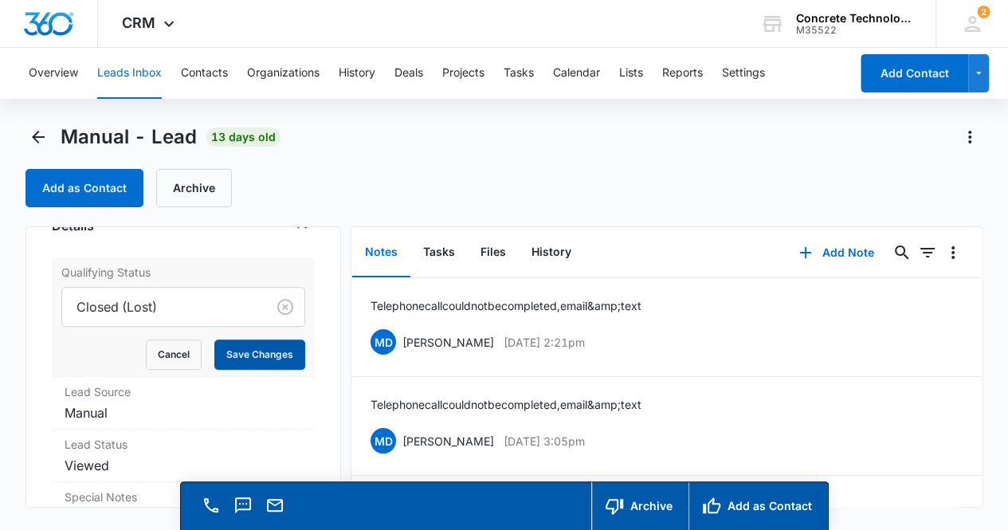
click at [247, 349] on button "Save Changes" at bounding box center [259, 355] width 91 height 30
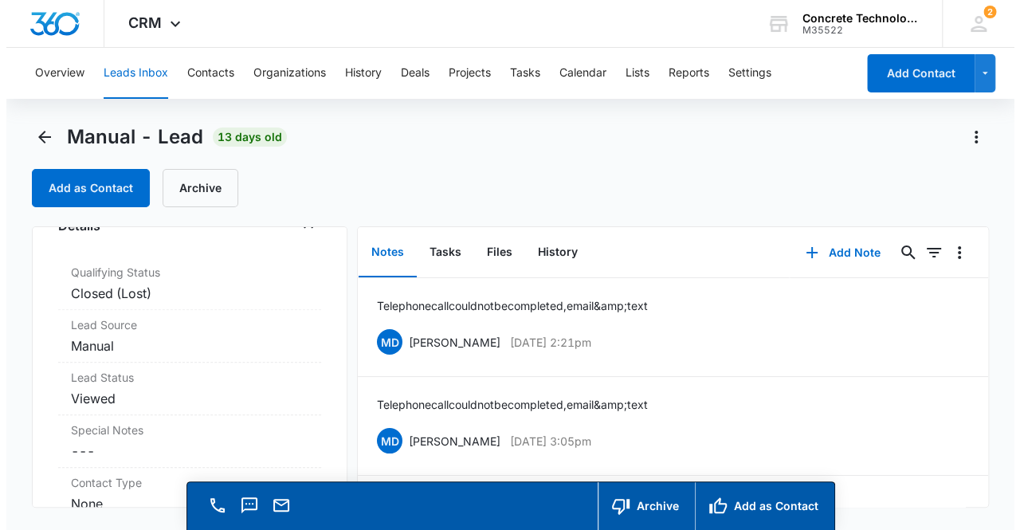
scroll to position [0, 0]
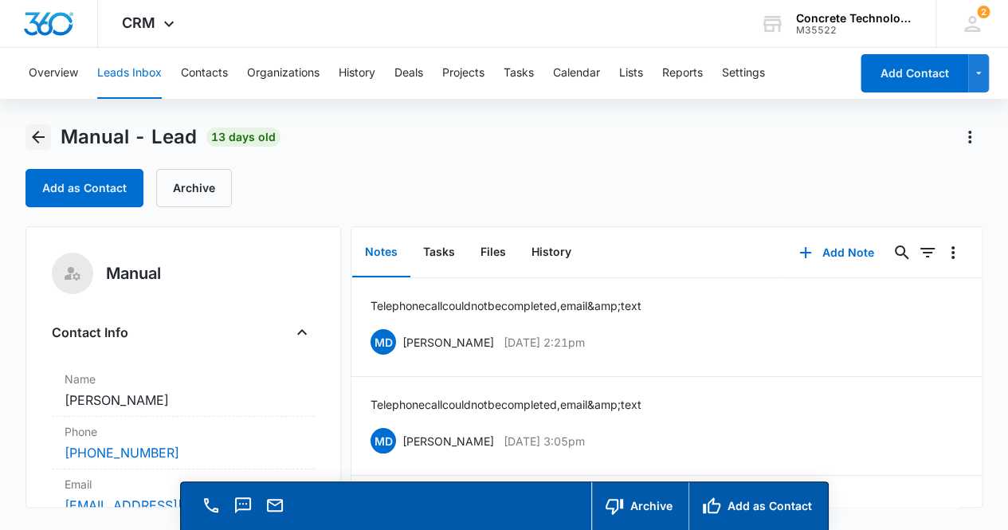
click at [38, 139] on icon "Back" at bounding box center [38, 137] width 19 height 19
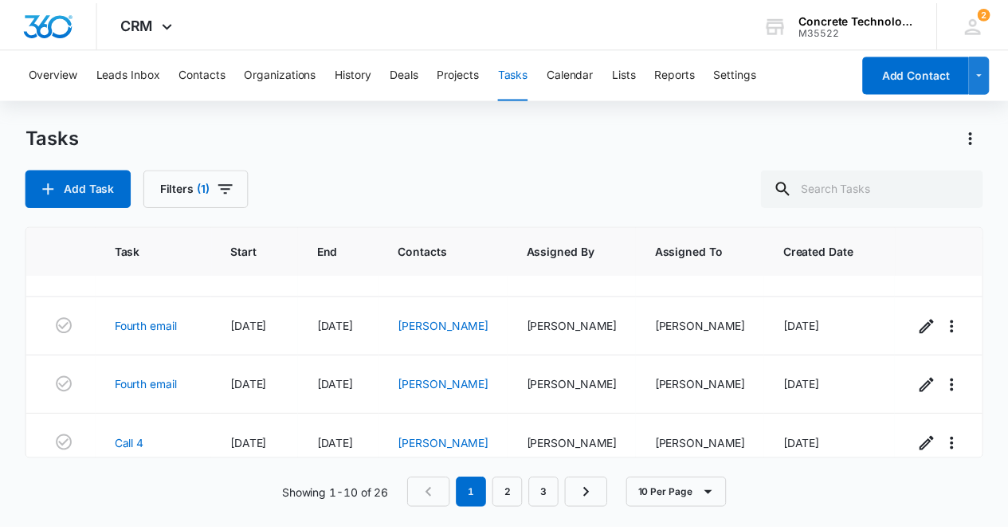
scroll to position [223, 0]
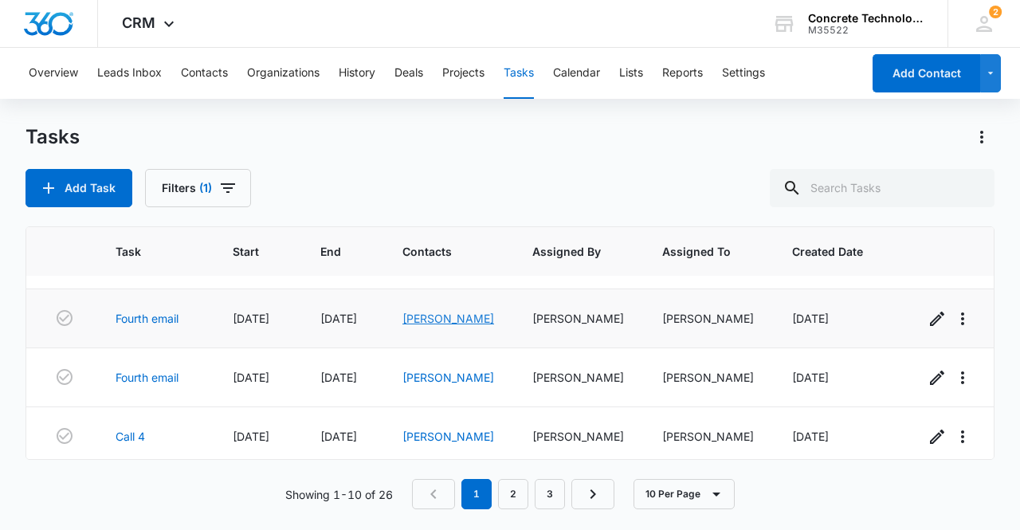
click at [440, 324] on link "[PERSON_NAME]" at bounding box center [449, 319] width 92 height 14
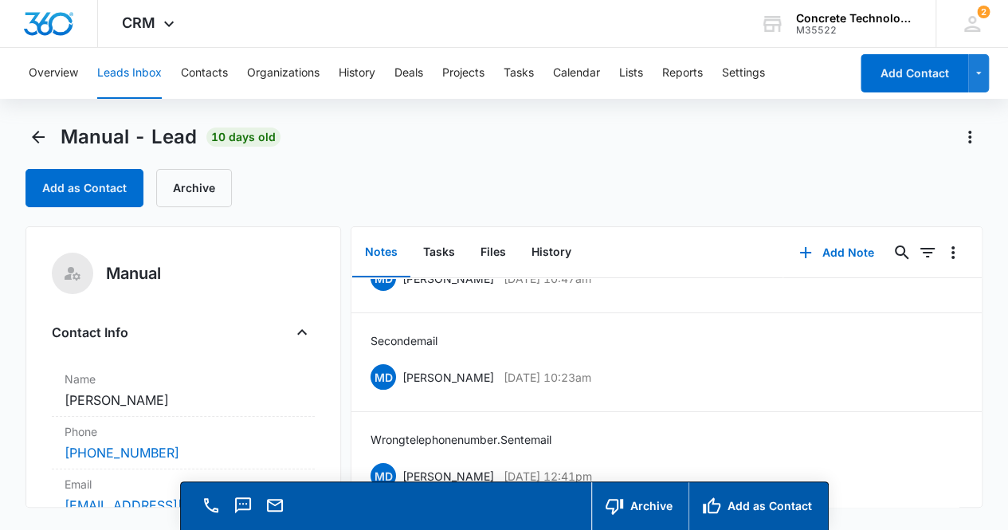
scroll to position [78, 0]
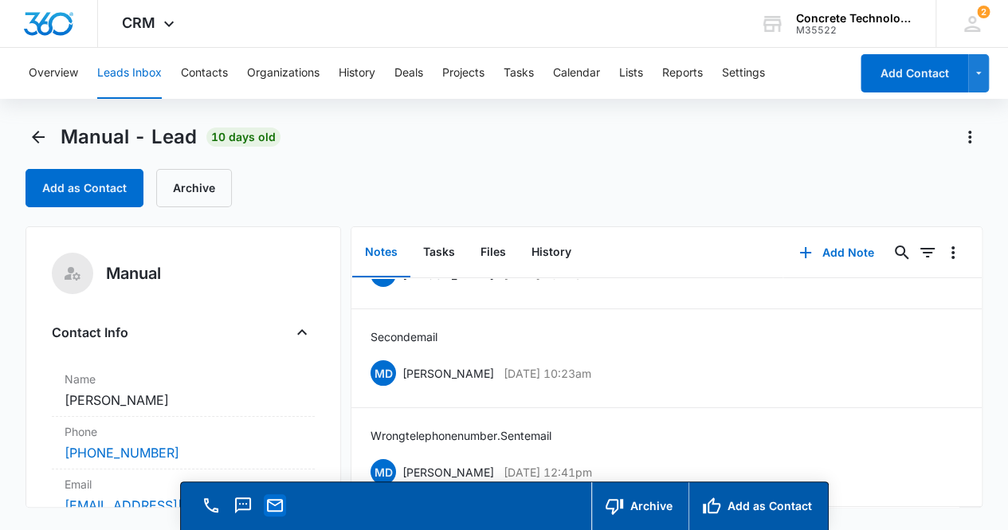
click at [278, 505] on icon "Email" at bounding box center [274, 505] width 19 height 19
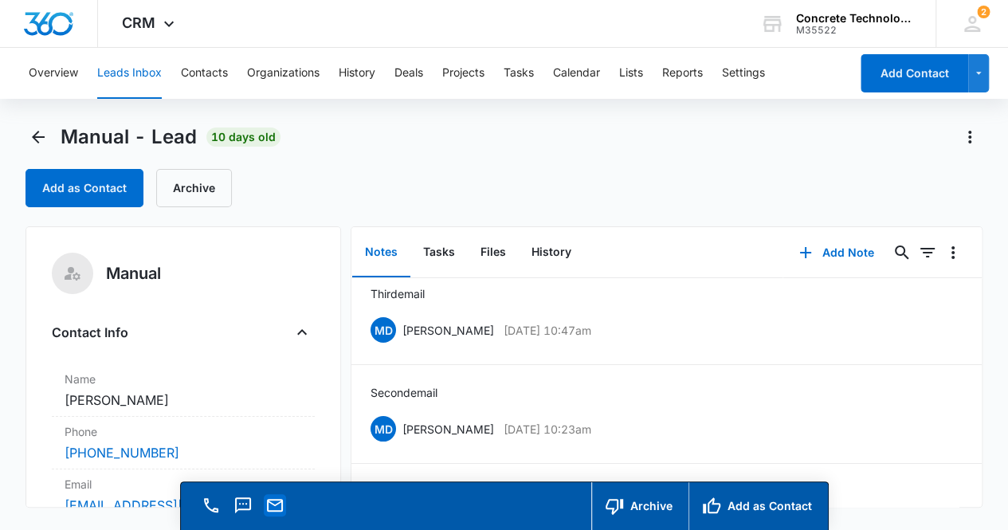
scroll to position [0, 0]
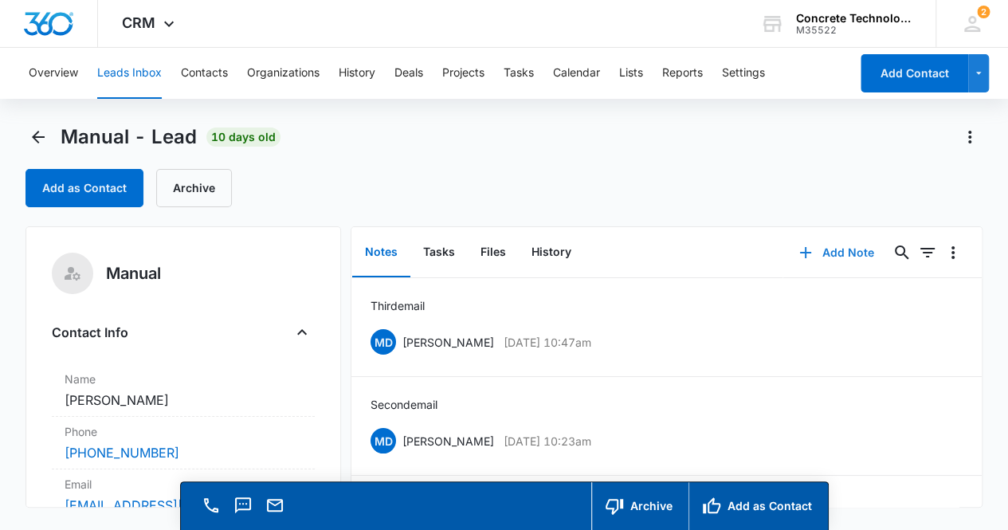
click at [829, 254] on button "Add Note" at bounding box center [837, 253] width 106 height 38
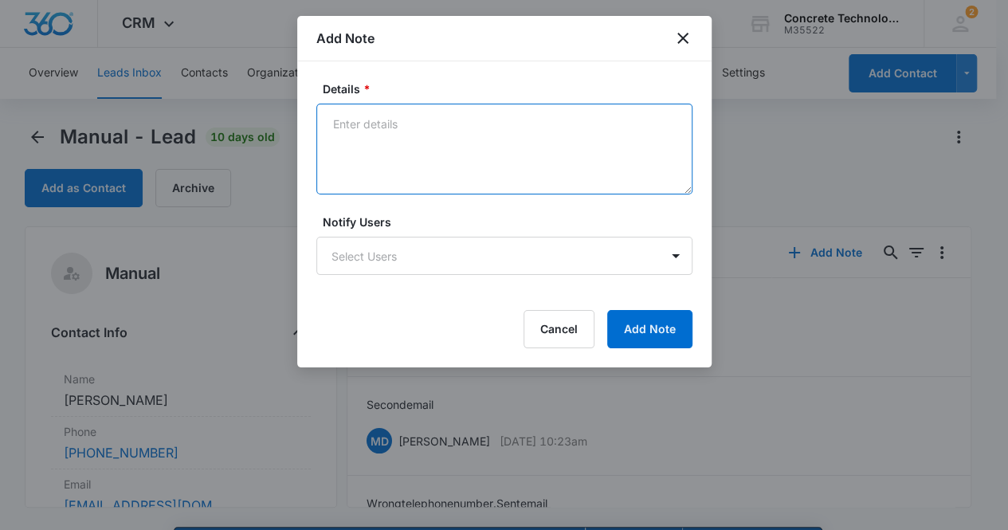
click at [363, 150] on textarea "Details *" at bounding box center [504, 149] width 376 height 91
type textarea "Fourth email"
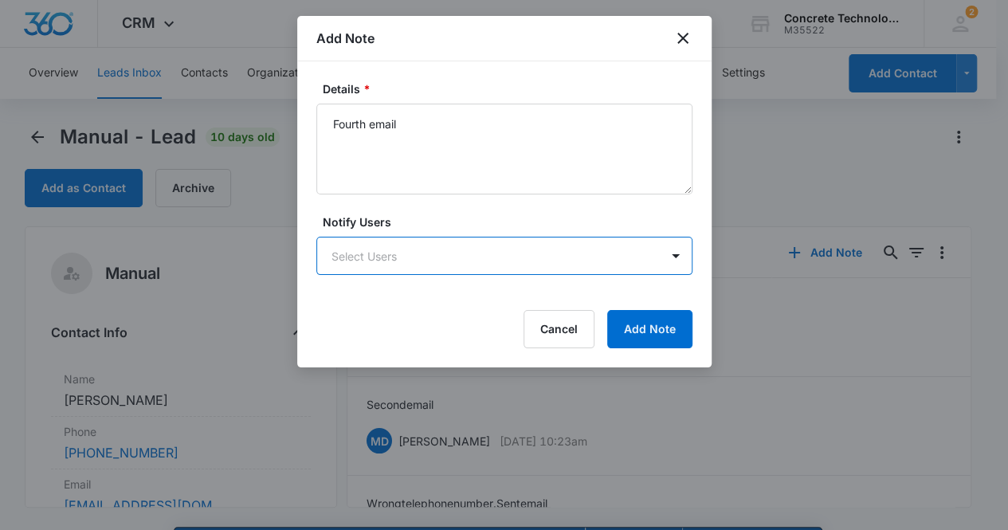
click at [394, 251] on body "CRM Apps Reputation Websites Forms CRM Email Social Content Ads Intelligence Fi…" at bounding box center [504, 288] width 1008 height 576
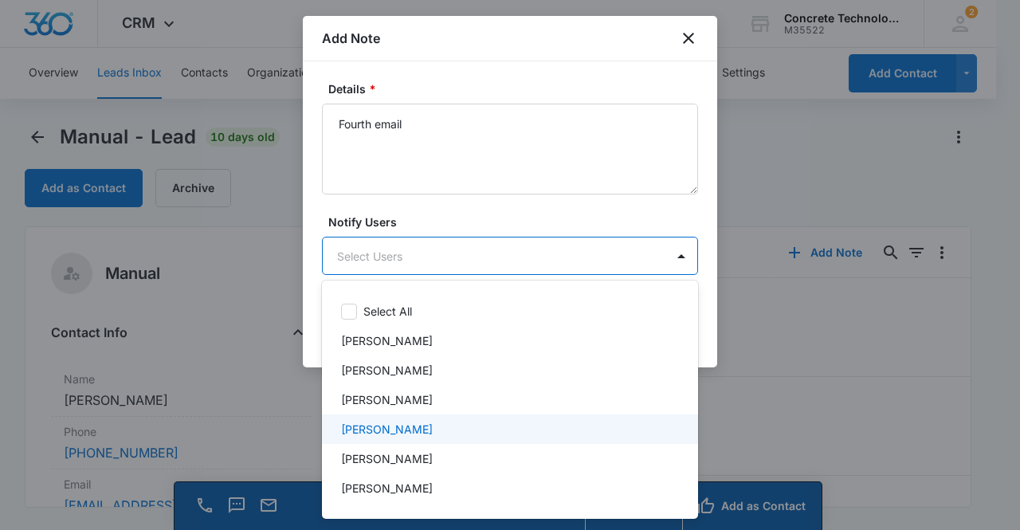
click at [399, 438] on div "[PERSON_NAME]" at bounding box center [510, 429] width 376 height 29
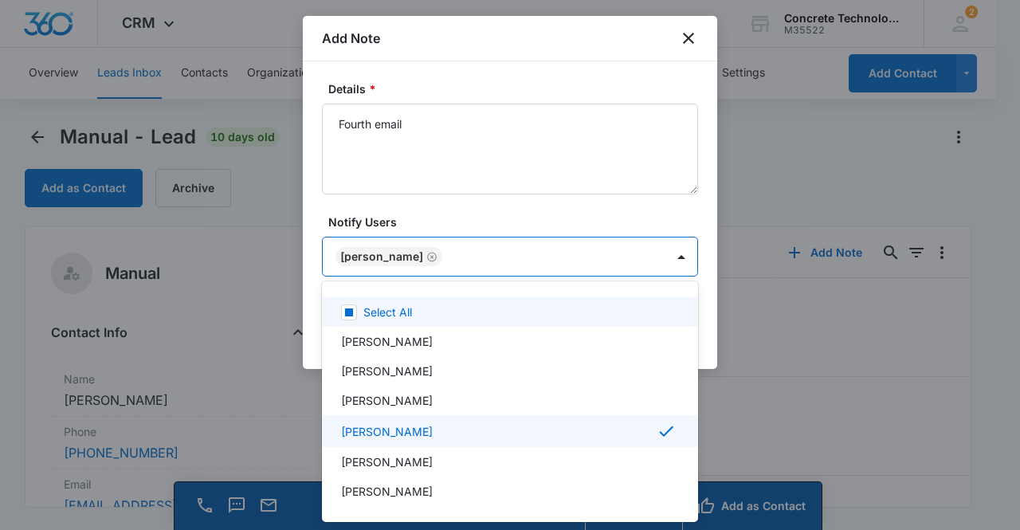
click at [364, 256] on div at bounding box center [510, 265] width 1020 height 530
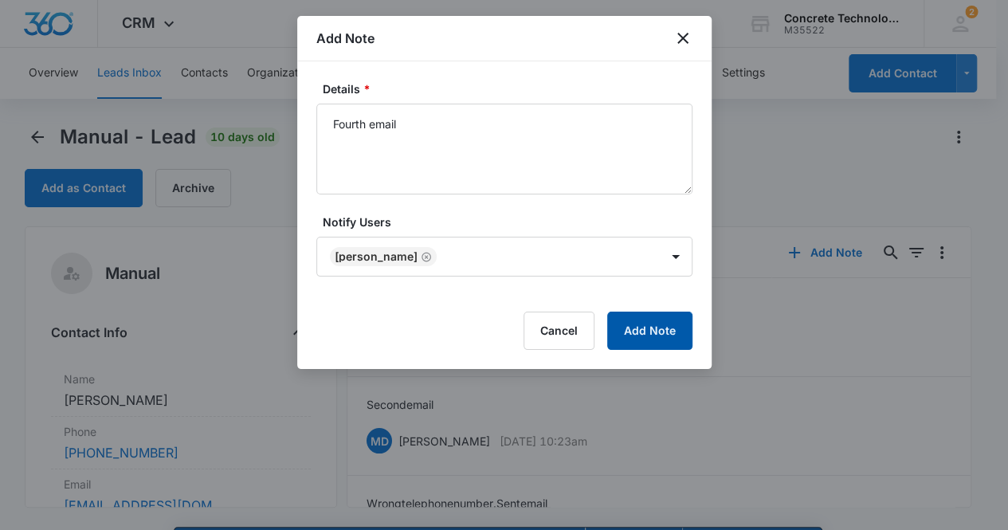
click at [649, 328] on button "Add Note" at bounding box center [649, 331] width 85 height 38
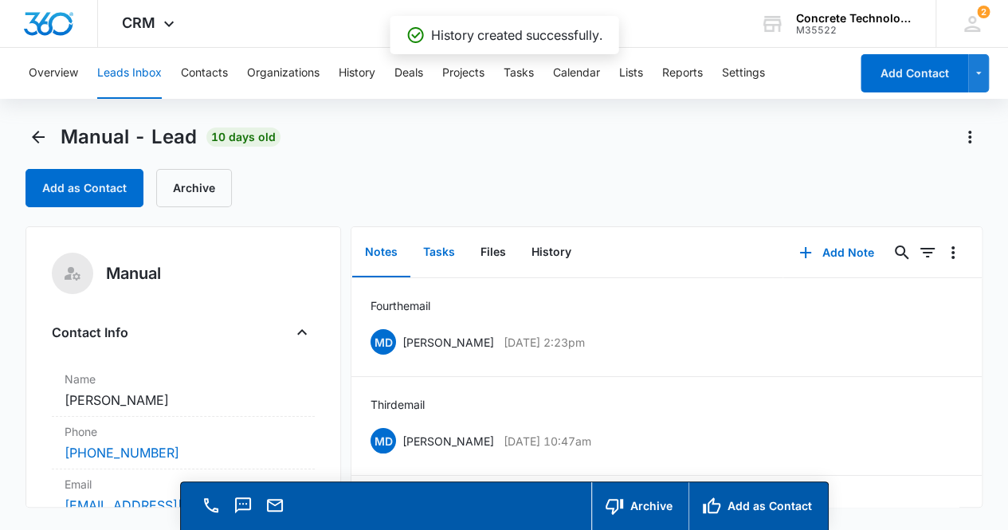
click at [430, 253] on button "Tasks" at bounding box center [439, 252] width 57 height 49
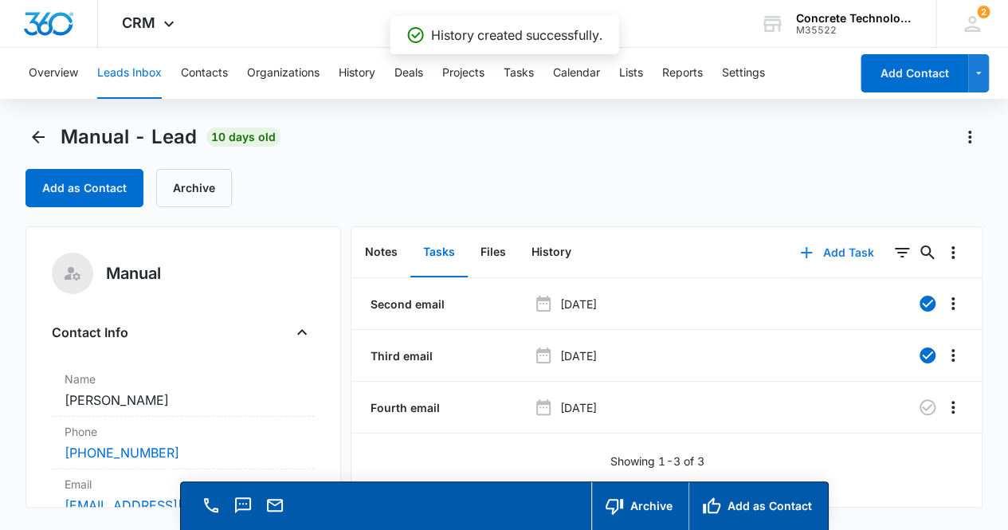
click at [835, 253] on button "Add Task" at bounding box center [836, 253] width 105 height 38
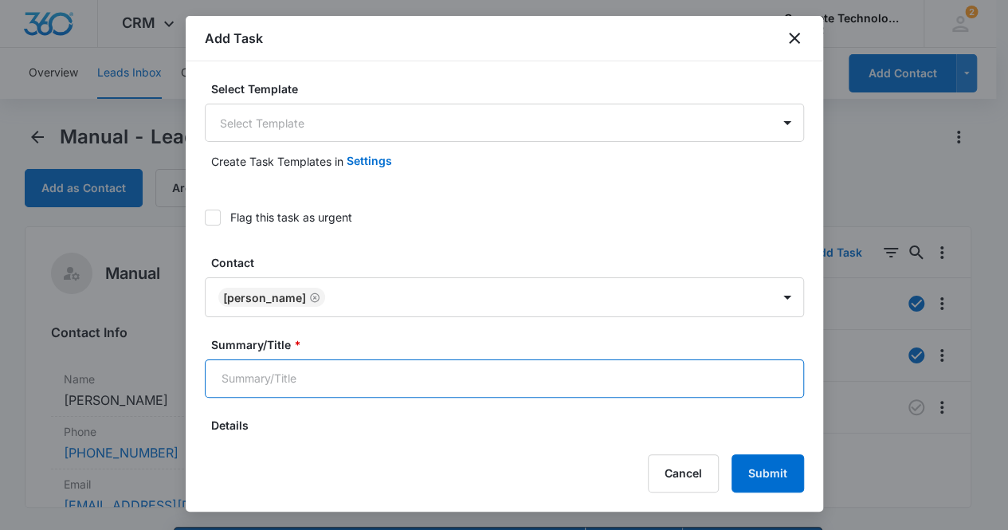
click at [346, 381] on input "Summary/Title *" at bounding box center [504, 378] width 599 height 38
type input "Fifth email"
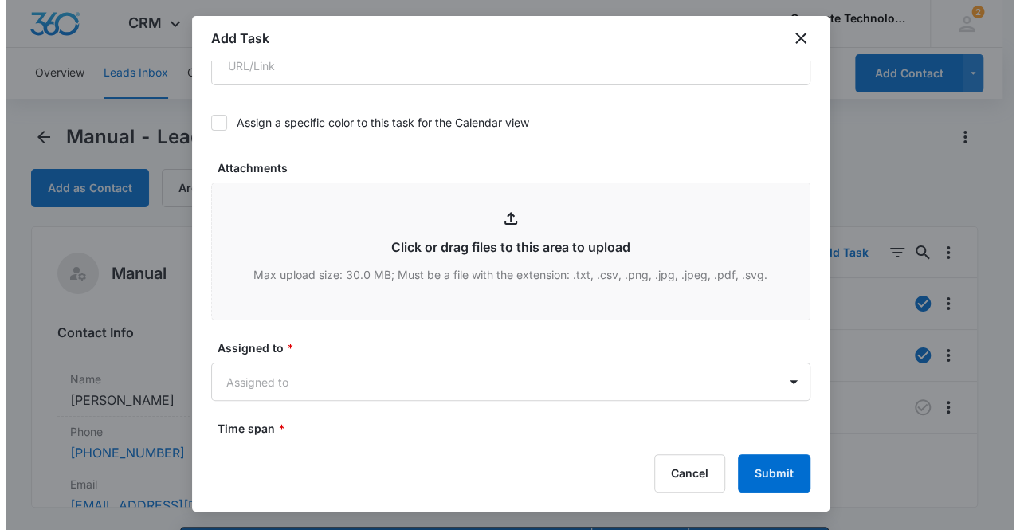
scroll to position [737, 0]
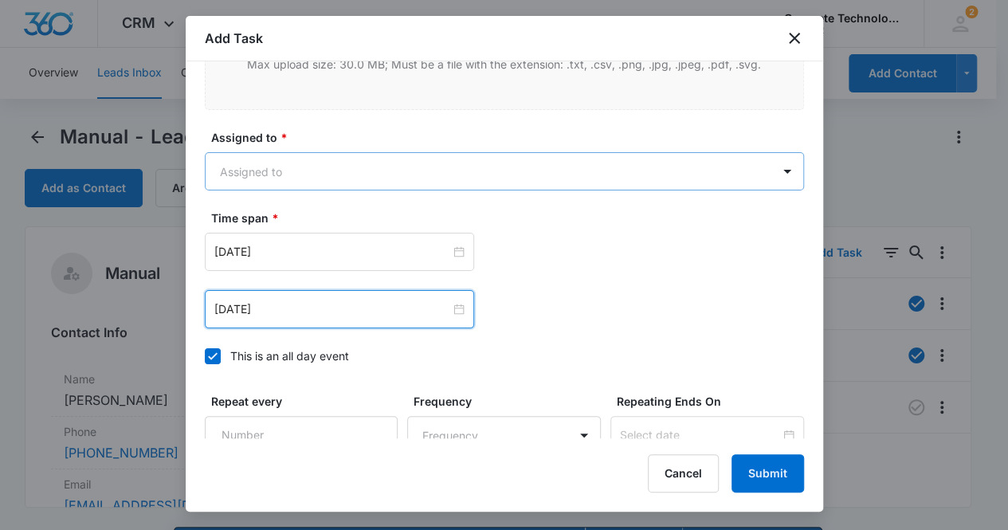
click at [285, 169] on body "CRM Apps Reputation Websites Forms CRM Email Social Content Ads Intelligence Fi…" at bounding box center [504, 288] width 1008 height 576
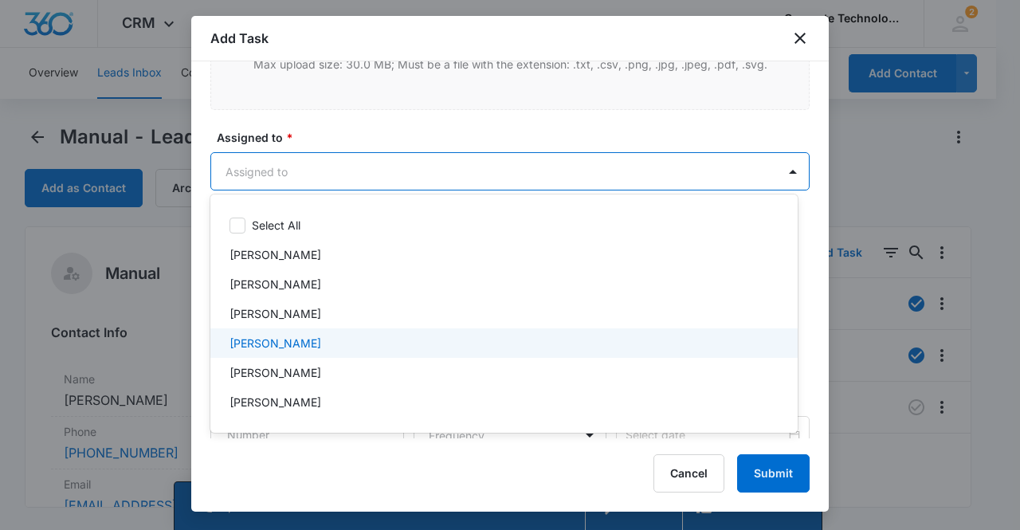
click at [289, 340] on p "[PERSON_NAME]" at bounding box center [276, 343] width 92 height 17
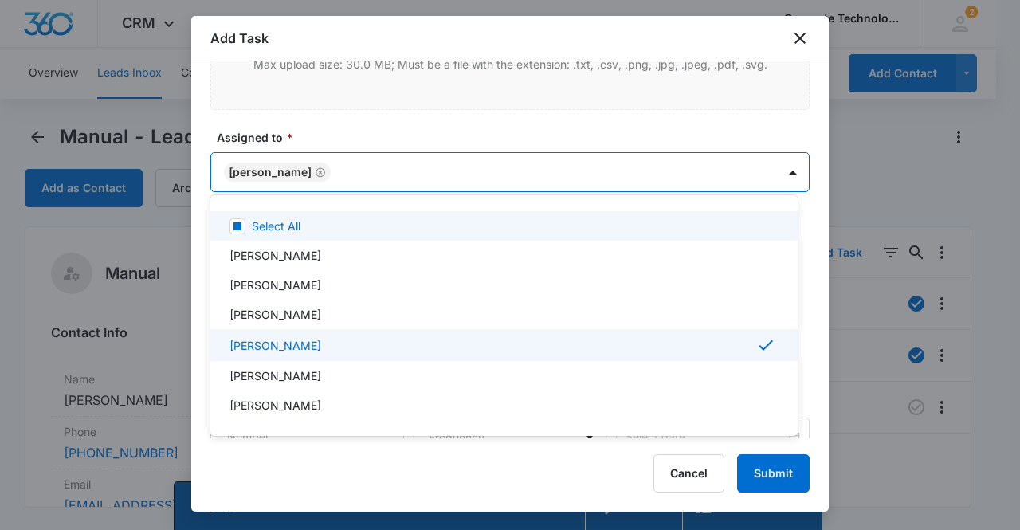
click at [263, 165] on div at bounding box center [510, 265] width 1020 height 530
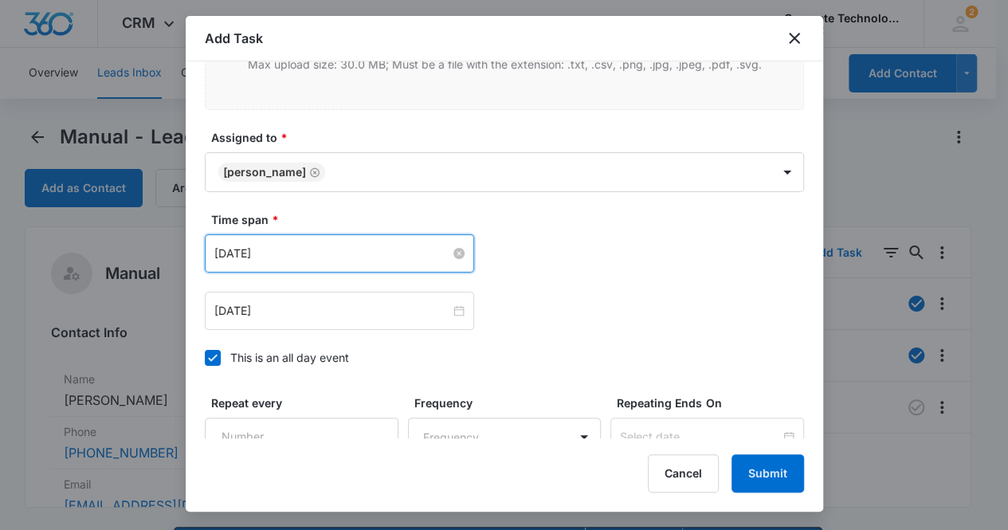
click at [310, 246] on input "[DATE]" at bounding box center [332, 254] width 236 height 18
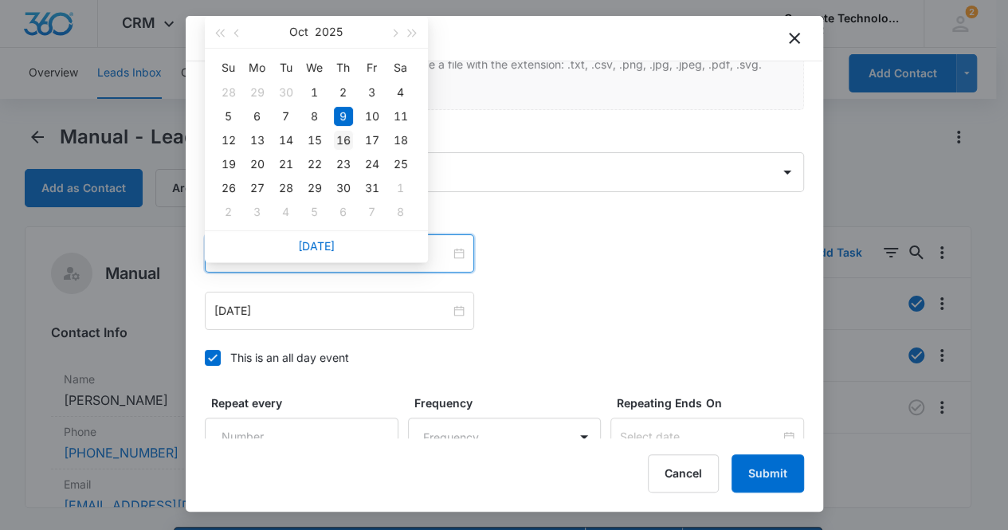
type input "[DATE]"
click at [346, 136] on div "16" at bounding box center [343, 140] width 19 height 19
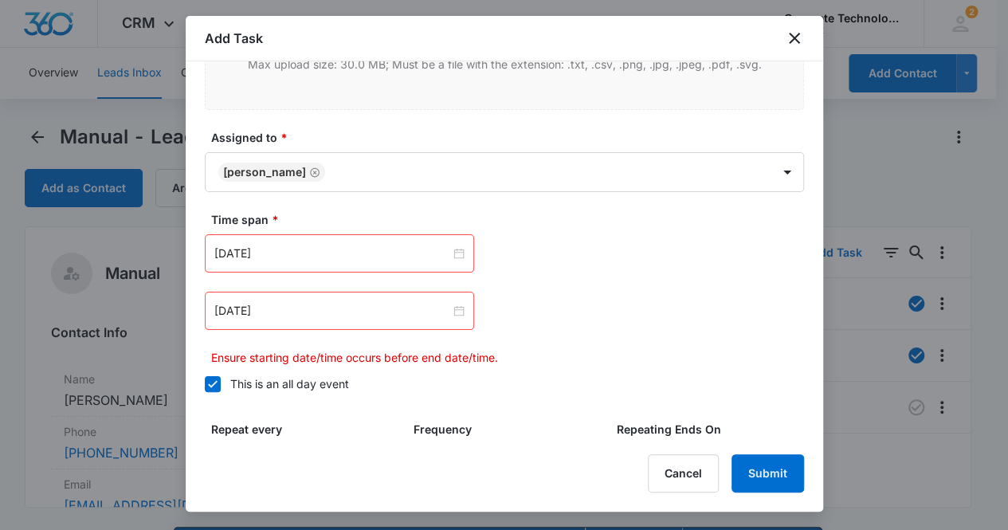
click at [321, 297] on div "[DATE]" at bounding box center [339, 311] width 269 height 38
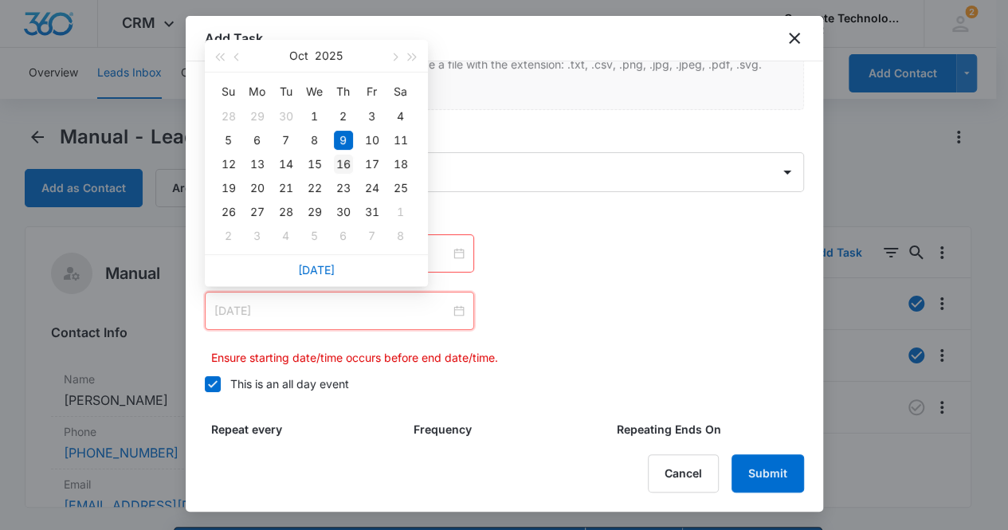
type input "[DATE]"
click at [343, 159] on div "16" at bounding box center [343, 164] width 19 height 19
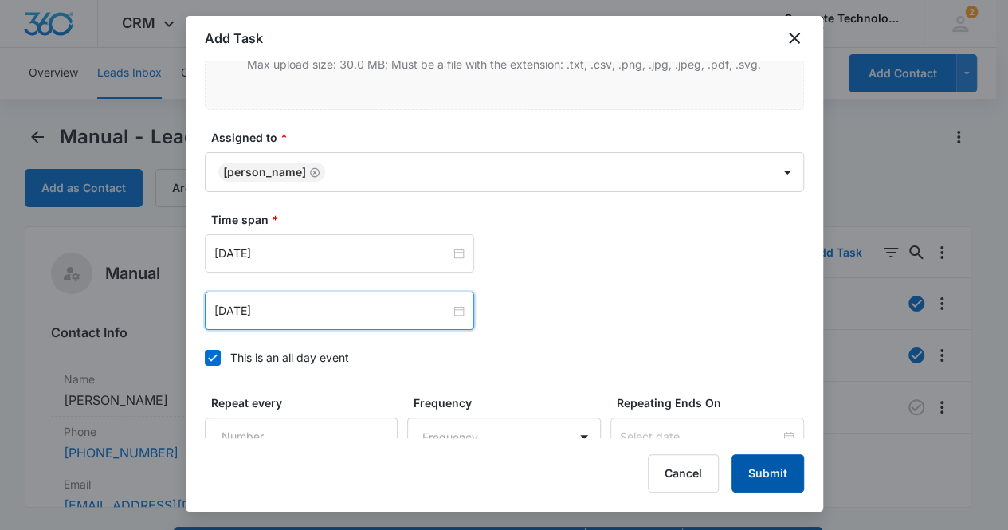
click at [757, 473] on button "Submit" at bounding box center [768, 473] width 73 height 38
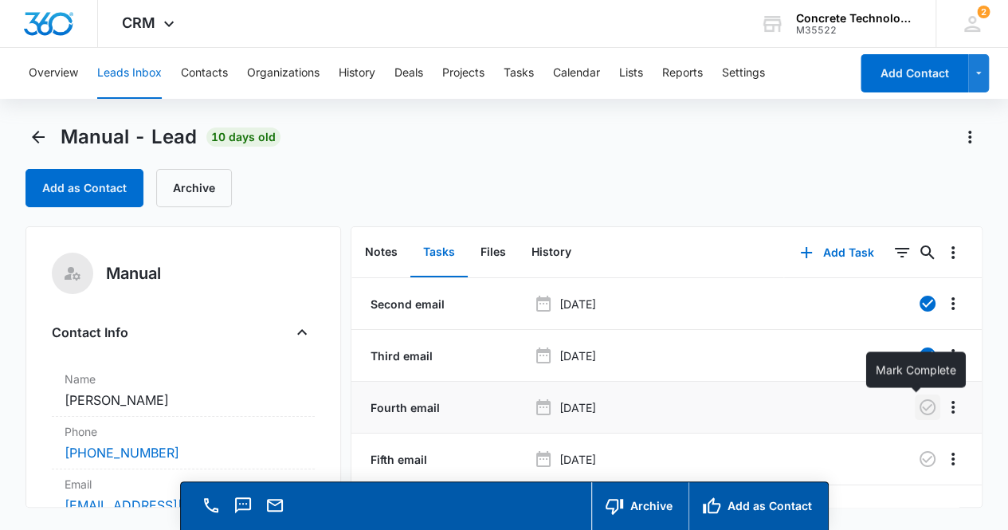
click at [918, 406] on icon "button" at bounding box center [927, 407] width 19 height 19
click at [385, 248] on button "Notes" at bounding box center [381, 252] width 58 height 49
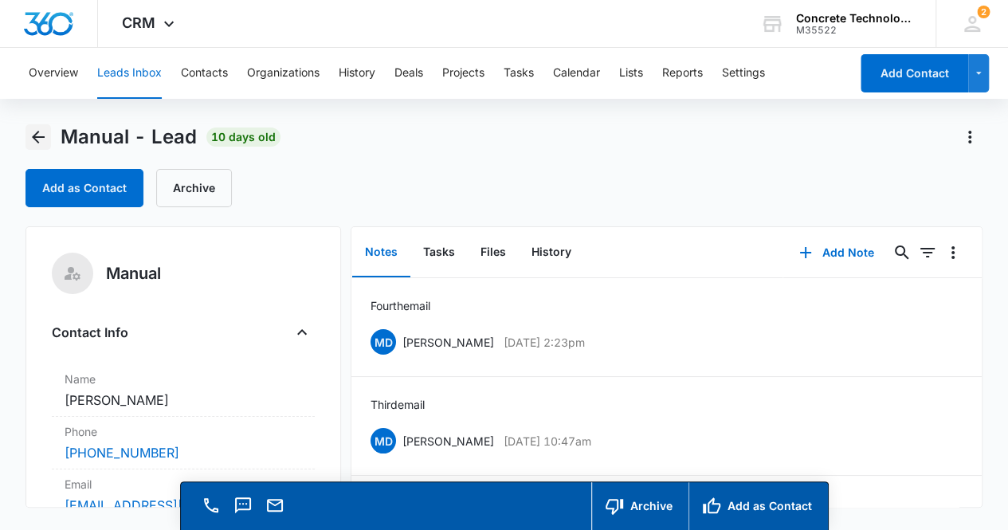
click at [30, 135] on icon "Back" at bounding box center [38, 137] width 19 height 19
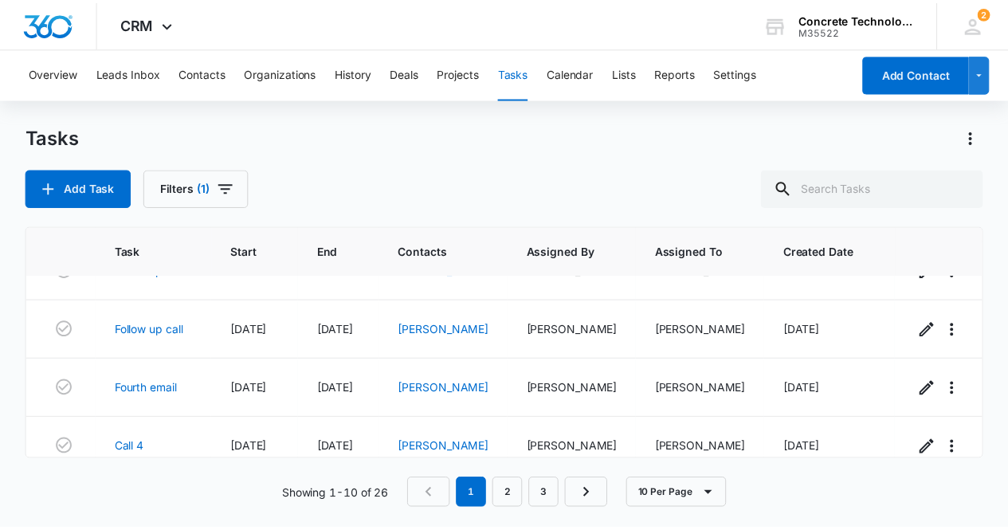
scroll to position [159, 0]
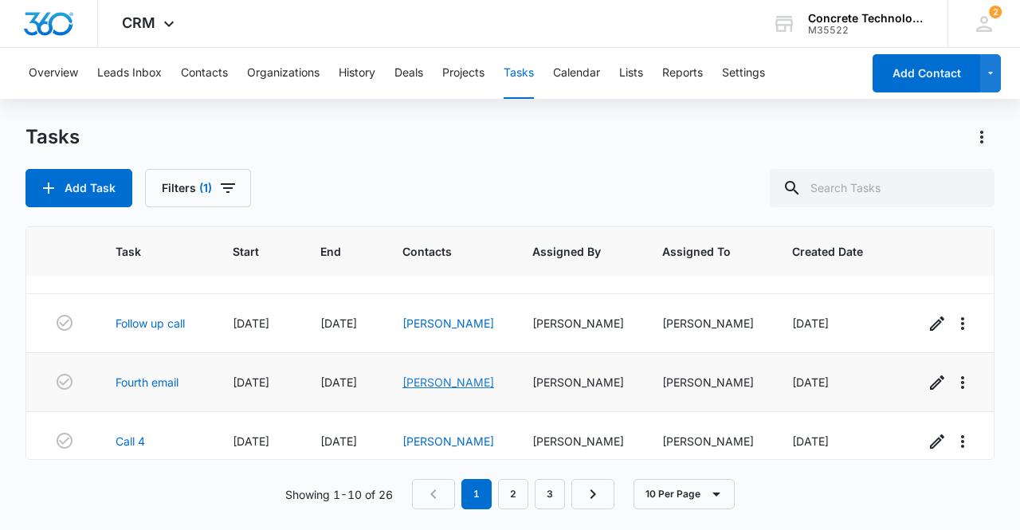
click at [426, 380] on link "[PERSON_NAME]" at bounding box center [449, 382] width 92 height 14
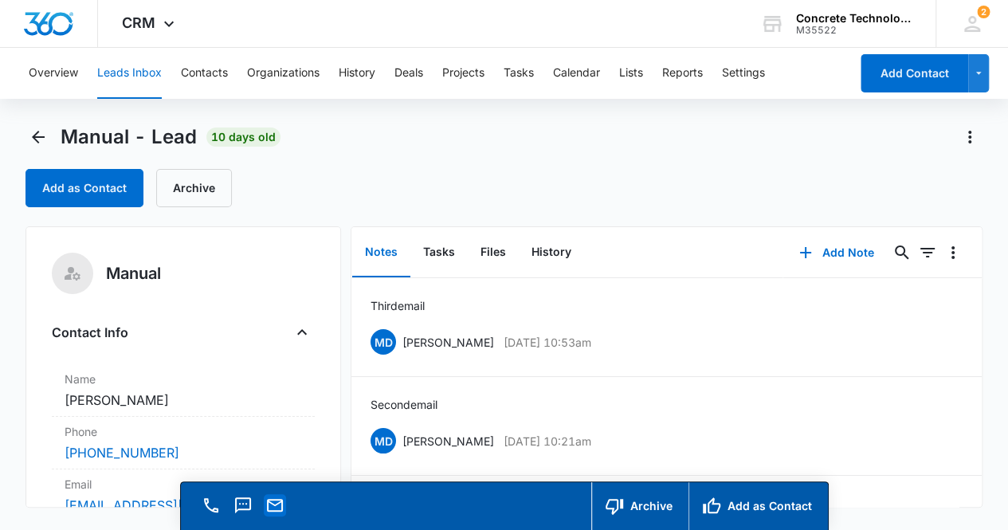
click at [279, 510] on icon "Email" at bounding box center [275, 505] width 16 height 13
click at [831, 253] on button "Add Note" at bounding box center [837, 253] width 106 height 38
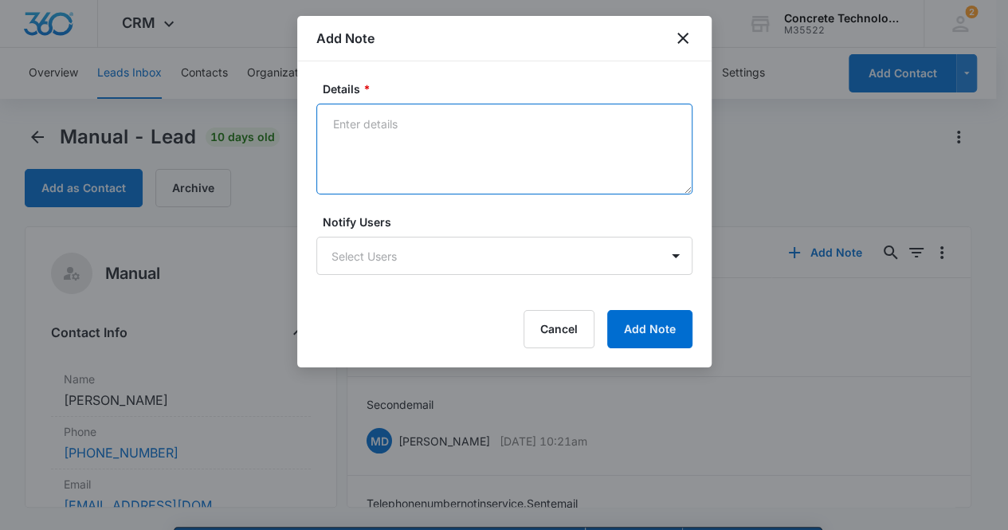
click at [379, 136] on textarea "Details *" at bounding box center [504, 149] width 376 height 91
type textarea "Fourth email"
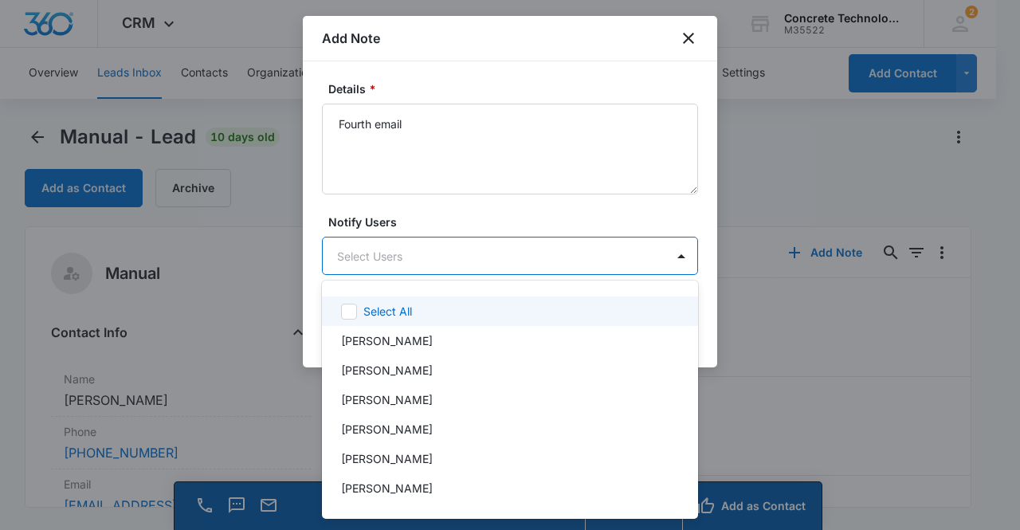
click at [395, 265] on body "CRM Apps Reputation Websites Forms CRM Email Social Content Ads Intelligence Fi…" at bounding box center [510, 265] width 1020 height 530
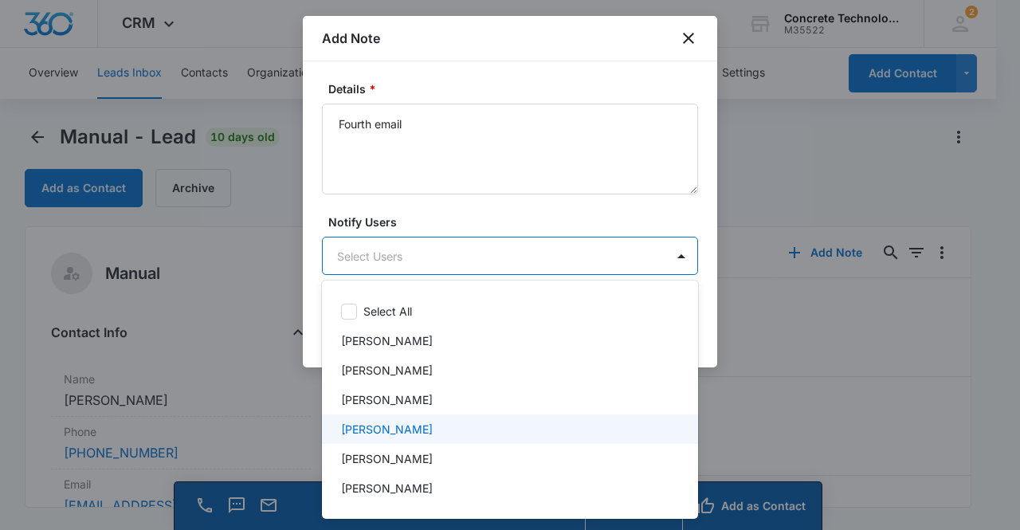
click at [396, 425] on p "[PERSON_NAME]" at bounding box center [387, 429] width 92 height 17
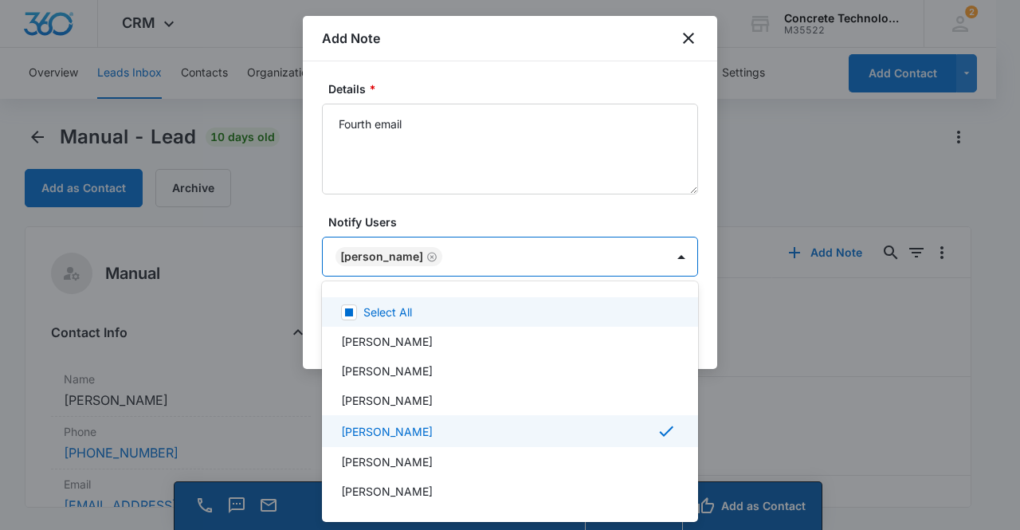
drag, startPoint x: 383, startPoint y: 260, endPoint x: 394, endPoint y: 257, distance: 11.6
click at [383, 259] on div at bounding box center [510, 265] width 1020 height 530
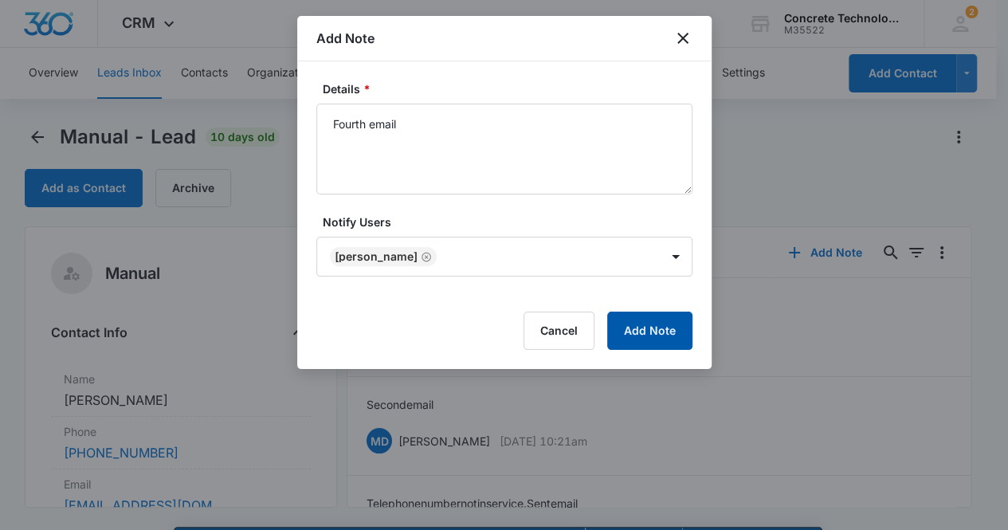
click at [647, 326] on button "Add Note" at bounding box center [649, 331] width 85 height 38
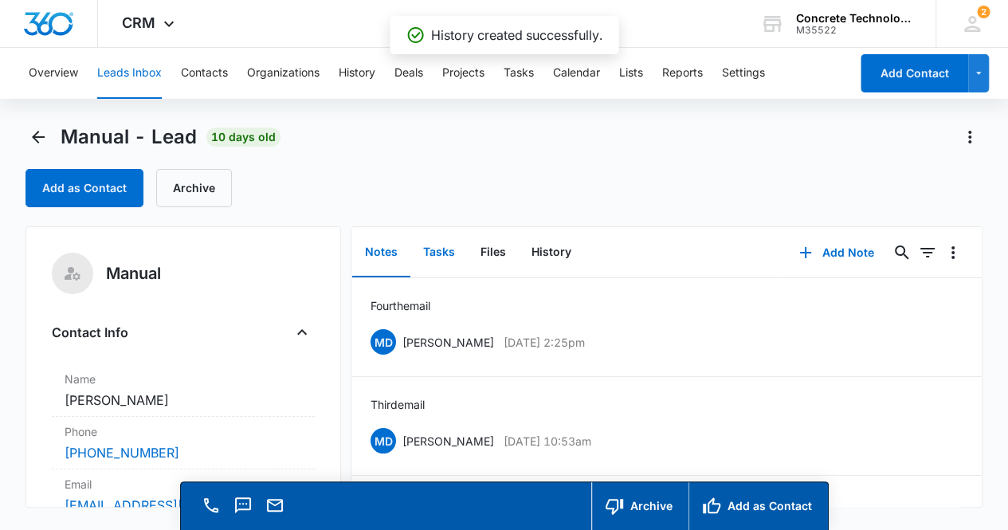
click at [442, 253] on button "Tasks" at bounding box center [439, 252] width 57 height 49
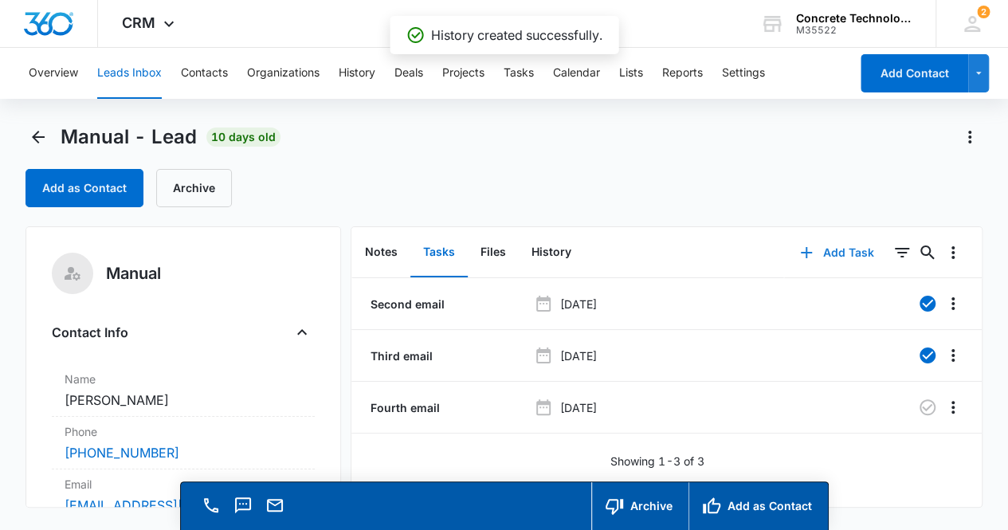
click at [843, 253] on button "Add Task" at bounding box center [836, 253] width 105 height 38
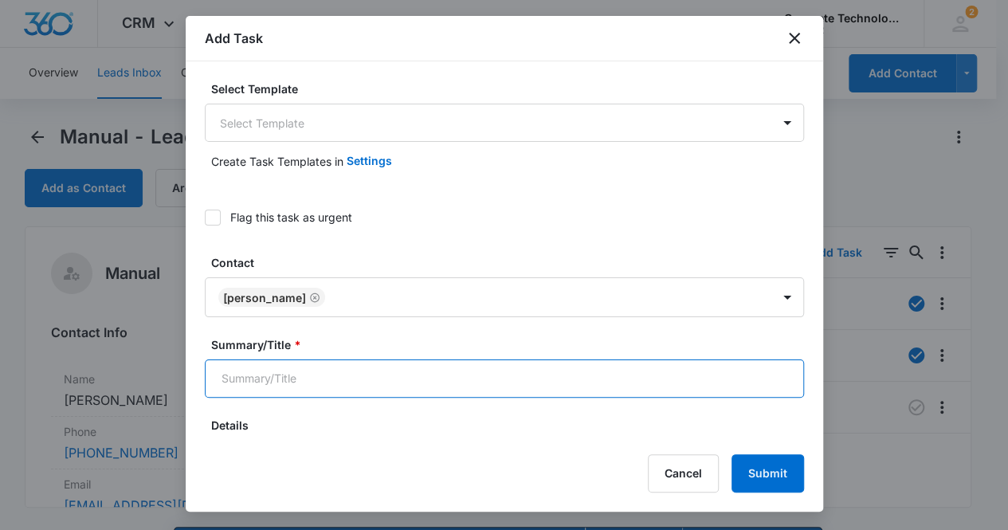
drag, startPoint x: 330, startPoint y: 387, endPoint x: 337, endPoint y: 379, distance: 10.7
click at [330, 387] on input "Summary/Title *" at bounding box center [504, 378] width 599 height 38
type input "Fifth email"
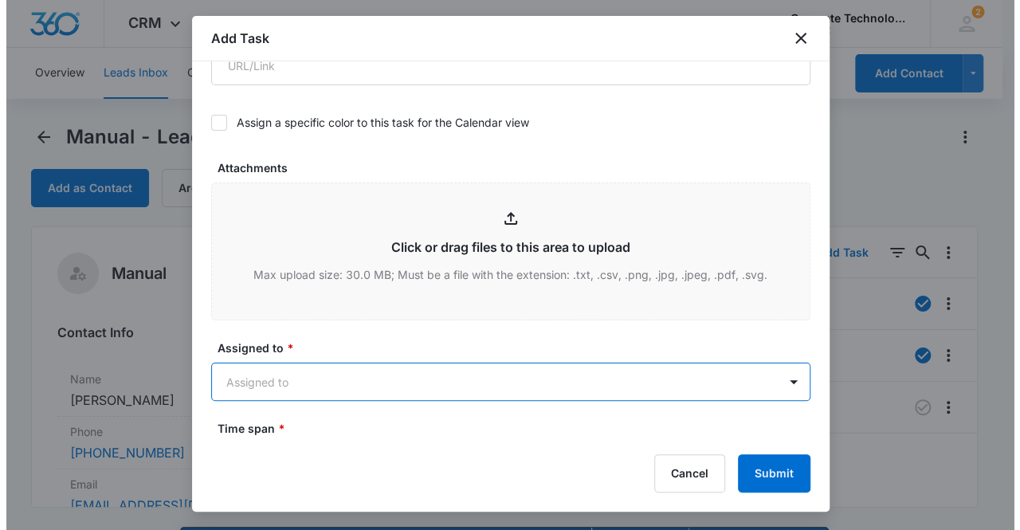
scroll to position [737, 0]
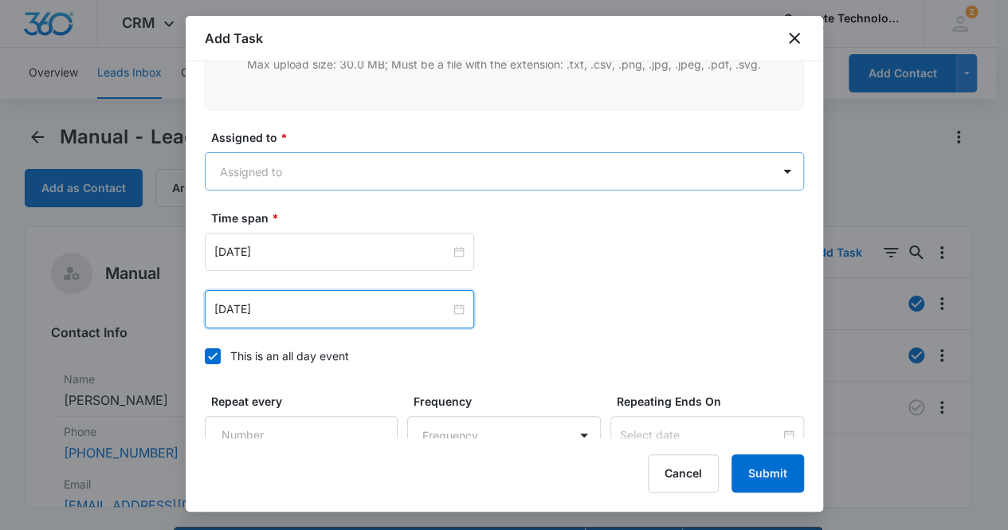
click at [309, 155] on body "CRM Apps Reputation Websites Forms CRM Email Social Content Ads Intelligence Fi…" at bounding box center [504, 288] width 1008 height 576
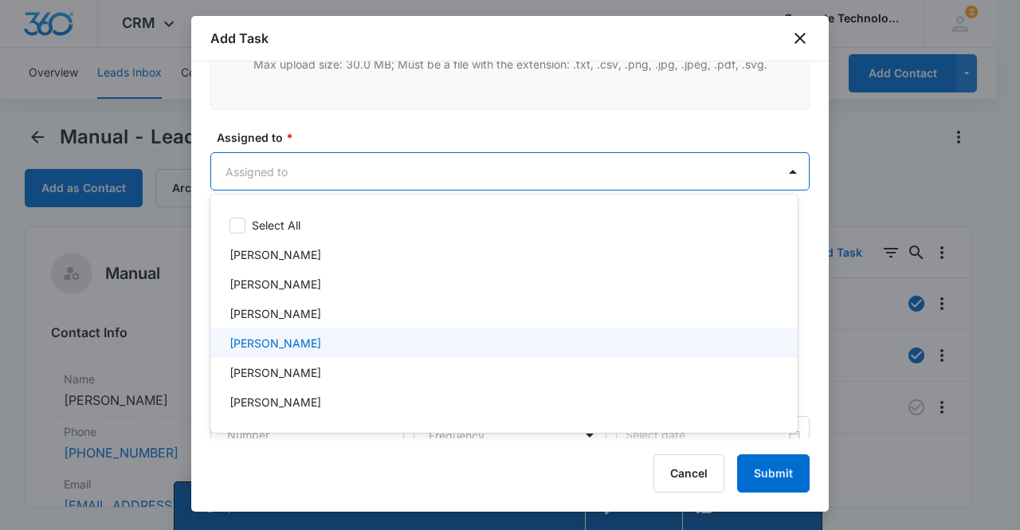
click at [295, 346] on p "[PERSON_NAME]" at bounding box center [276, 343] width 92 height 17
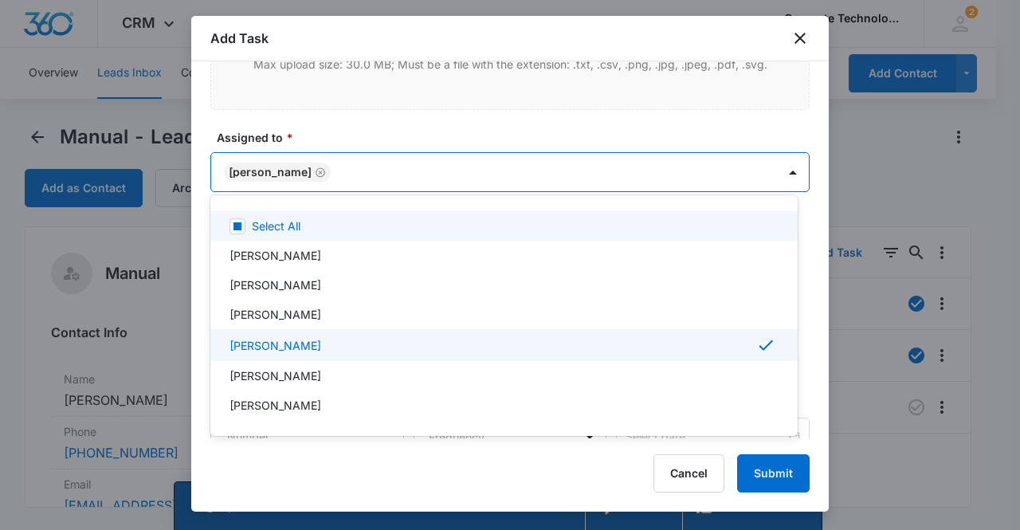
click at [281, 166] on div at bounding box center [510, 265] width 1020 height 530
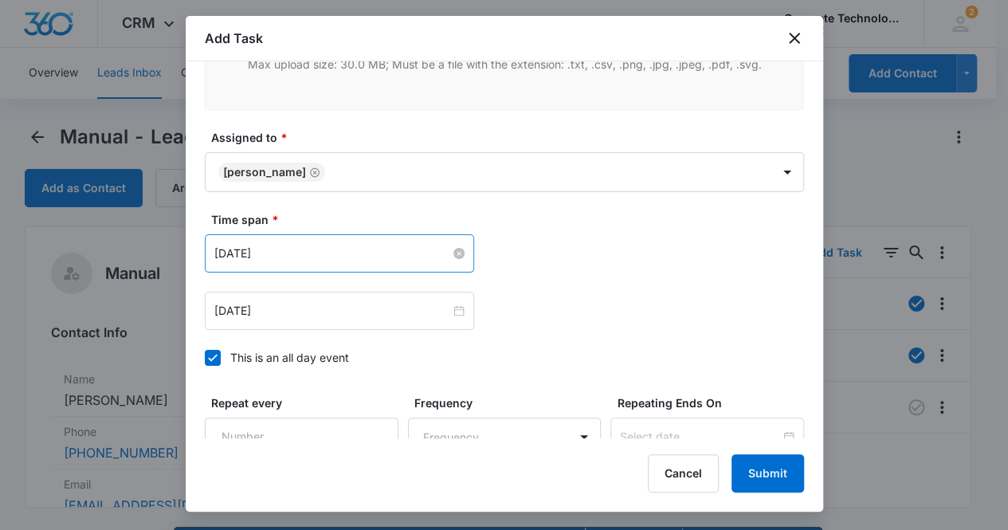
click at [358, 254] on input "[DATE]" at bounding box center [332, 254] width 236 height 18
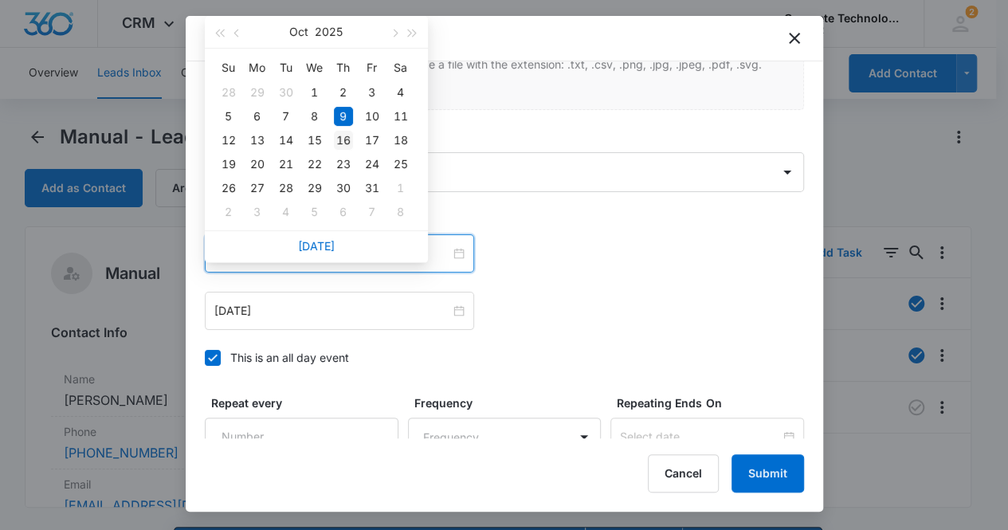
type input "[DATE]"
click at [341, 139] on div "16" at bounding box center [343, 140] width 19 height 19
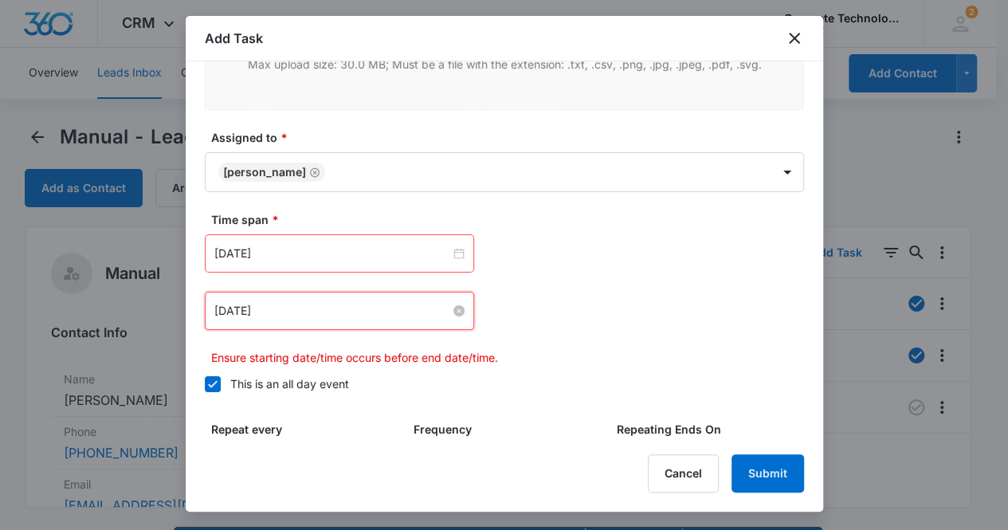
click at [377, 303] on input "[DATE]" at bounding box center [332, 311] width 236 height 18
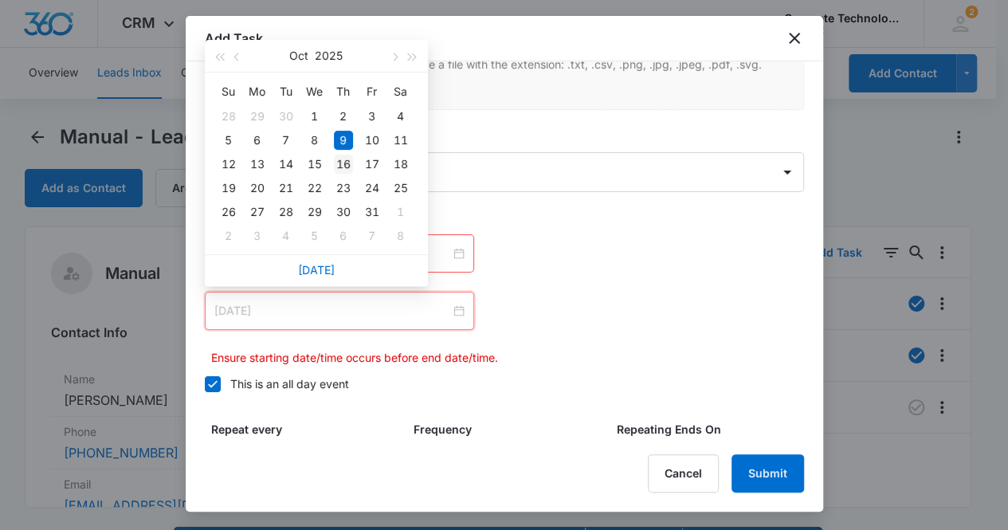
type input "[DATE]"
click at [345, 166] on div "16" at bounding box center [343, 164] width 19 height 19
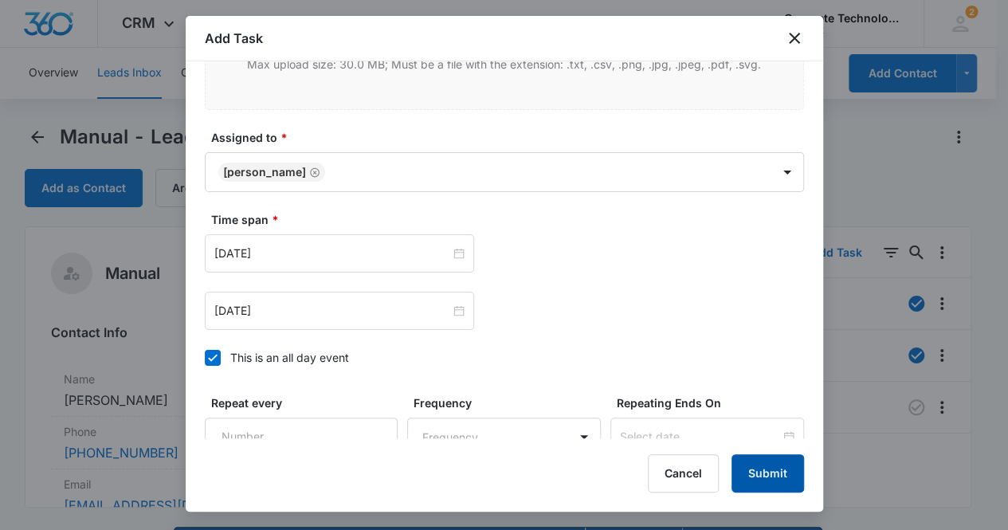
click at [766, 477] on button "Submit" at bounding box center [768, 473] width 73 height 38
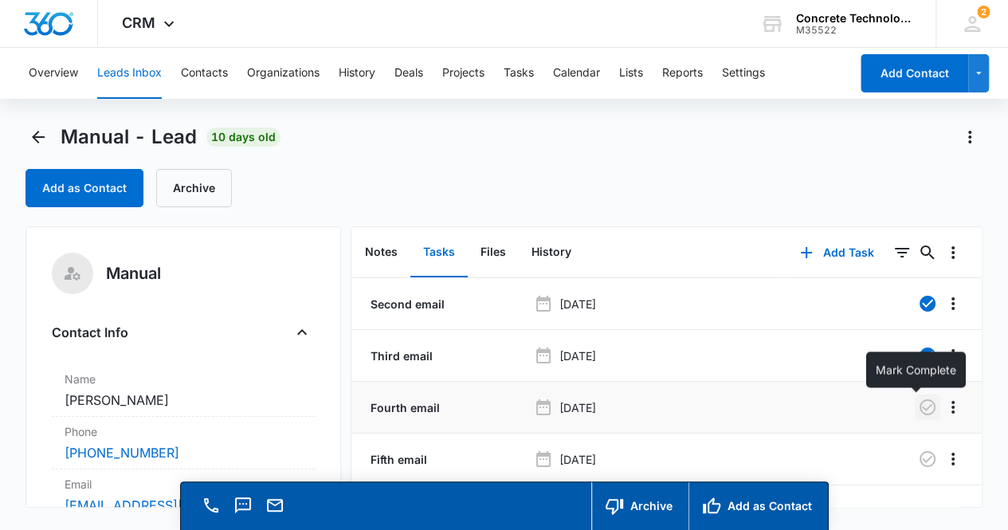
click at [918, 407] on icon "button" at bounding box center [927, 407] width 19 height 19
click at [371, 249] on button "Notes" at bounding box center [381, 252] width 58 height 49
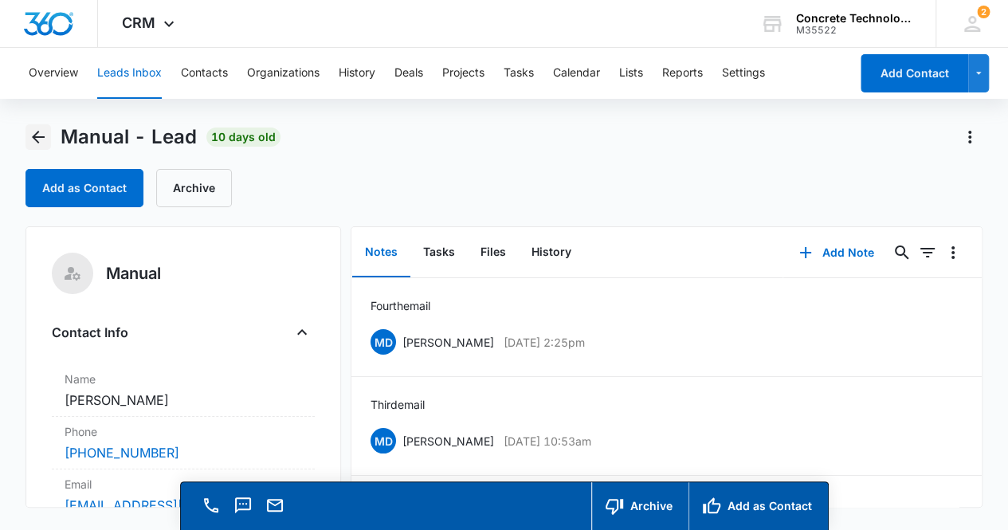
click at [41, 136] on icon "Back" at bounding box center [38, 137] width 19 height 19
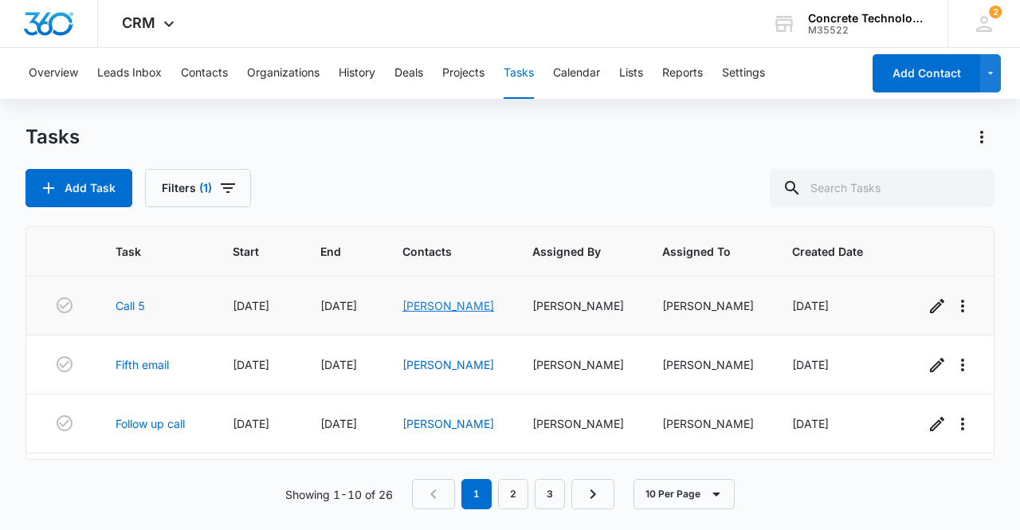
click at [451, 304] on link "[PERSON_NAME]" at bounding box center [449, 306] width 92 height 14
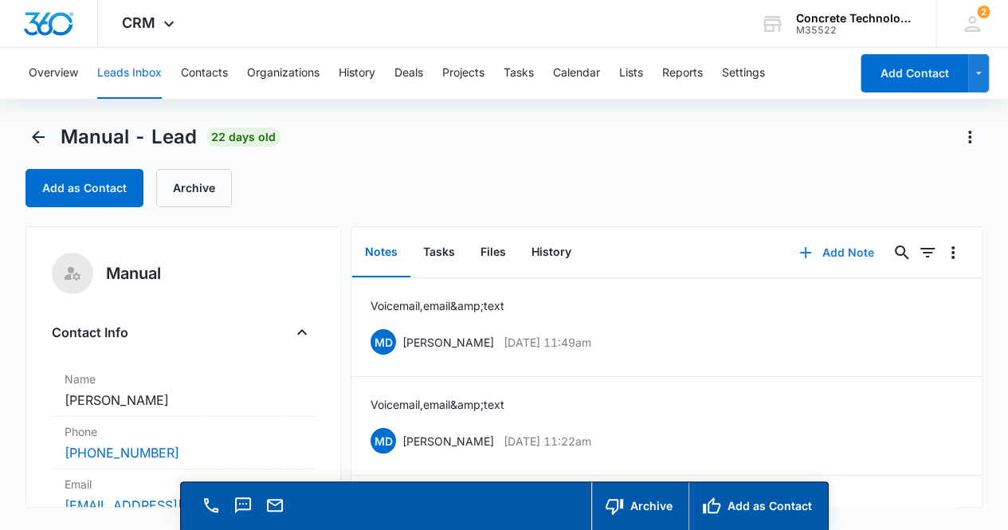
click at [827, 248] on button "Add Note" at bounding box center [837, 253] width 106 height 38
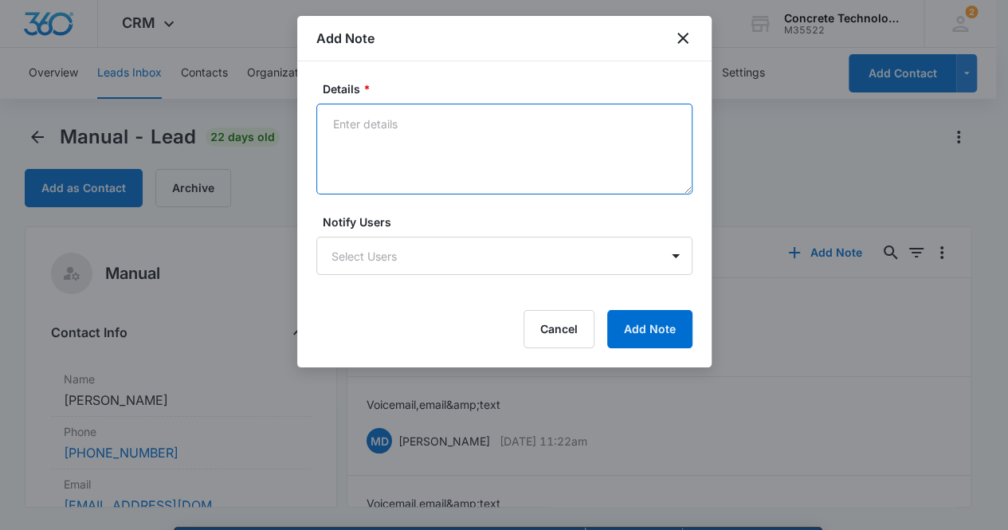
click at [356, 138] on textarea "Details *" at bounding box center [504, 149] width 376 height 91
type textarea "Voicemail, email & text"
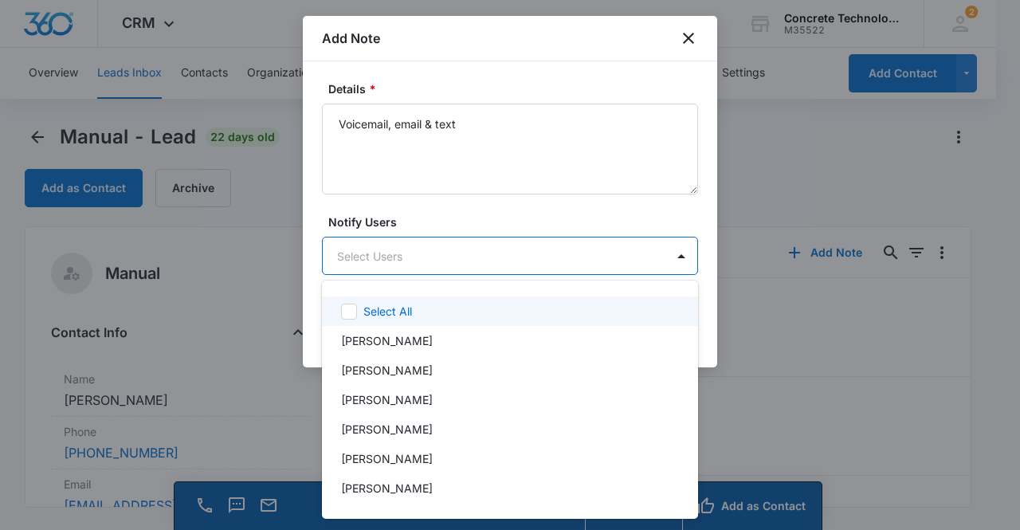
click at [383, 254] on body "CRM Apps Reputation Websites Forms CRM Email Social Content Ads Intelligence Fi…" at bounding box center [510, 265] width 1020 height 530
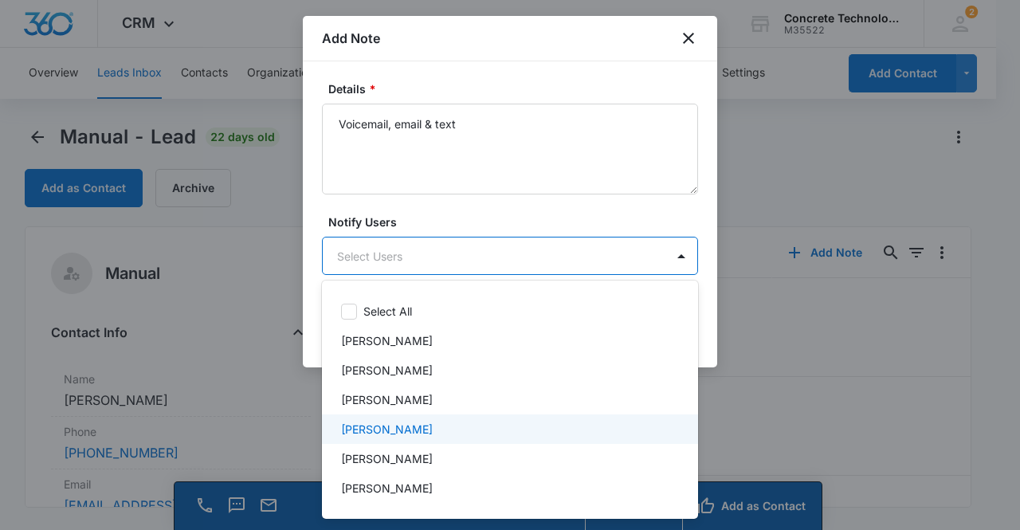
click at [392, 426] on p "[PERSON_NAME]" at bounding box center [387, 429] width 92 height 17
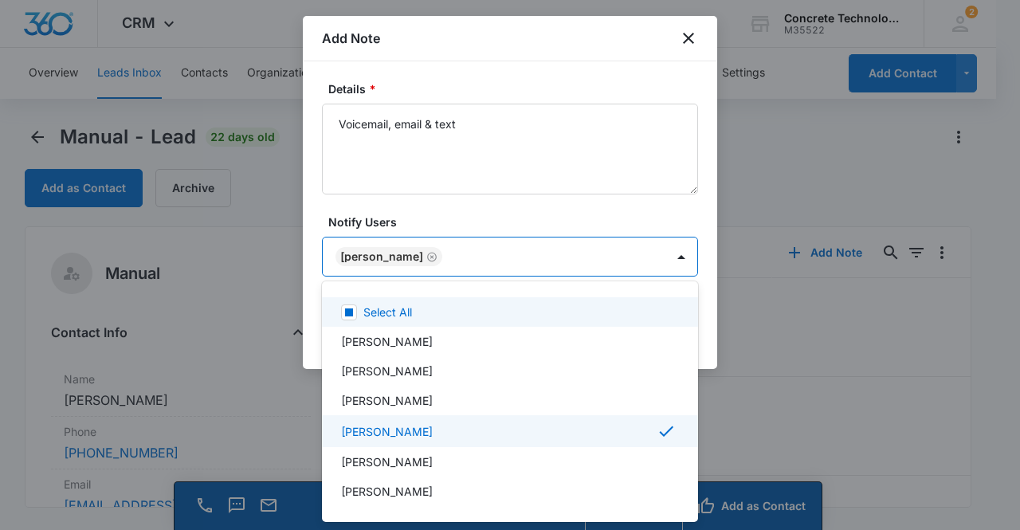
click at [379, 246] on div at bounding box center [510, 265] width 1020 height 530
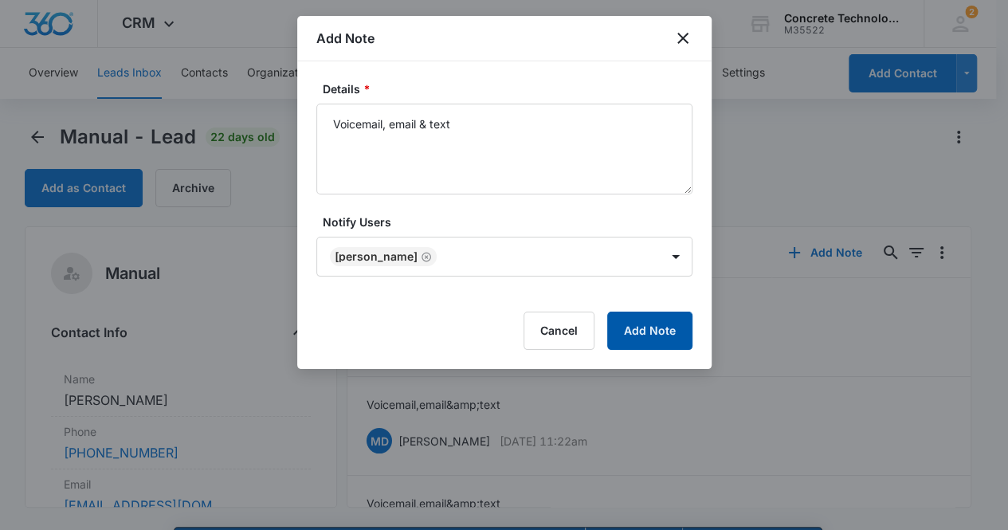
click at [650, 333] on button "Add Note" at bounding box center [649, 331] width 85 height 38
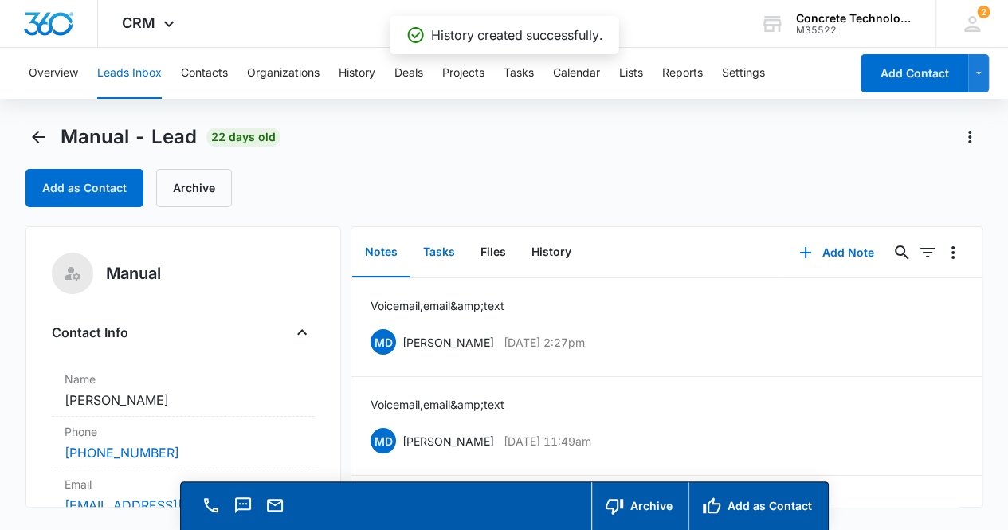
click at [443, 256] on button "Tasks" at bounding box center [439, 252] width 57 height 49
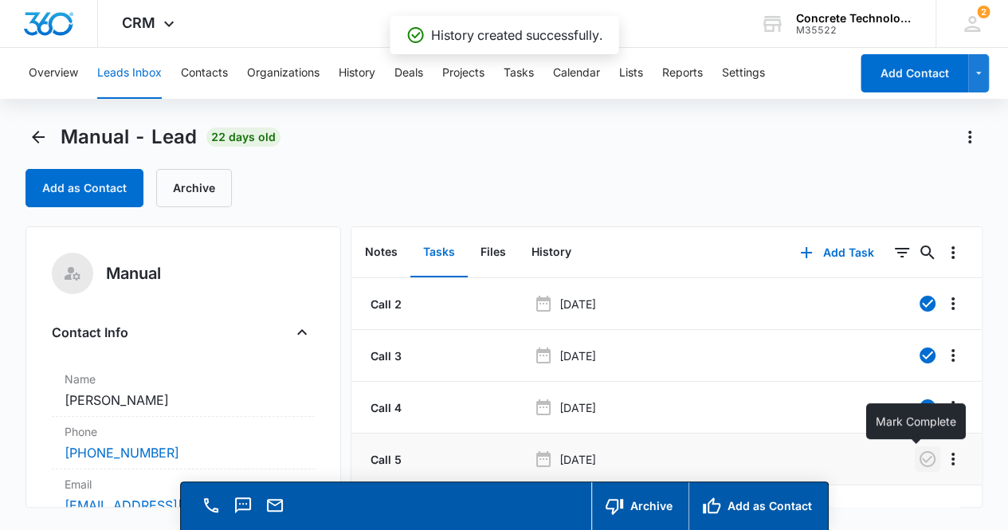
click at [918, 462] on icon "button" at bounding box center [927, 459] width 19 height 19
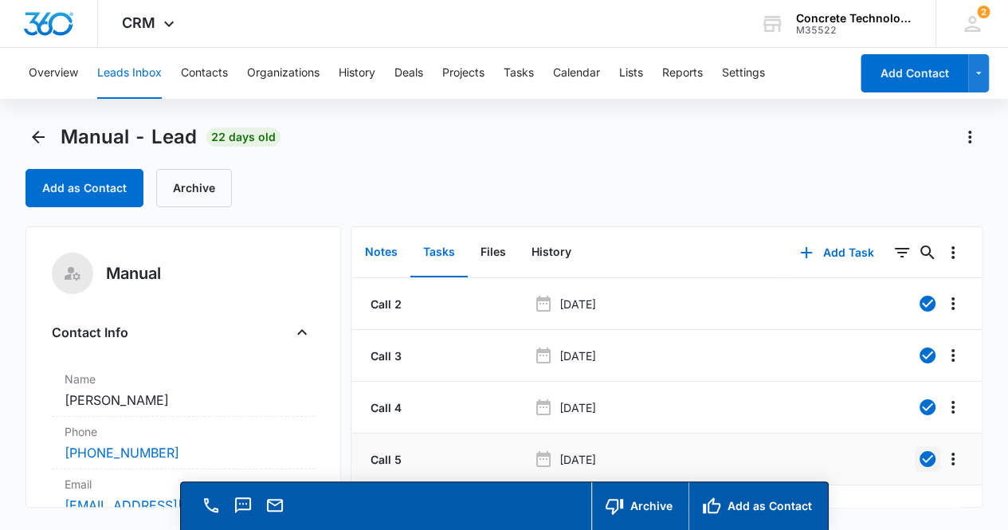
click at [381, 254] on button "Notes" at bounding box center [381, 252] width 58 height 49
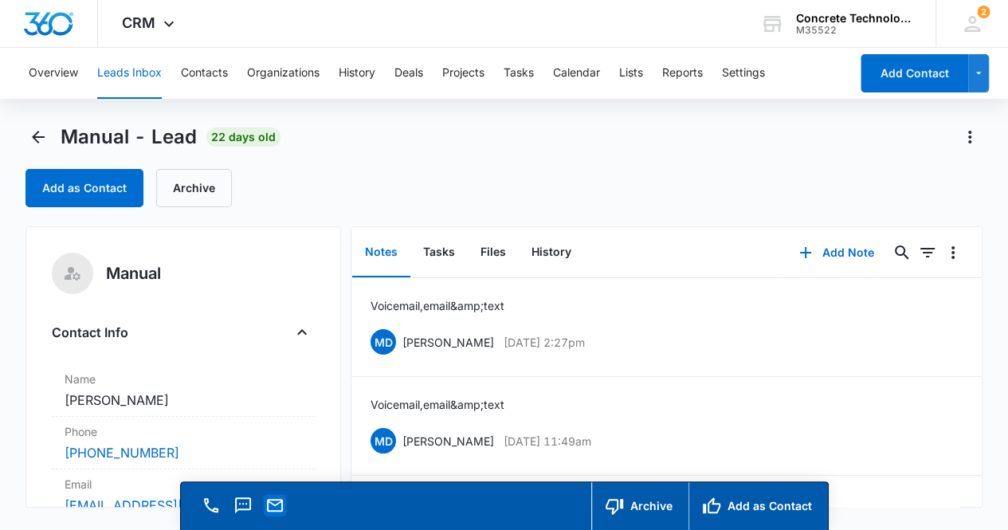
click at [277, 506] on icon "Email" at bounding box center [274, 505] width 19 height 19
click at [445, 257] on button "Tasks" at bounding box center [439, 252] width 57 height 49
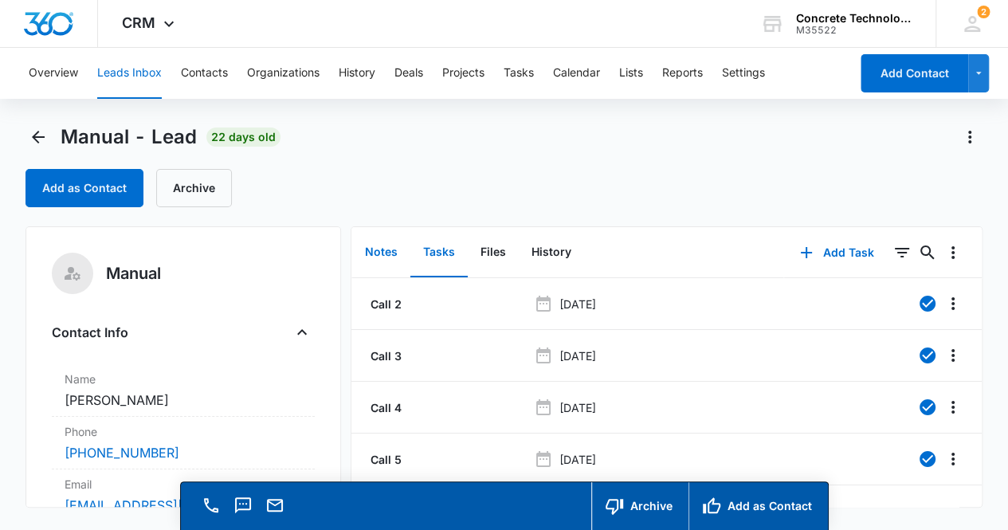
click at [392, 256] on button "Notes" at bounding box center [381, 252] width 58 height 49
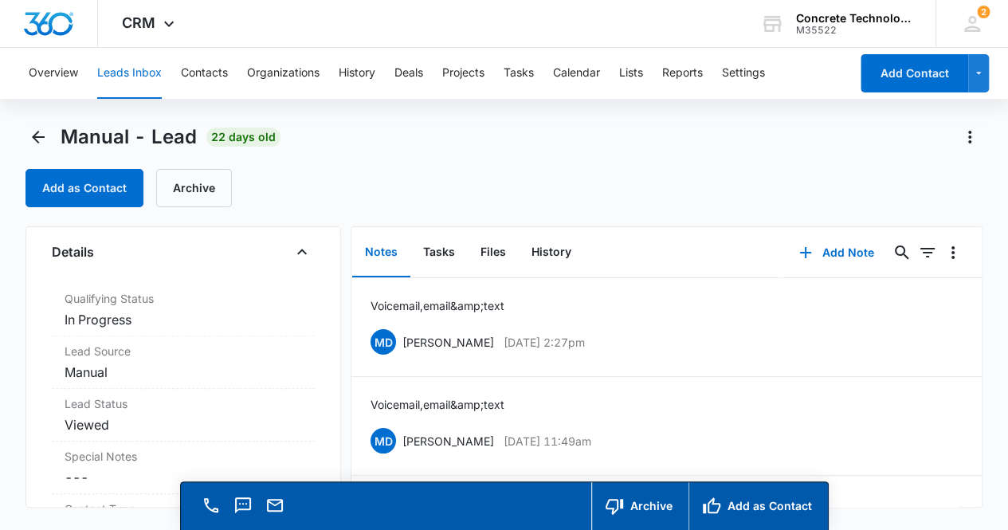
scroll to position [440, 0]
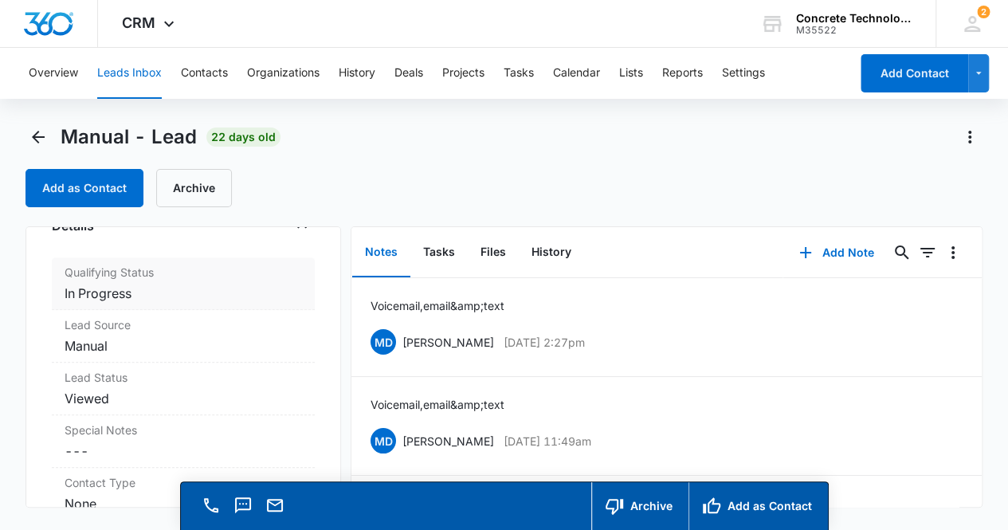
click at [198, 289] on dd "Cancel Save Changes In Progress" at bounding box center [184, 293] width 238 height 19
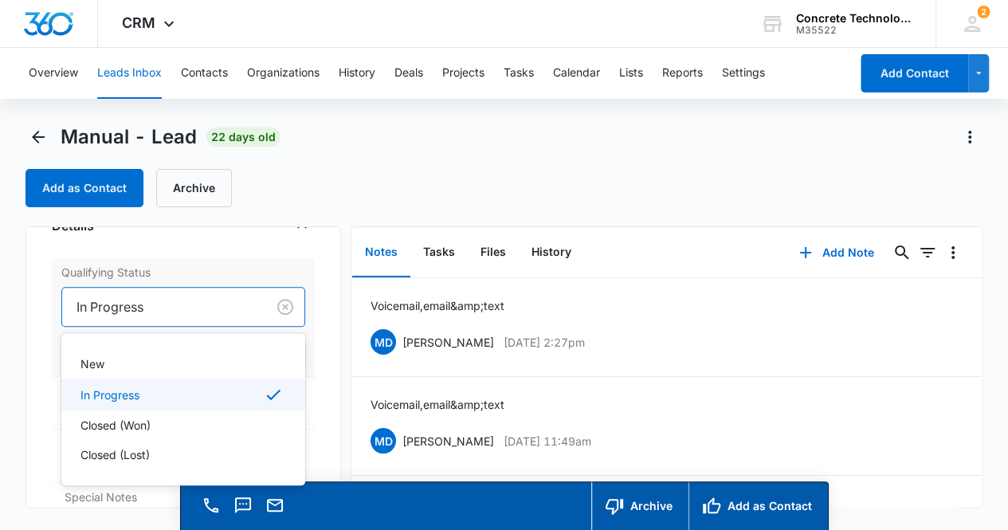
click at [191, 302] on div at bounding box center [162, 307] width 170 height 22
click at [152, 452] on div "Closed (Lost)" at bounding box center [182, 454] width 203 height 17
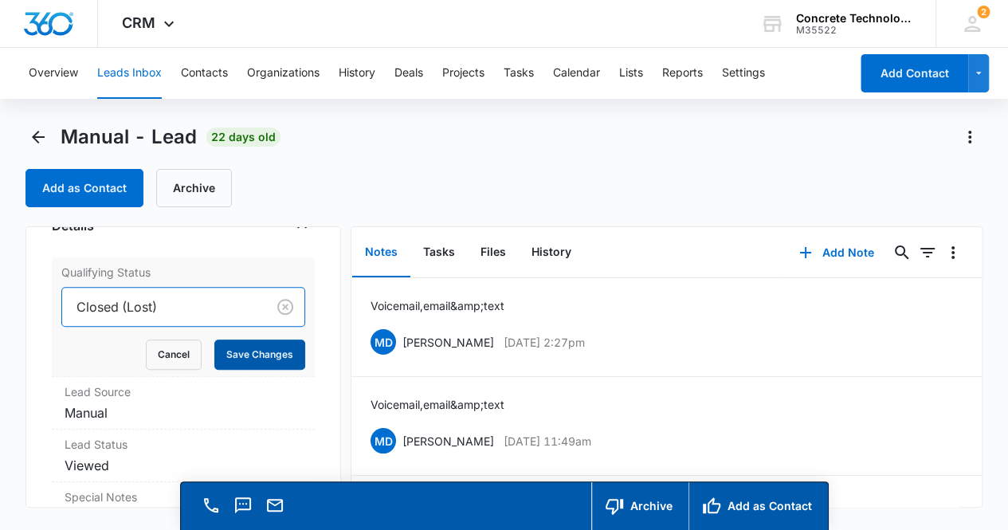
click at [253, 352] on button "Save Changes" at bounding box center [259, 355] width 91 height 30
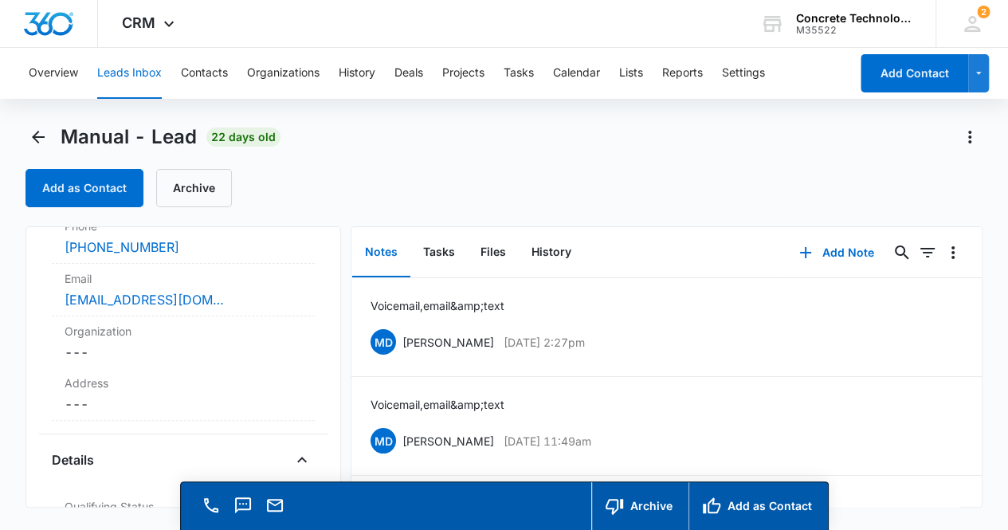
scroll to position [0, 0]
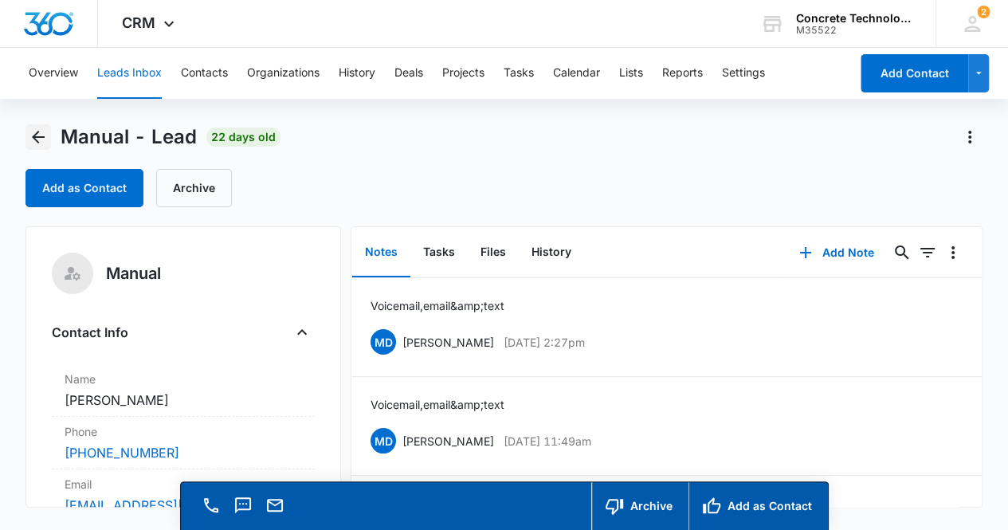
click at [39, 137] on icon "Back" at bounding box center [38, 137] width 13 height 13
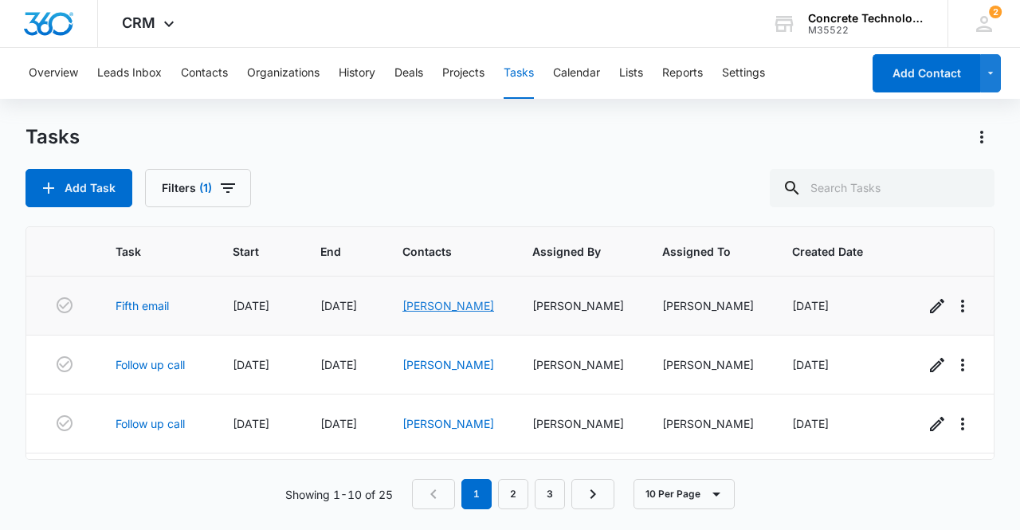
click at [450, 304] on link "[PERSON_NAME]" at bounding box center [449, 306] width 92 height 14
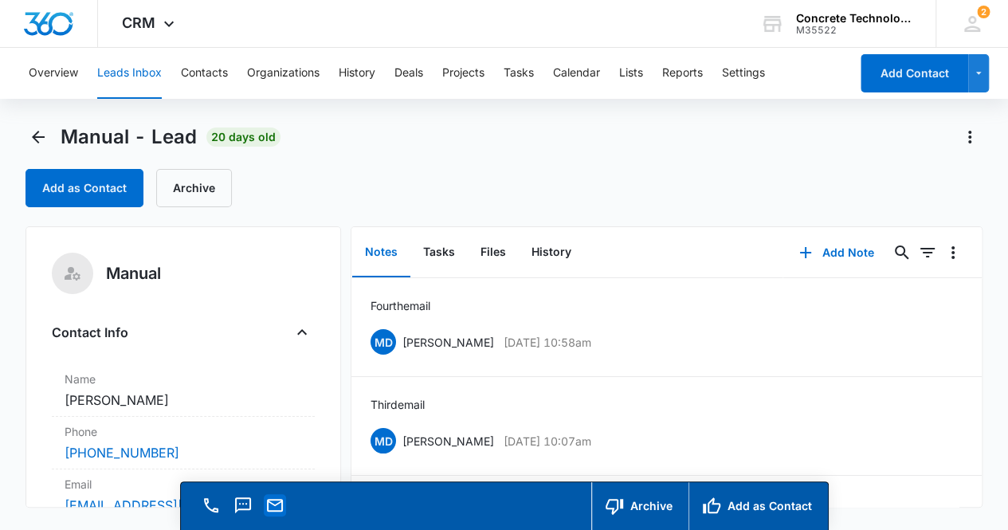
click at [275, 501] on icon "Email" at bounding box center [274, 505] width 19 height 19
click at [837, 253] on button "Add Note" at bounding box center [837, 253] width 106 height 38
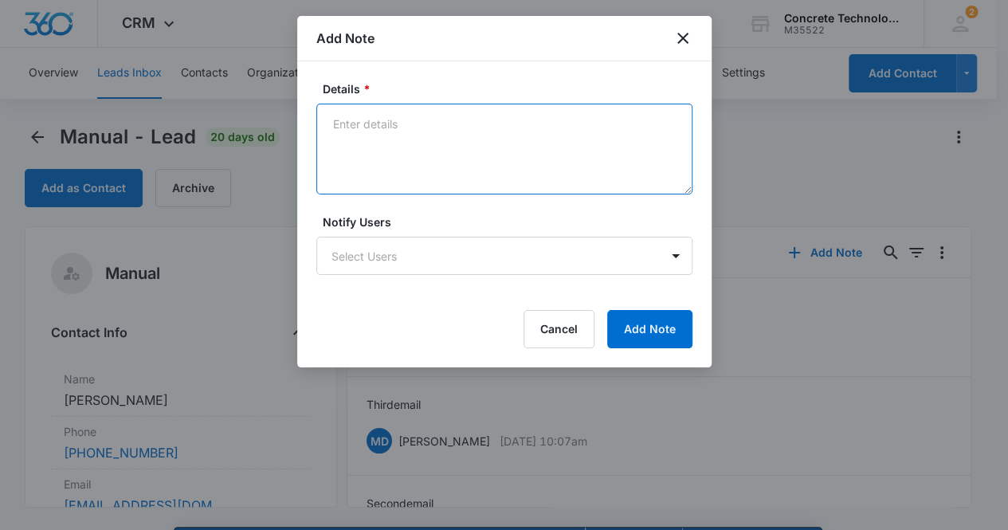
click at [360, 139] on textarea "Details *" at bounding box center [504, 149] width 376 height 91
type textarea "Fifth email"
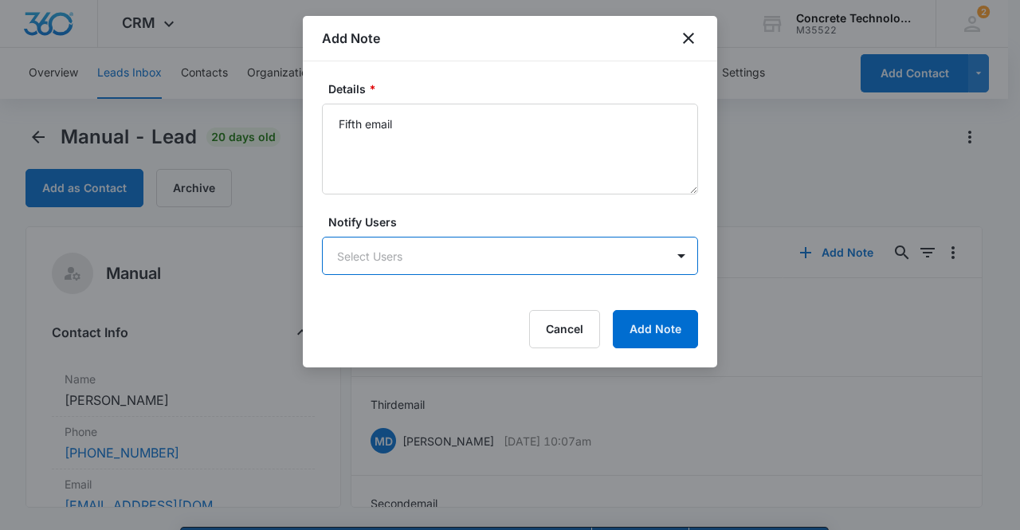
click at [399, 248] on body "CRM Apps Reputation Websites Forms CRM Email Social Content Ads Intelligence Fi…" at bounding box center [510, 288] width 1020 height 576
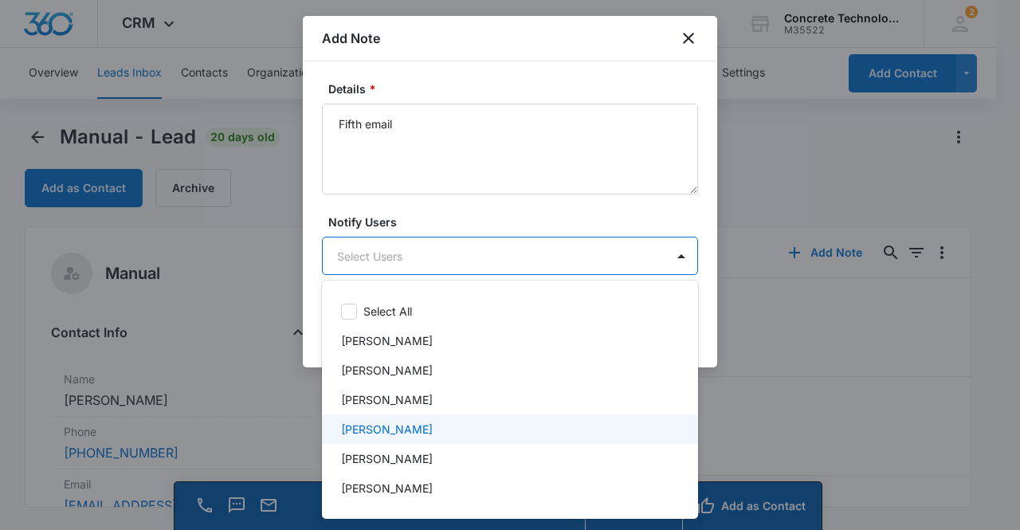
click at [402, 430] on p "[PERSON_NAME]" at bounding box center [387, 429] width 92 height 17
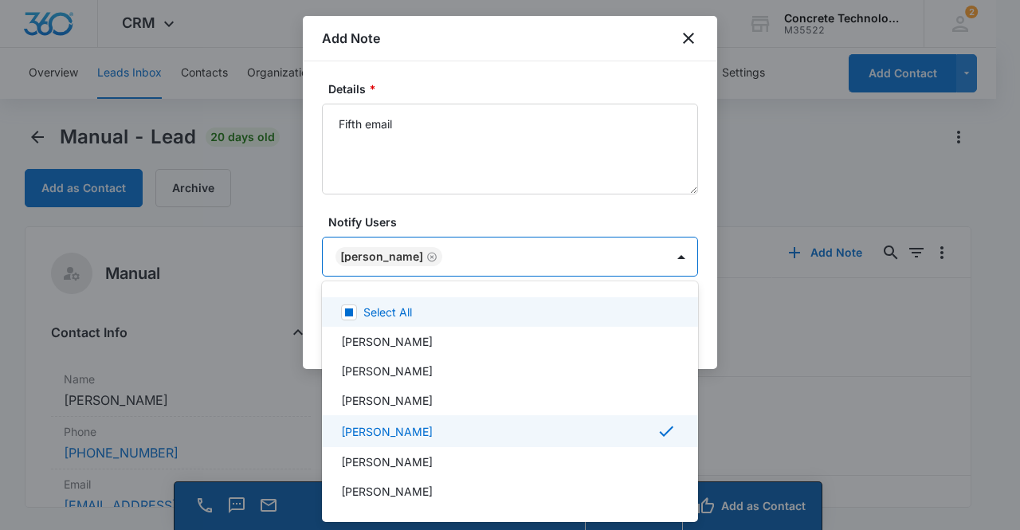
click at [372, 260] on div at bounding box center [510, 265] width 1020 height 530
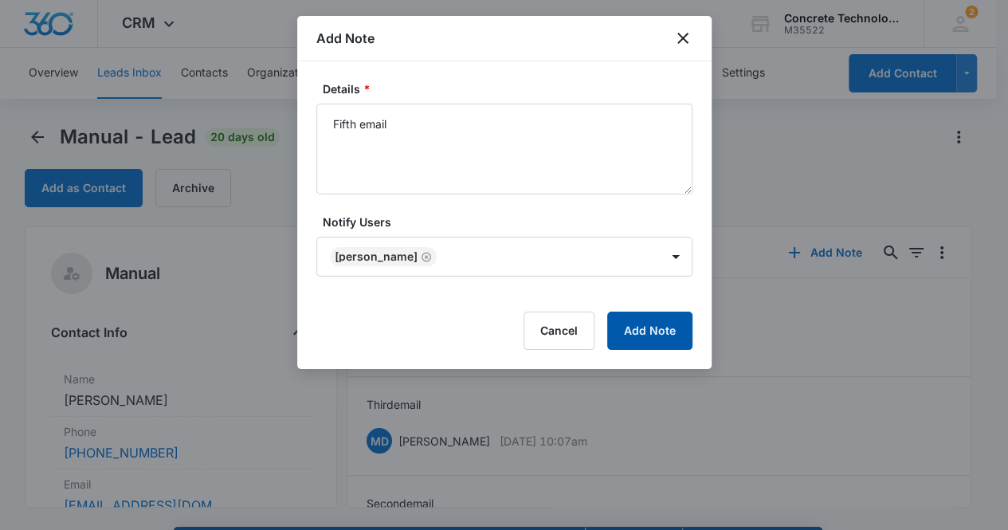
click at [631, 324] on button "Add Note" at bounding box center [649, 331] width 85 height 38
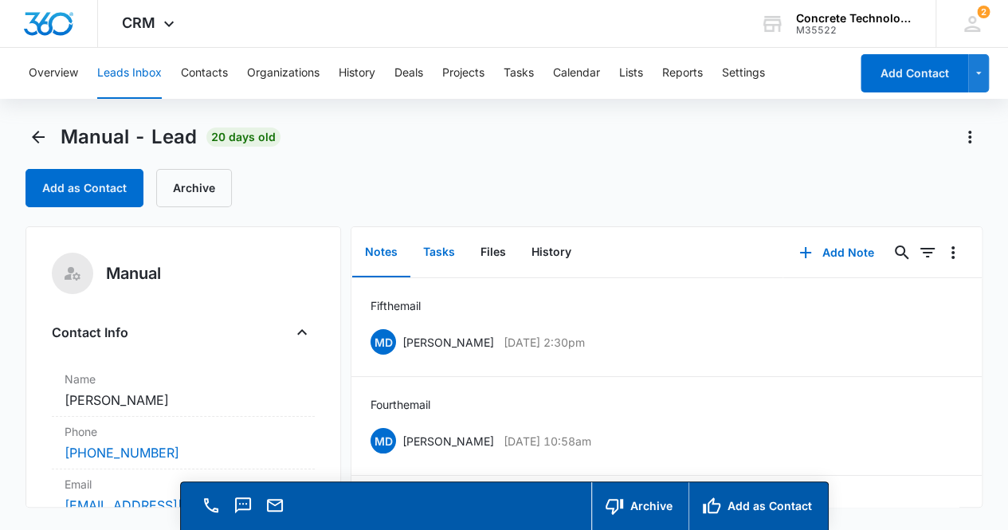
click at [443, 253] on button "Tasks" at bounding box center [439, 252] width 57 height 49
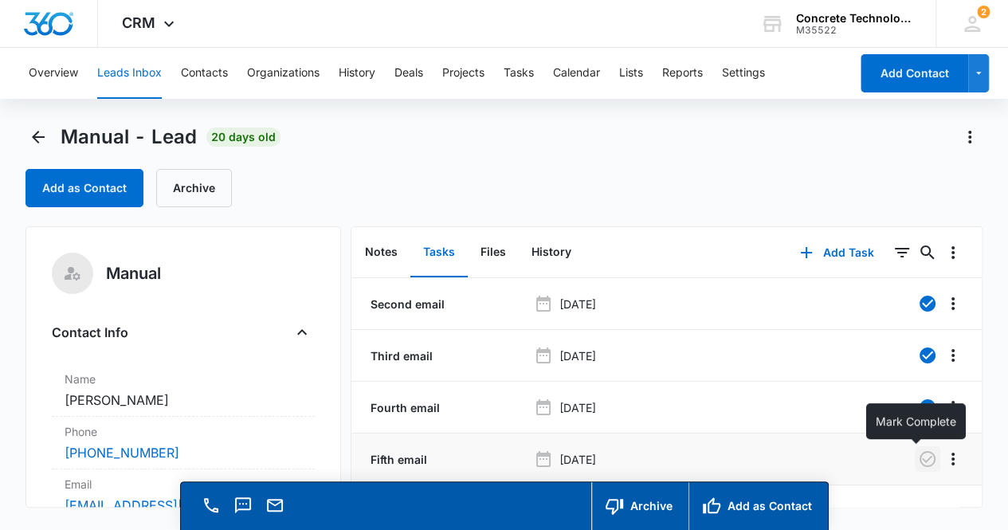
click at [918, 462] on icon "button" at bounding box center [927, 459] width 19 height 19
click at [376, 253] on button "Notes" at bounding box center [381, 252] width 58 height 49
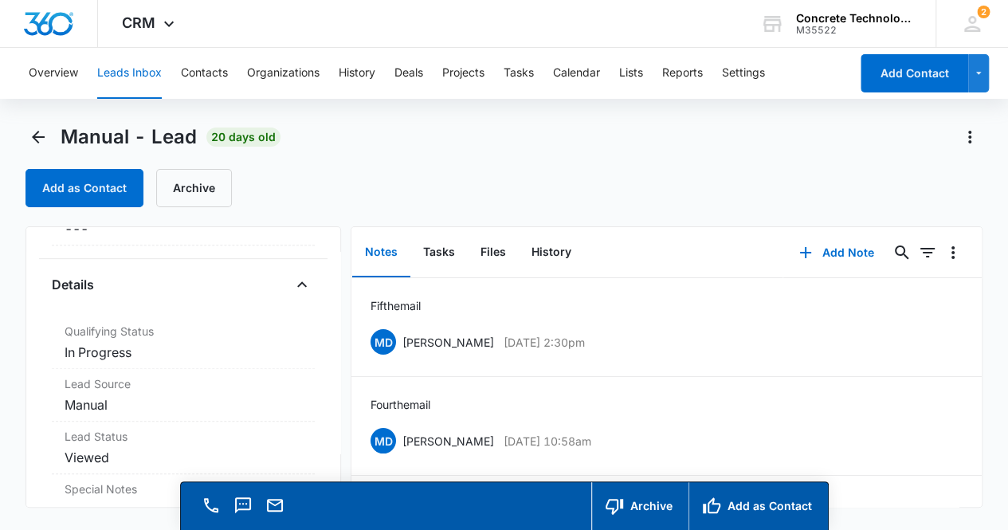
scroll to position [462, 0]
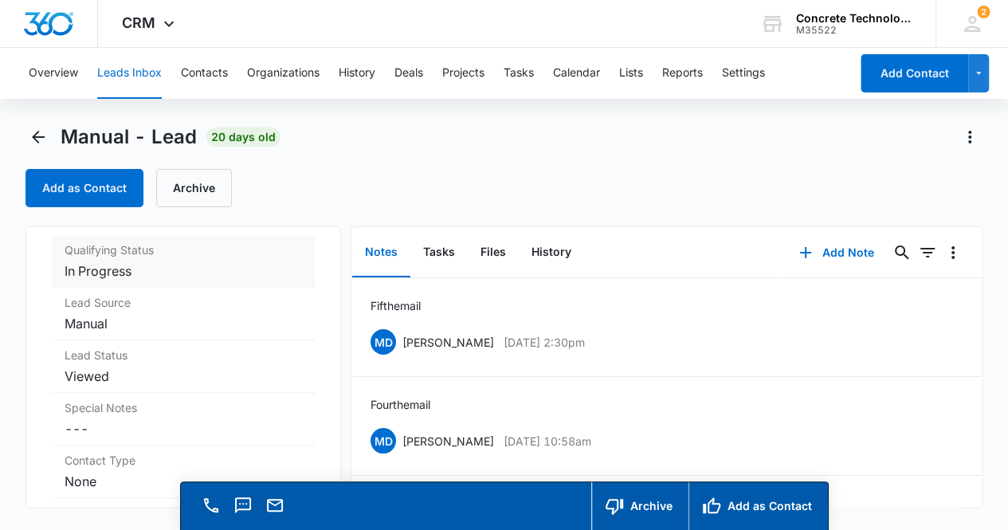
click at [225, 263] on dd "Cancel Save Changes In Progress" at bounding box center [184, 270] width 238 height 19
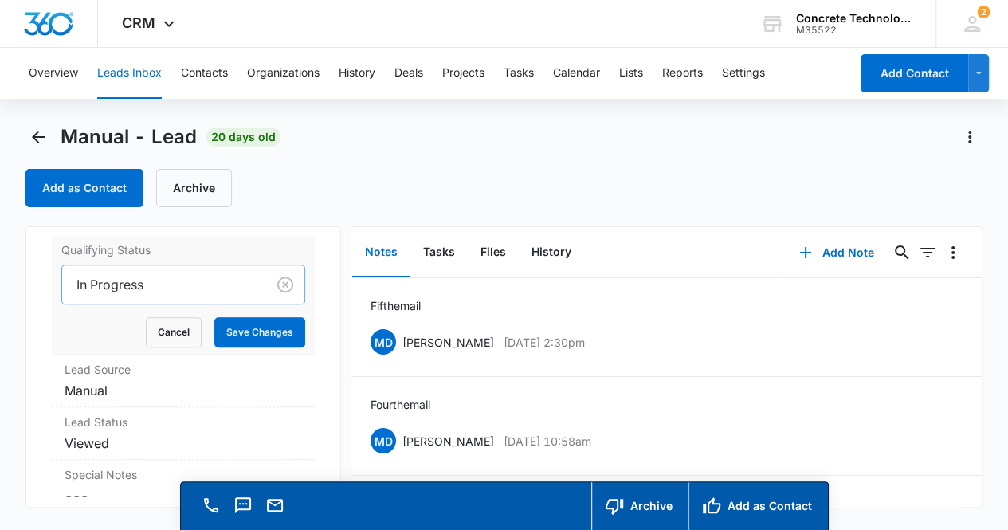
click at [206, 287] on div at bounding box center [162, 284] width 170 height 22
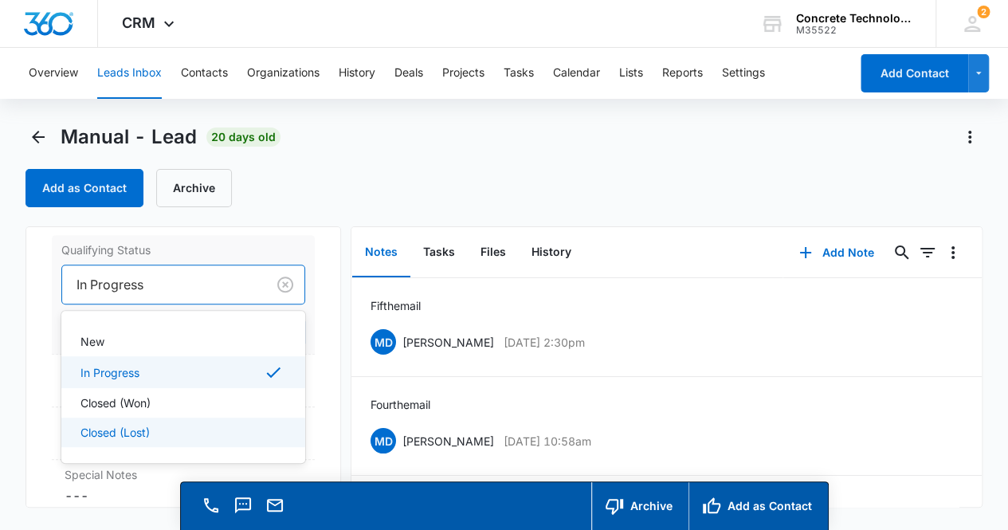
click at [163, 424] on div "Closed (Lost)" at bounding box center [182, 432] width 203 height 17
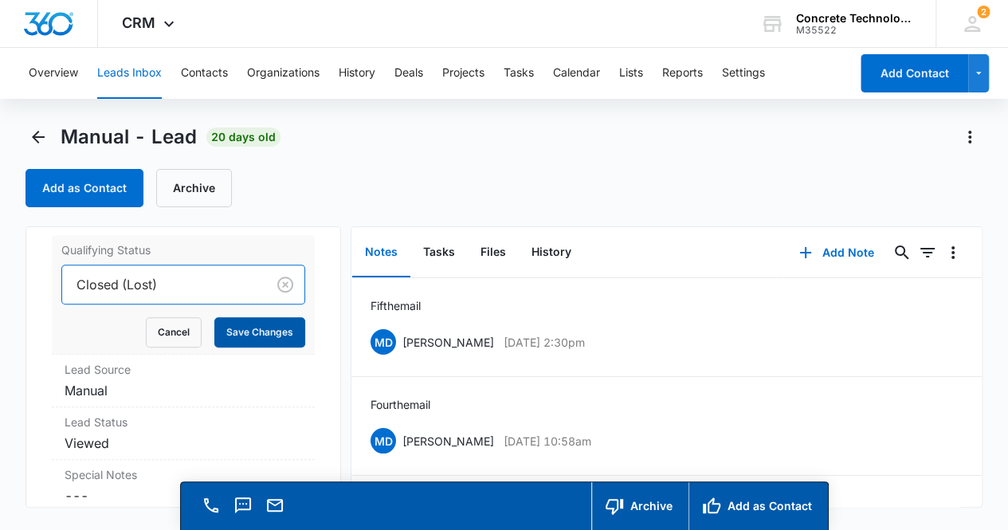
click at [243, 328] on button "Save Changes" at bounding box center [259, 332] width 91 height 30
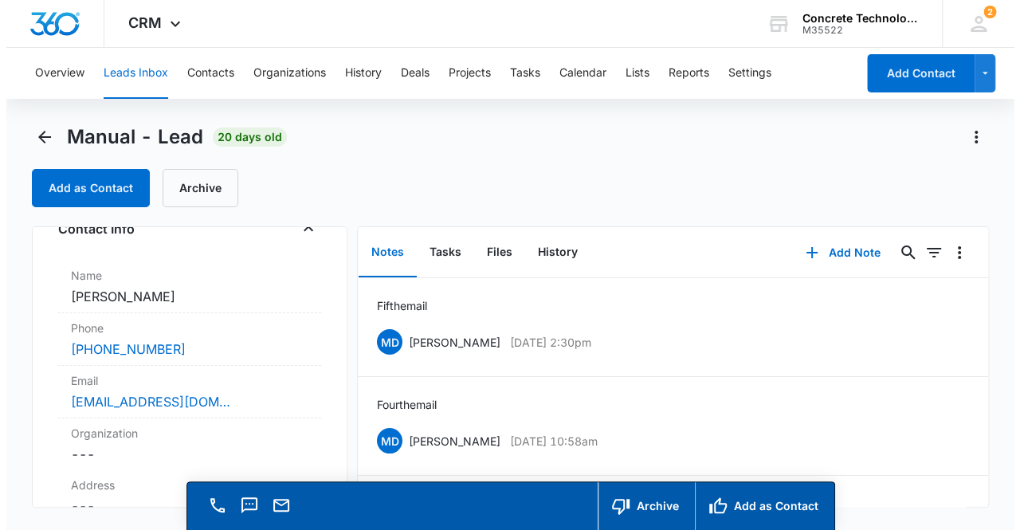
scroll to position [0, 0]
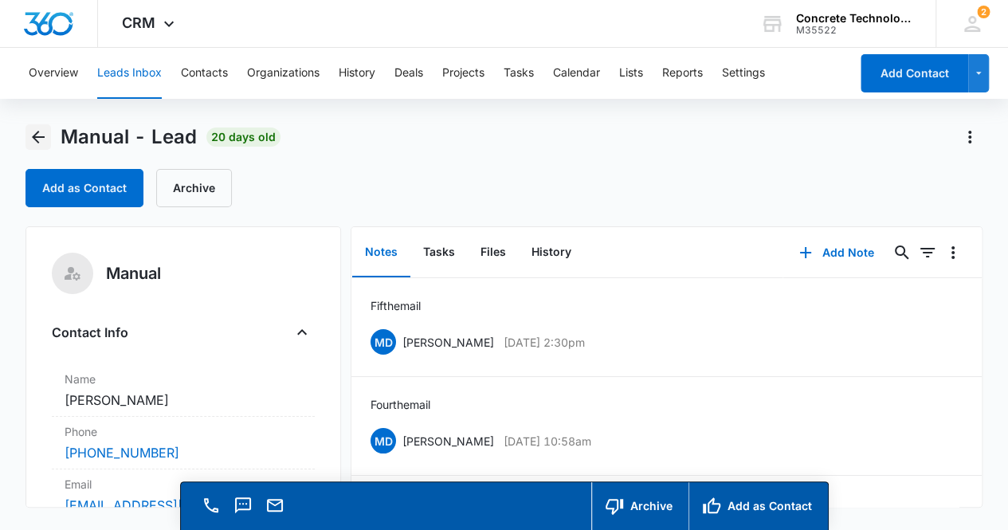
click at [41, 136] on icon "Back" at bounding box center [38, 137] width 19 height 19
